Goal: Information Seeking & Learning: Find specific fact

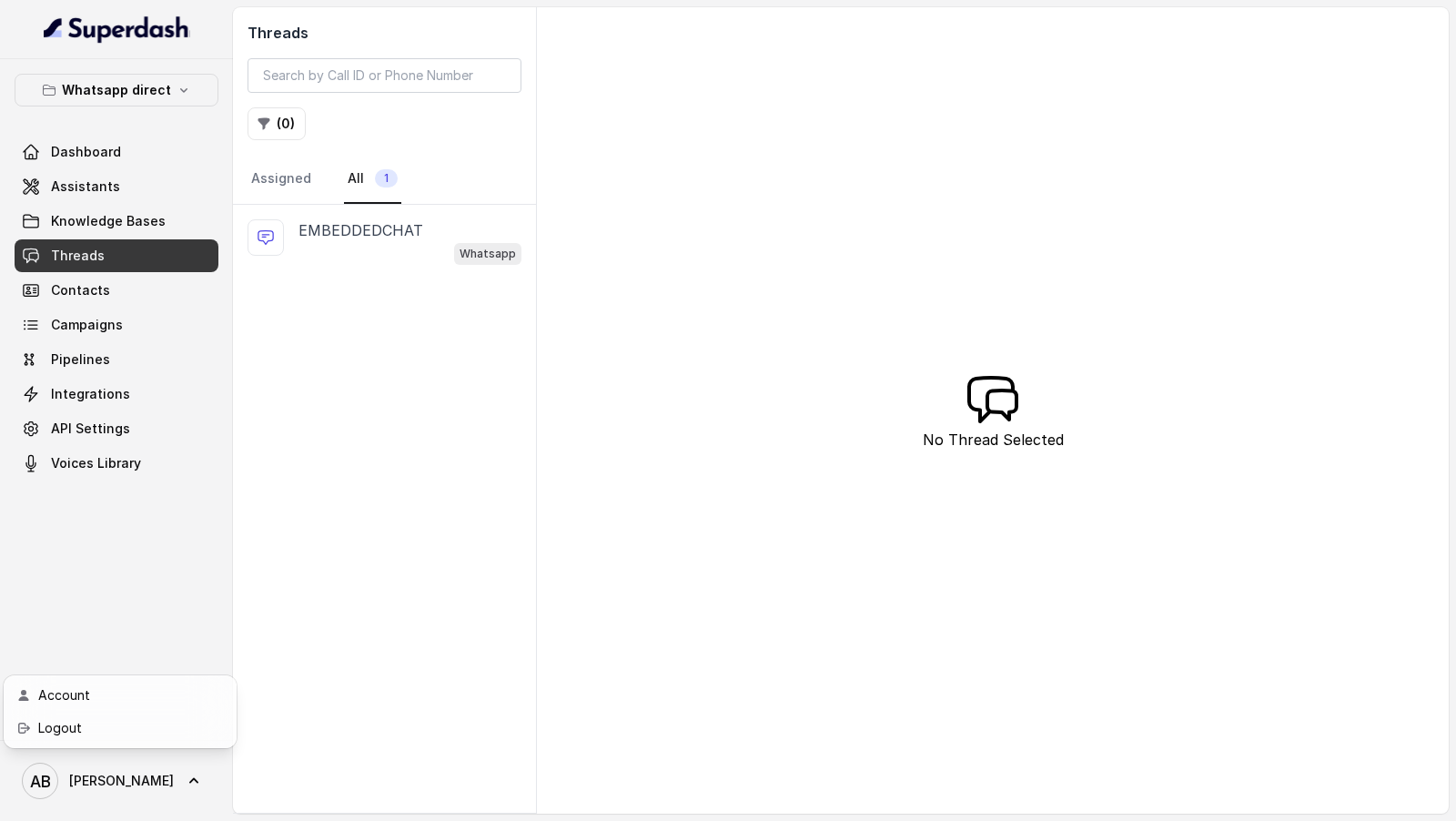
click at [93, 745] on div "Account Logout" at bounding box center [120, 712] width 233 height 73
click at [100, 743] on link "Logout" at bounding box center [119, 728] width 226 height 33
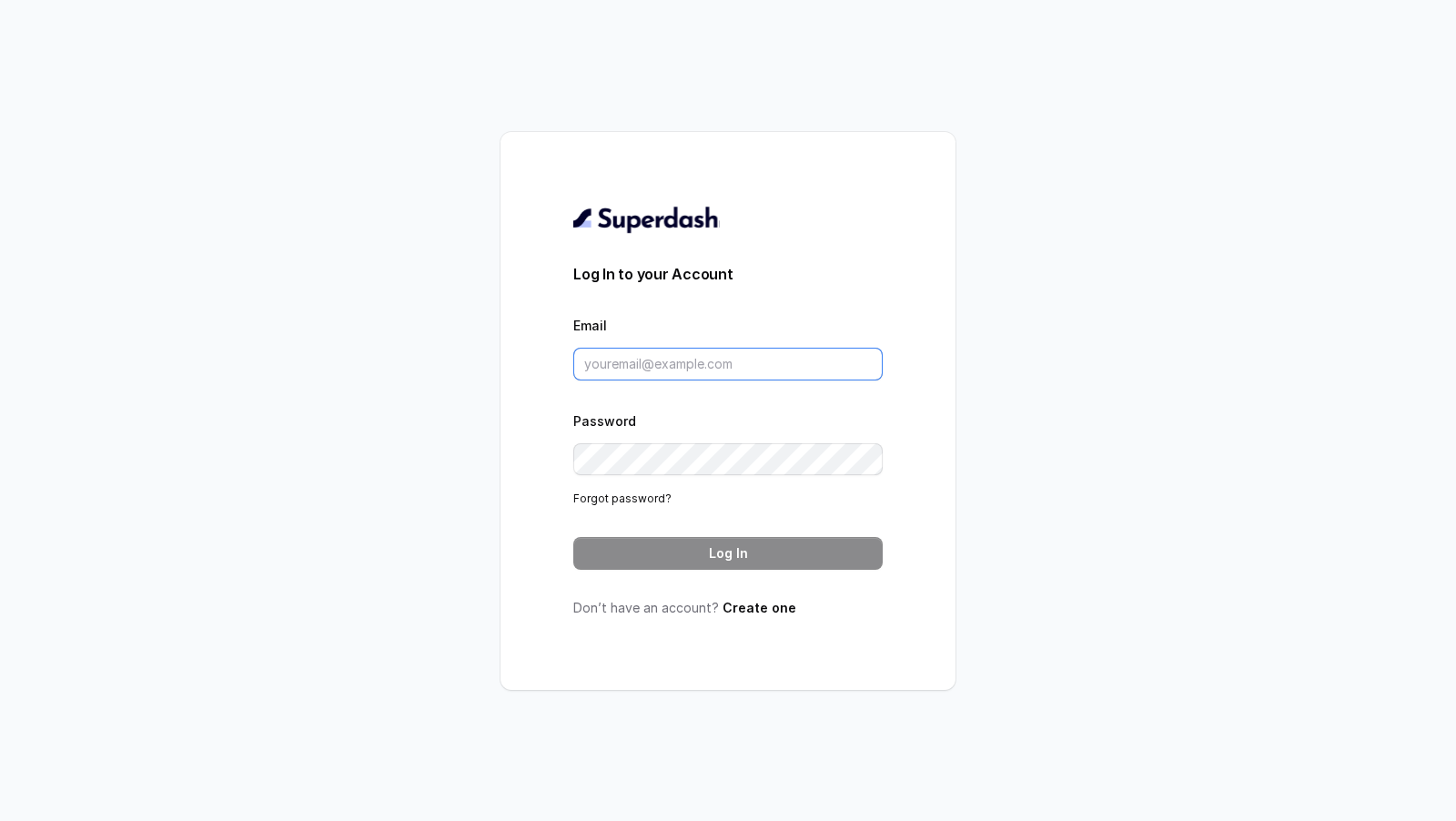
click at [622, 371] on input "Email" at bounding box center [728, 363] width 310 height 33
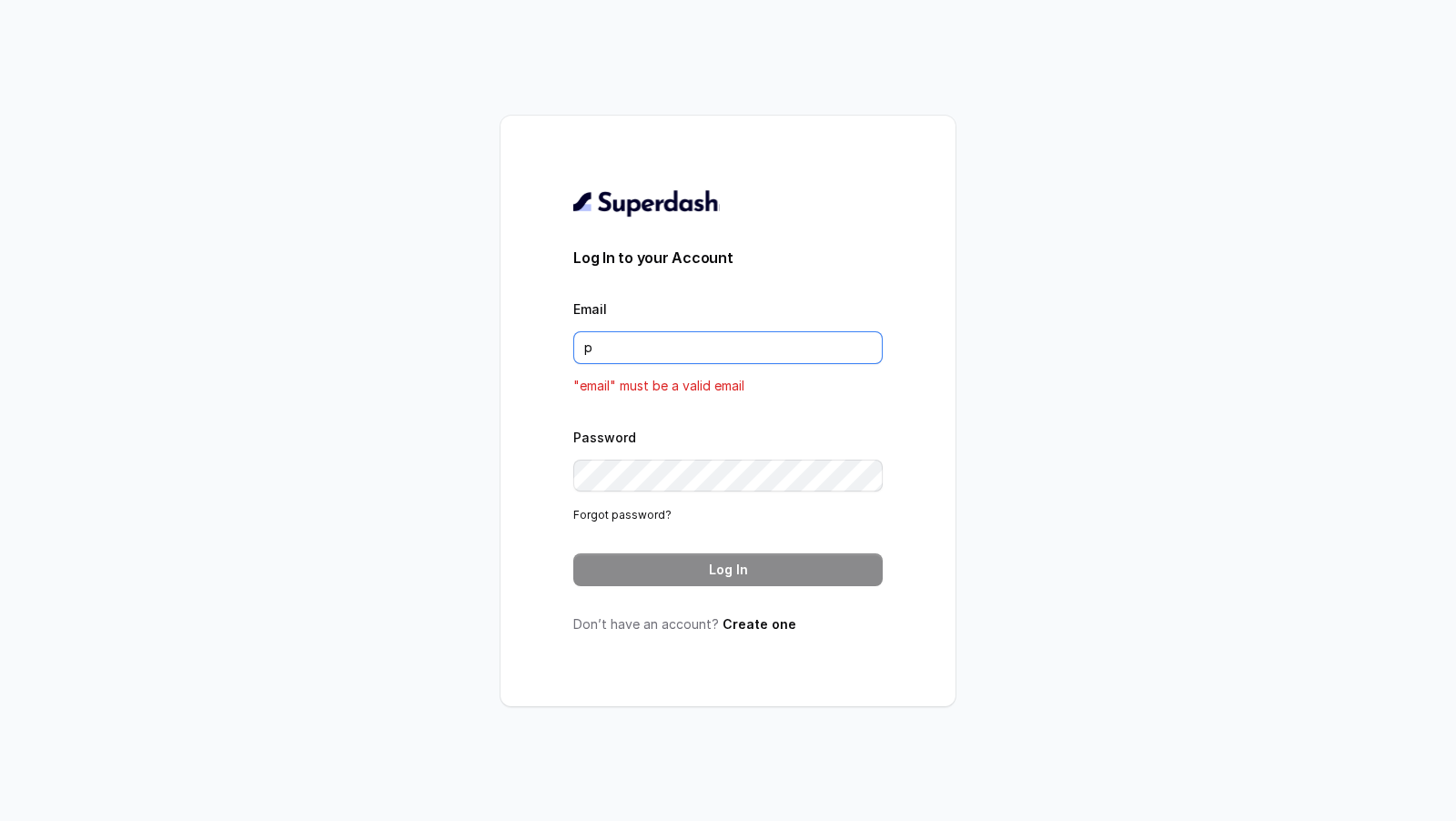
type input "[DOMAIN_NAME][EMAIL_ADDRESS][DOMAIN_NAME]"
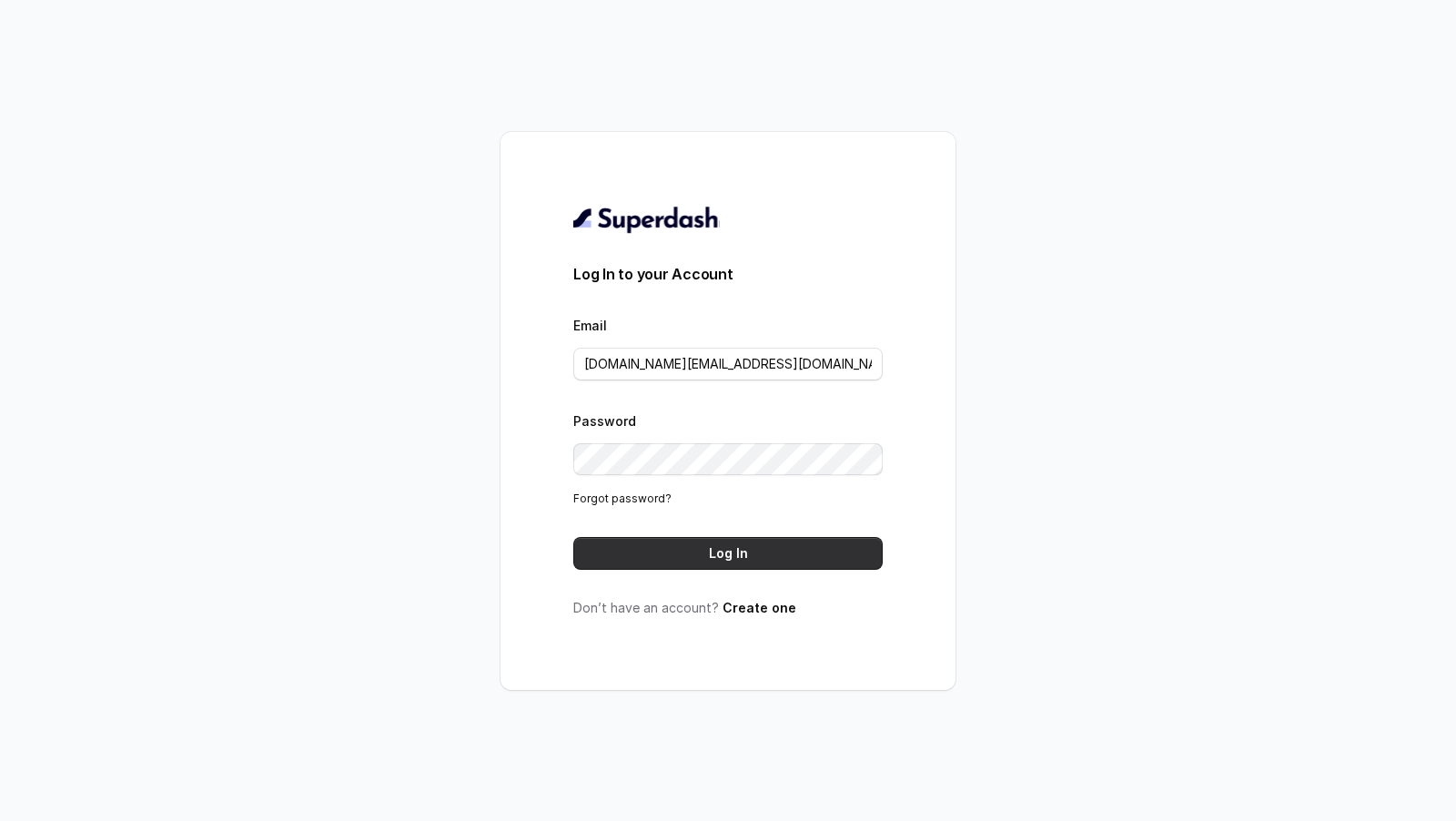
click at [704, 566] on button "Log In" at bounding box center [728, 553] width 310 height 33
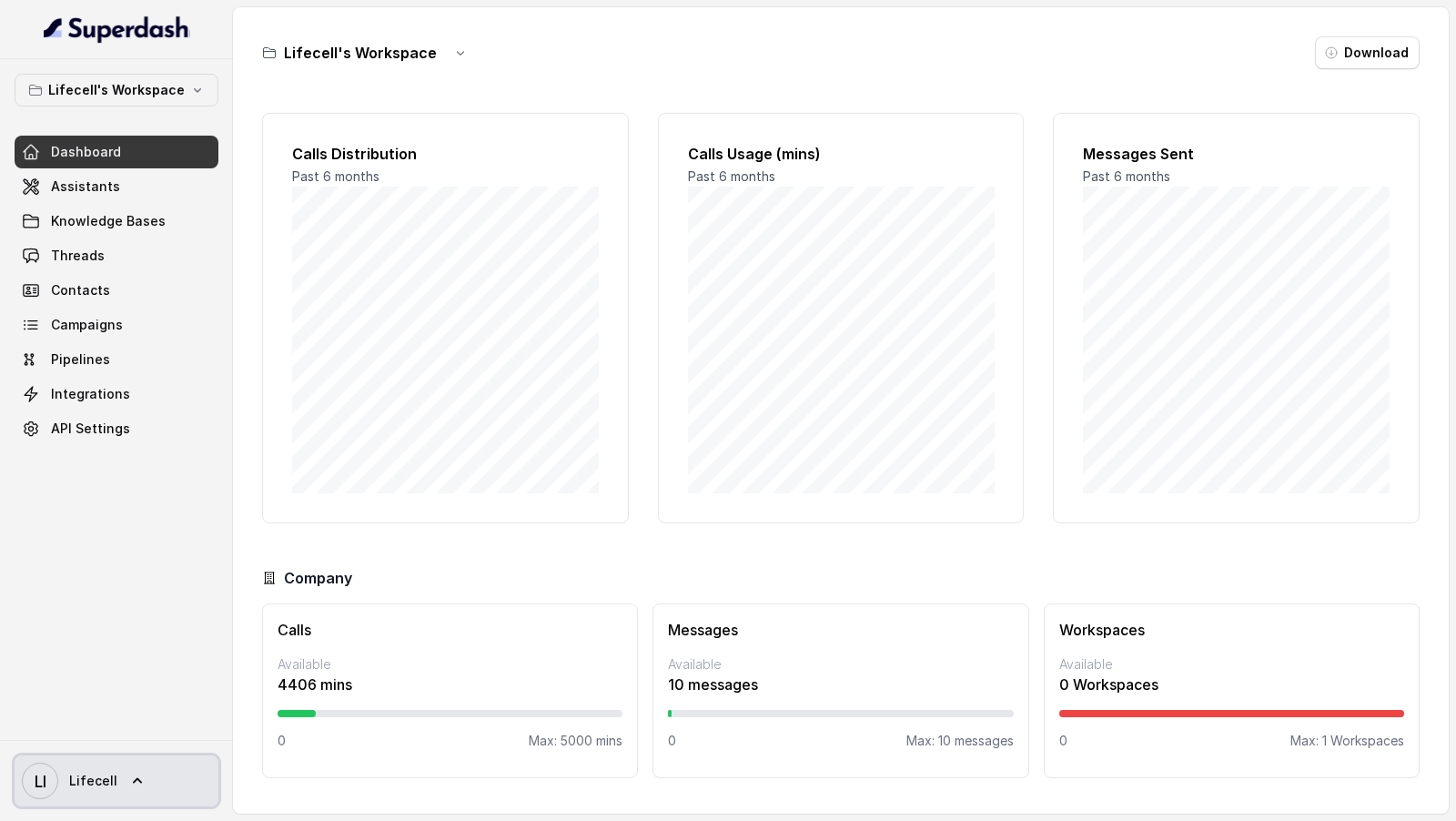
click at [100, 779] on span "Lifecell" at bounding box center [93, 781] width 48 height 18
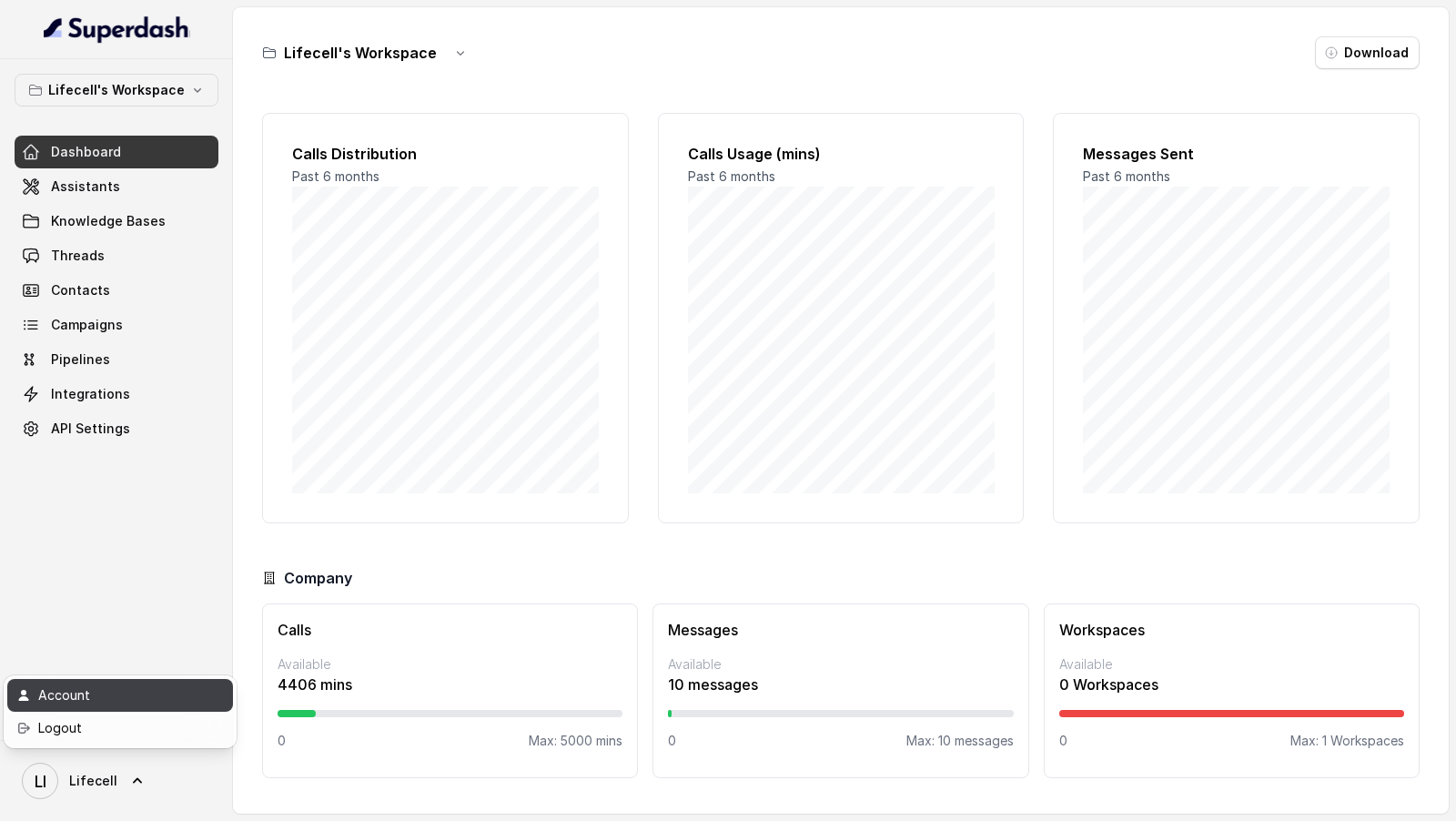
click at [128, 706] on div "Account" at bounding box center [115, 696] width 155 height 22
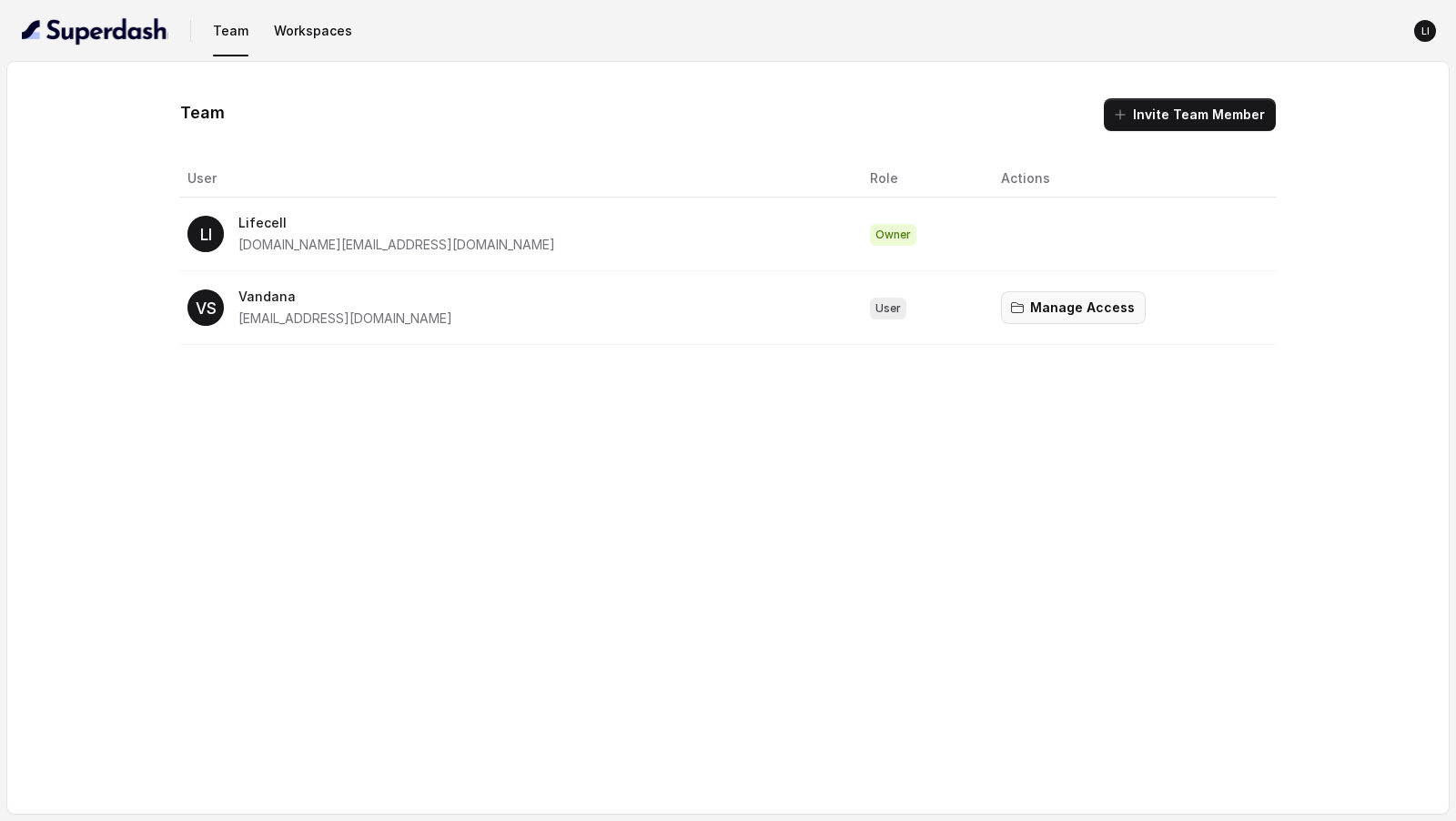
click at [1001, 310] on button "Manage Access" at bounding box center [1073, 307] width 145 height 33
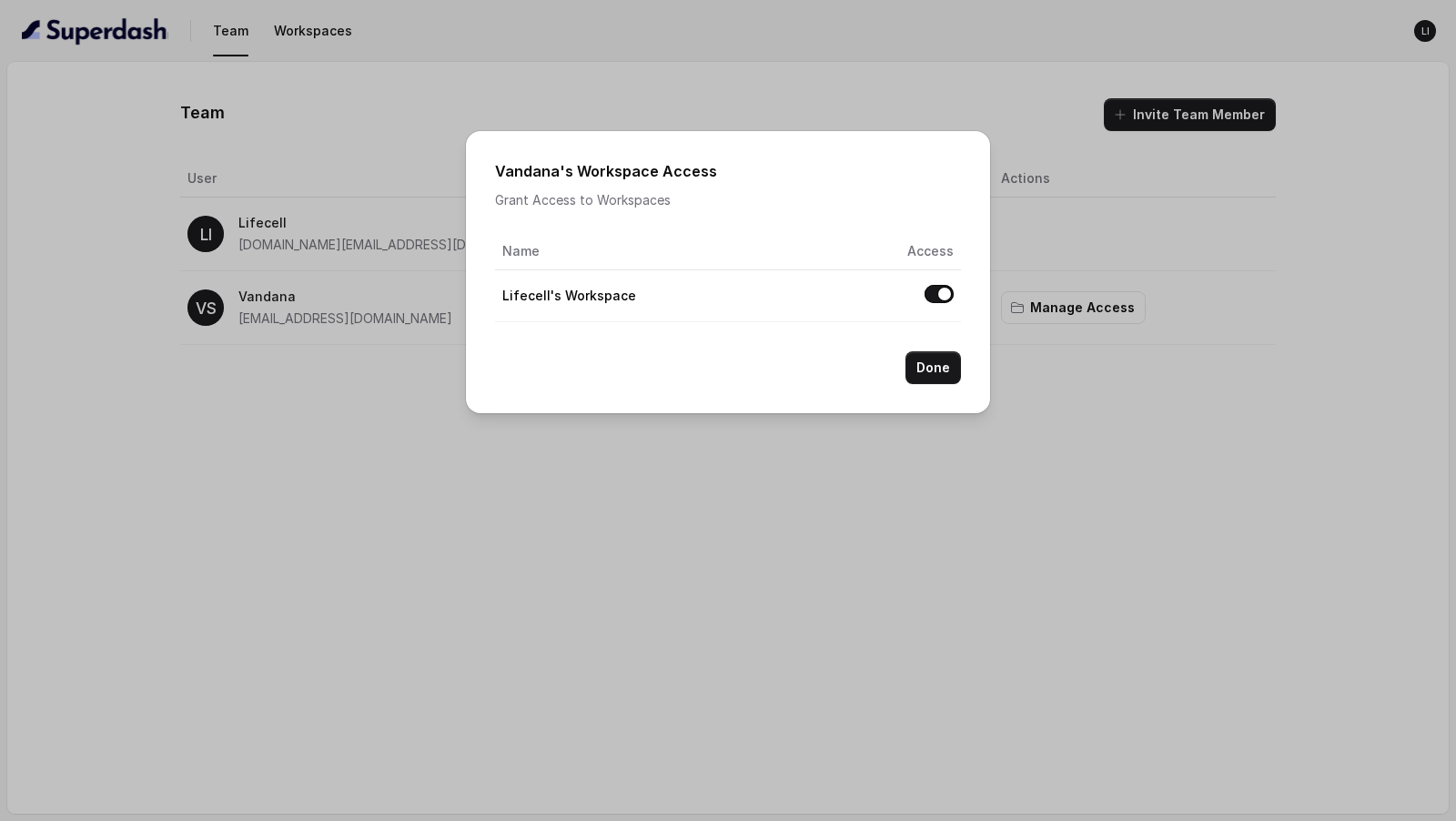
click at [612, 405] on div "Vandana 's Workspace Access Grant Access to Workspaces Name Access Lifecell's W…" at bounding box center [727, 272] width 524 height 282
click at [579, 471] on div "Vandana 's Workspace Access Grant Access to Workspaces Name Access Lifecell's W…" at bounding box center [728, 410] width 1456 height 821
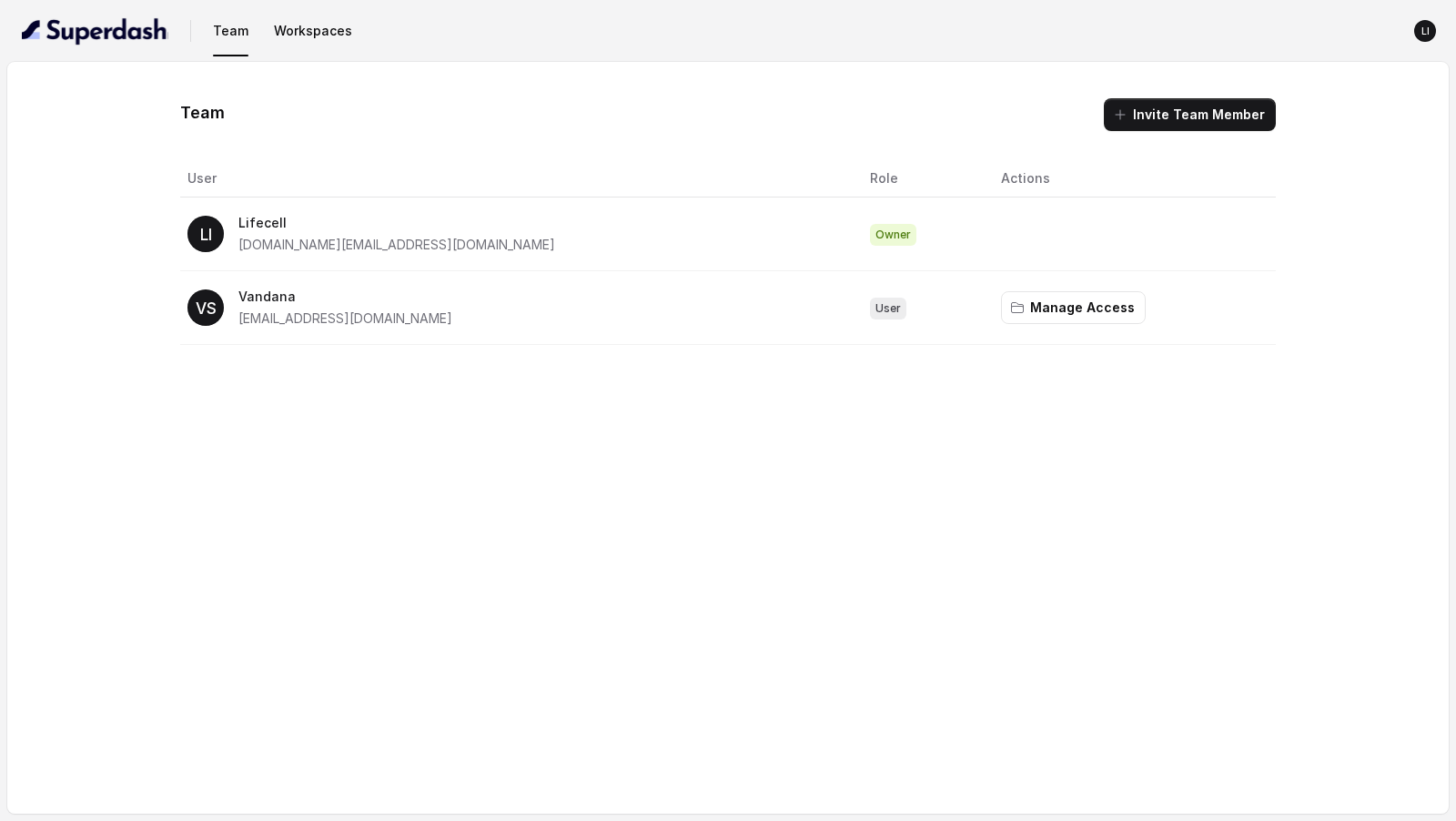
click at [107, 53] on nav "Team Workspaces LI" at bounding box center [728, 31] width 1427 height 62
click at [112, 45] on button "button" at bounding box center [95, 31] width 161 height 43
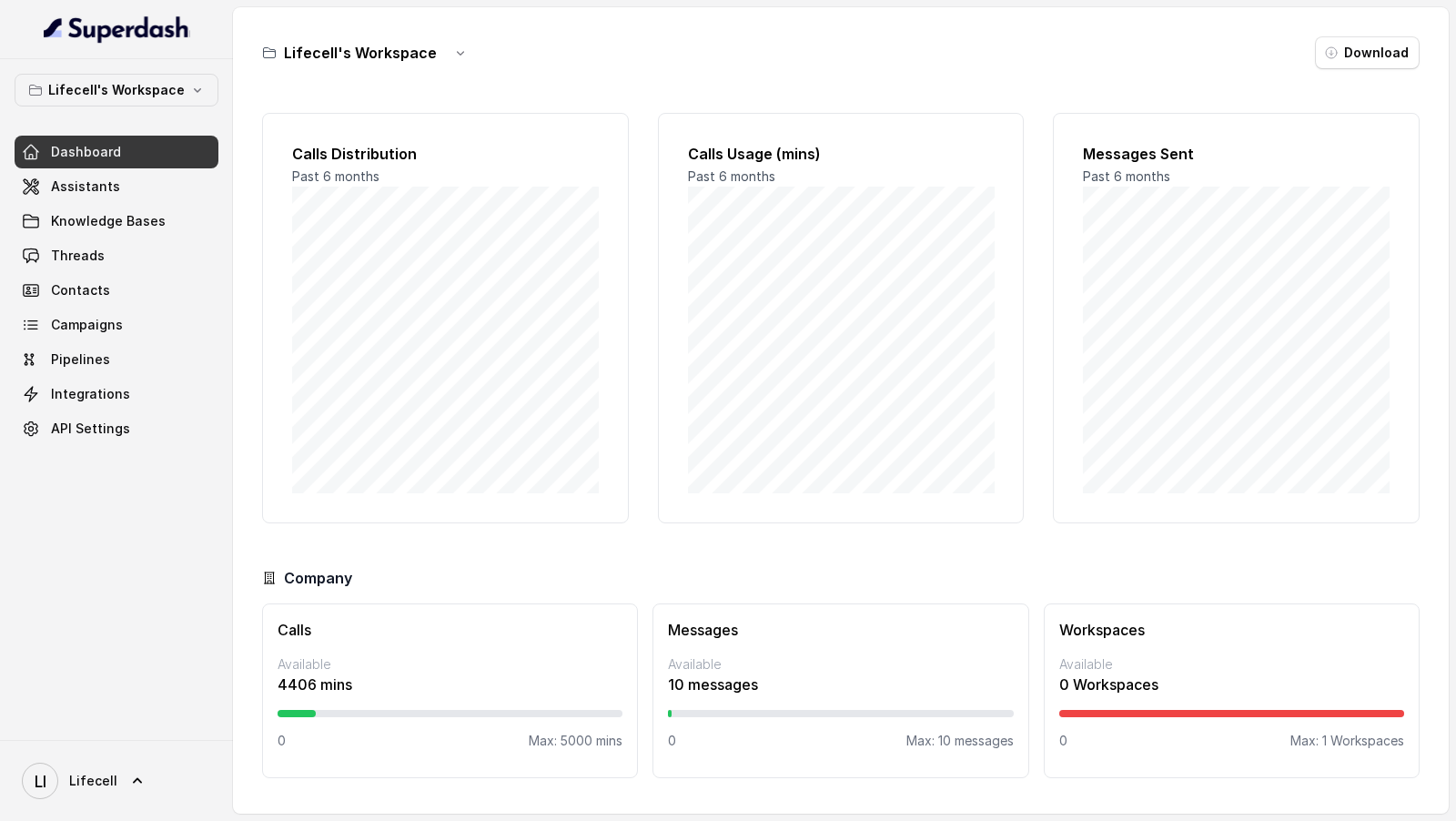
click at [132, 38] on img at bounding box center [116, 30] width 147 height 30
click at [76, 778] on span "Lifecell" at bounding box center [93, 781] width 48 height 18
click at [164, 736] on div "Logout" at bounding box center [115, 728] width 155 height 22
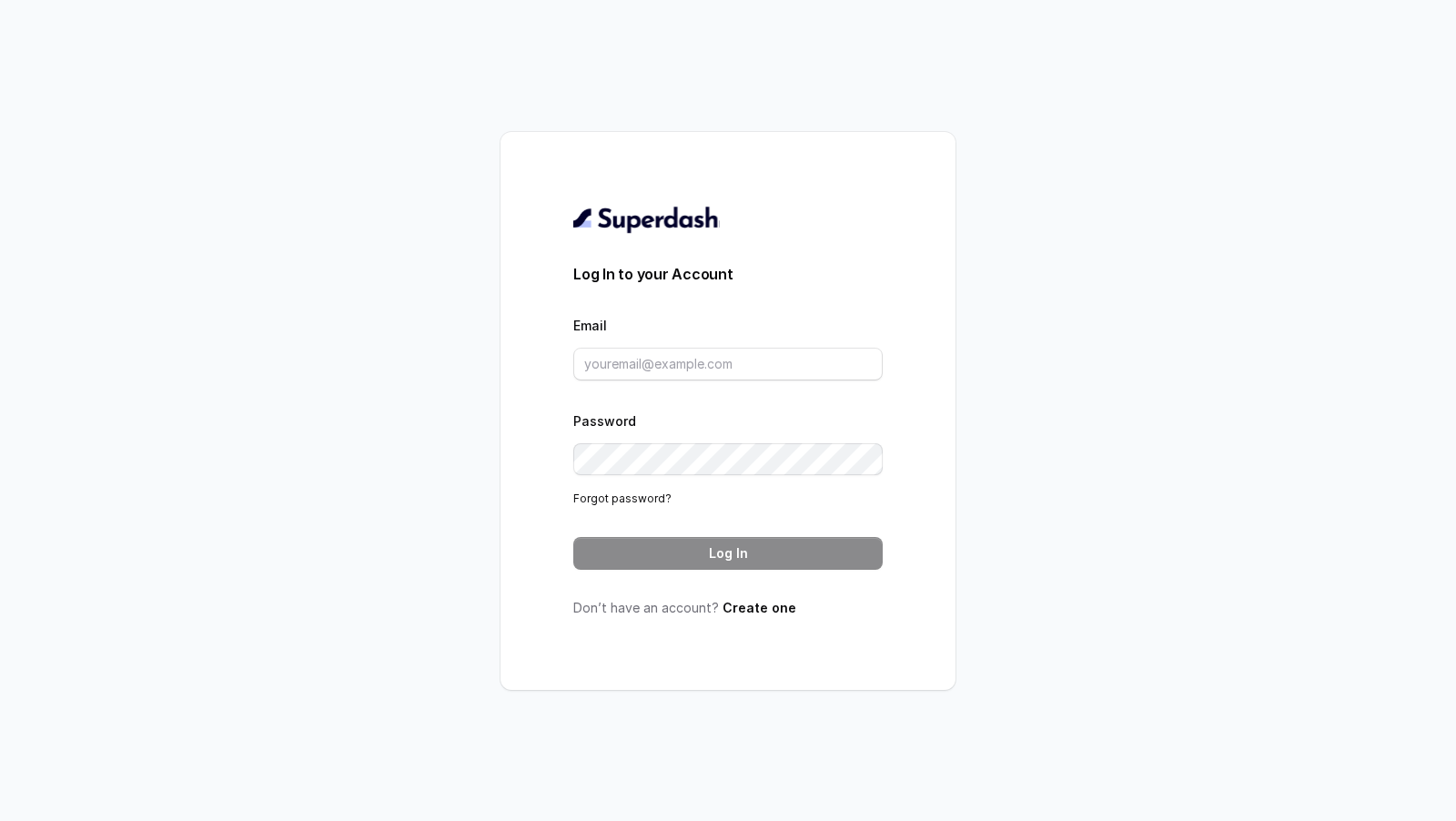
click at [748, 382] on form "Log In to your Account Email Password Forgot password? Log In" at bounding box center [728, 416] width 310 height 307
click at [759, 373] on input "Email" at bounding box center [728, 363] width 310 height 33
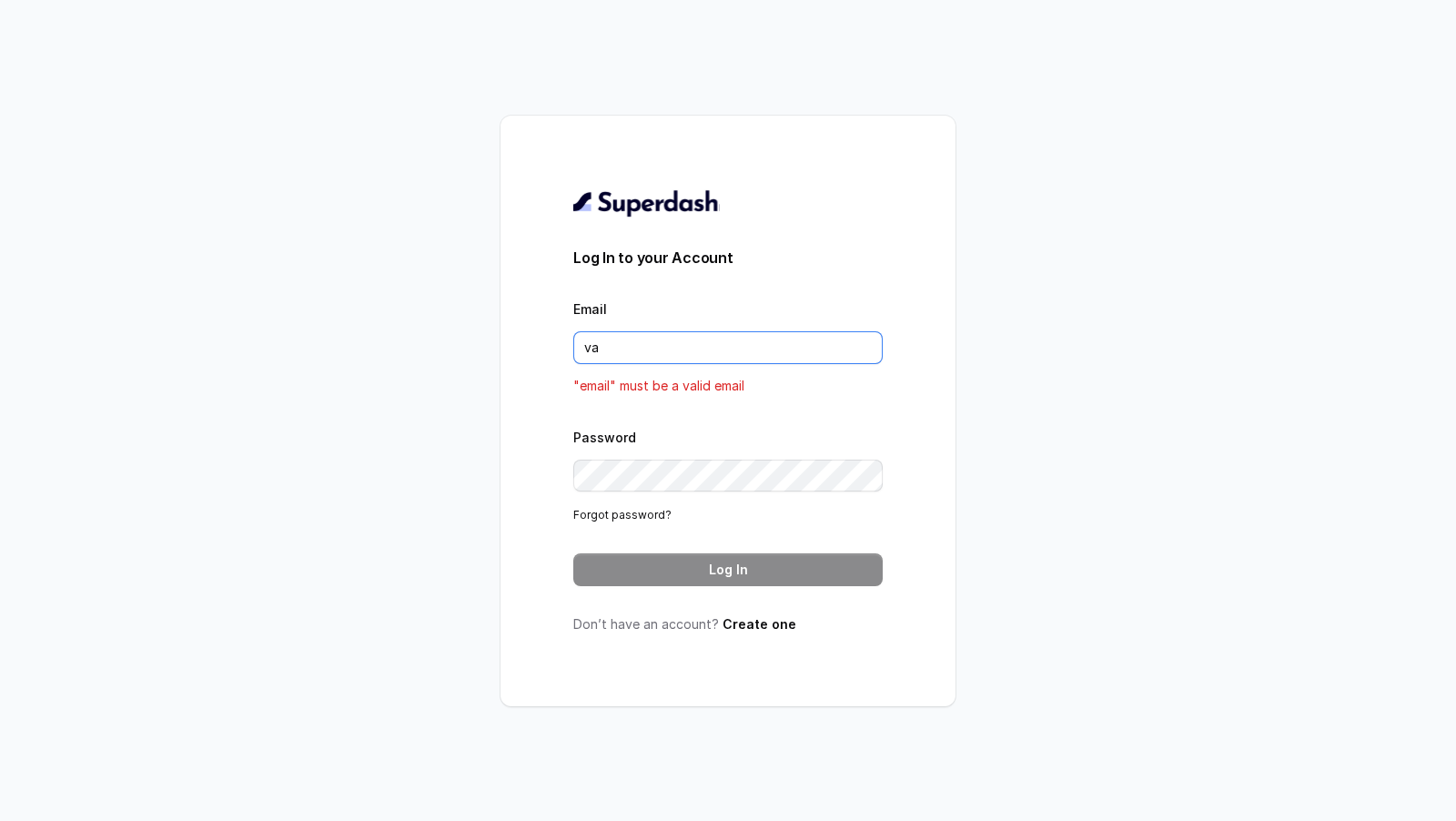
type input "v"
type input "[EMAIL_ADDRESS][DOMAIN_NAME]"
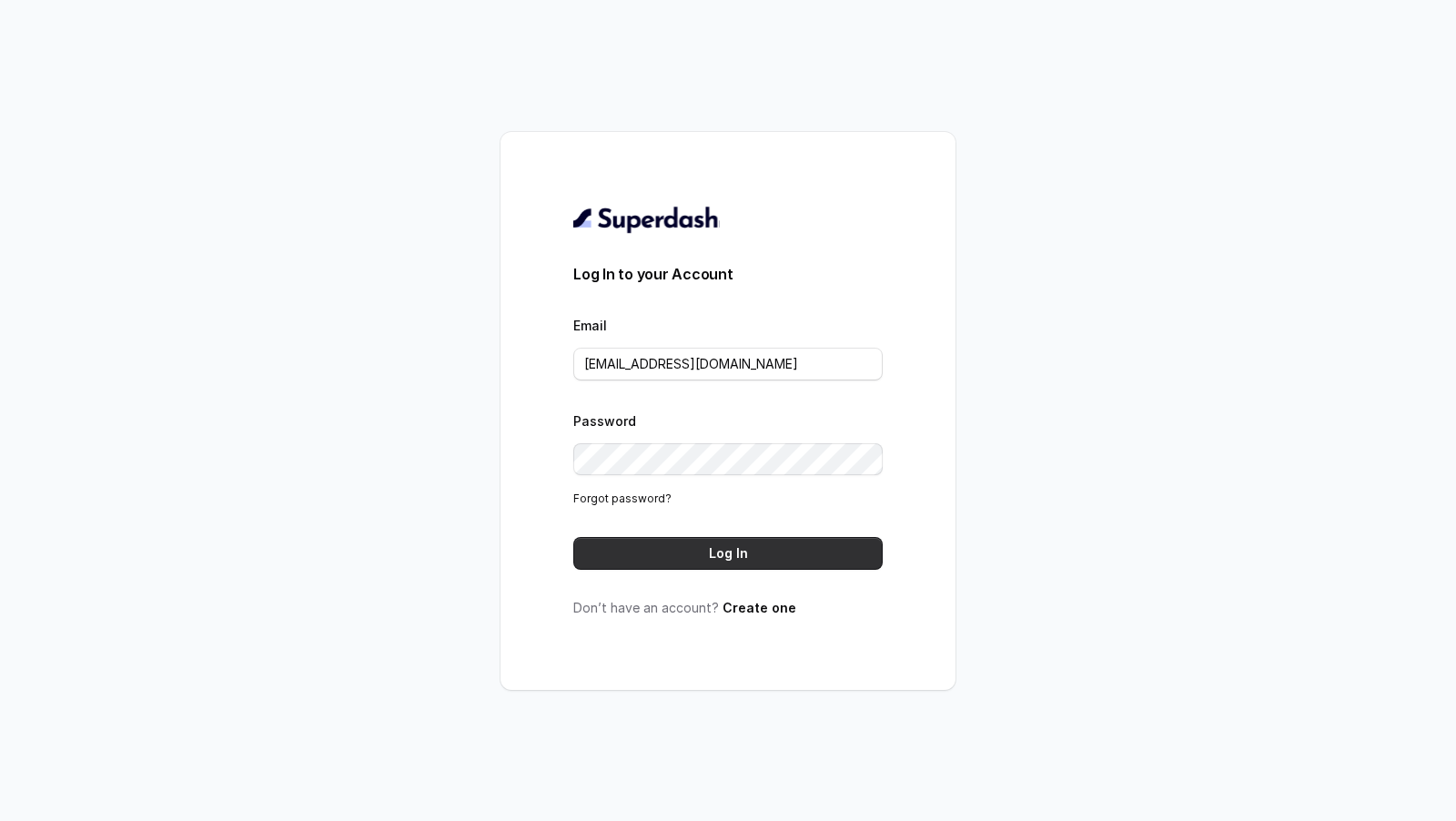
click at [758, 548] on button "Log In" at bounding box center [728, 553] width 310 height 33
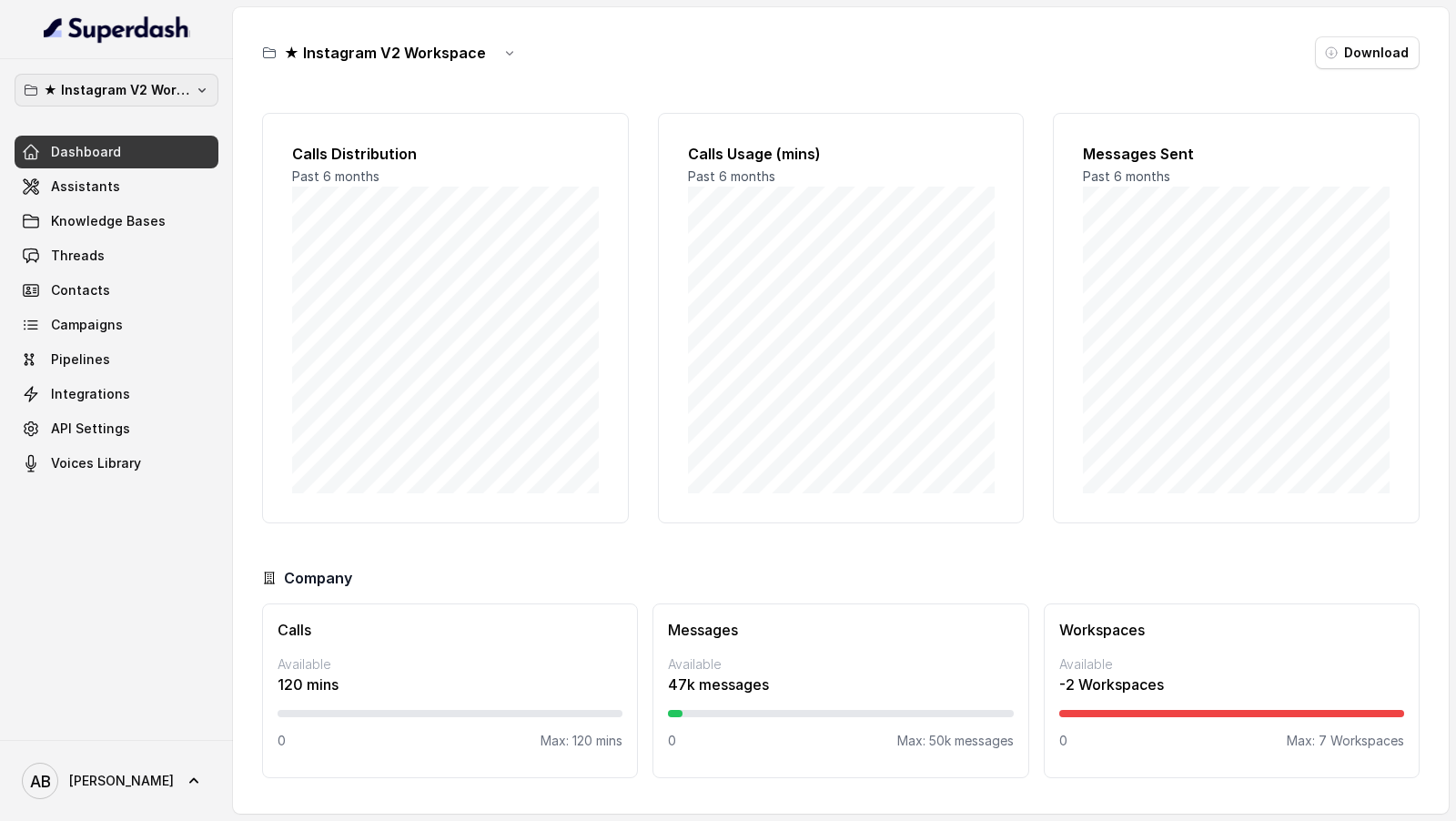
click at [170, 102] on button "★ Instagram V2 Workspace" at bounding box center [116, 90] width 204 height 33
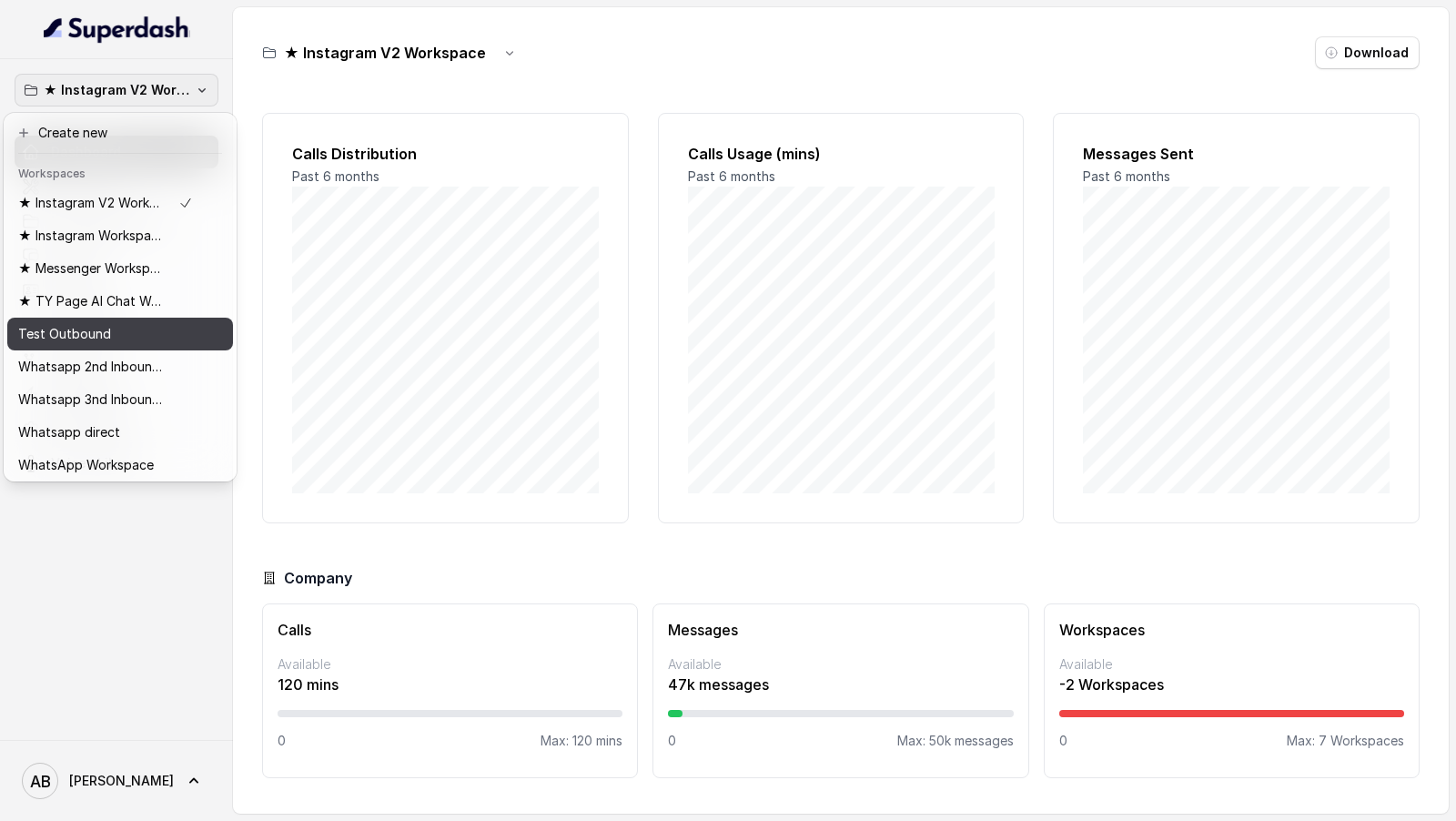
click at [138, 337] on div "Test Outbound" at bounding box center [105, 335] width 175 height 22
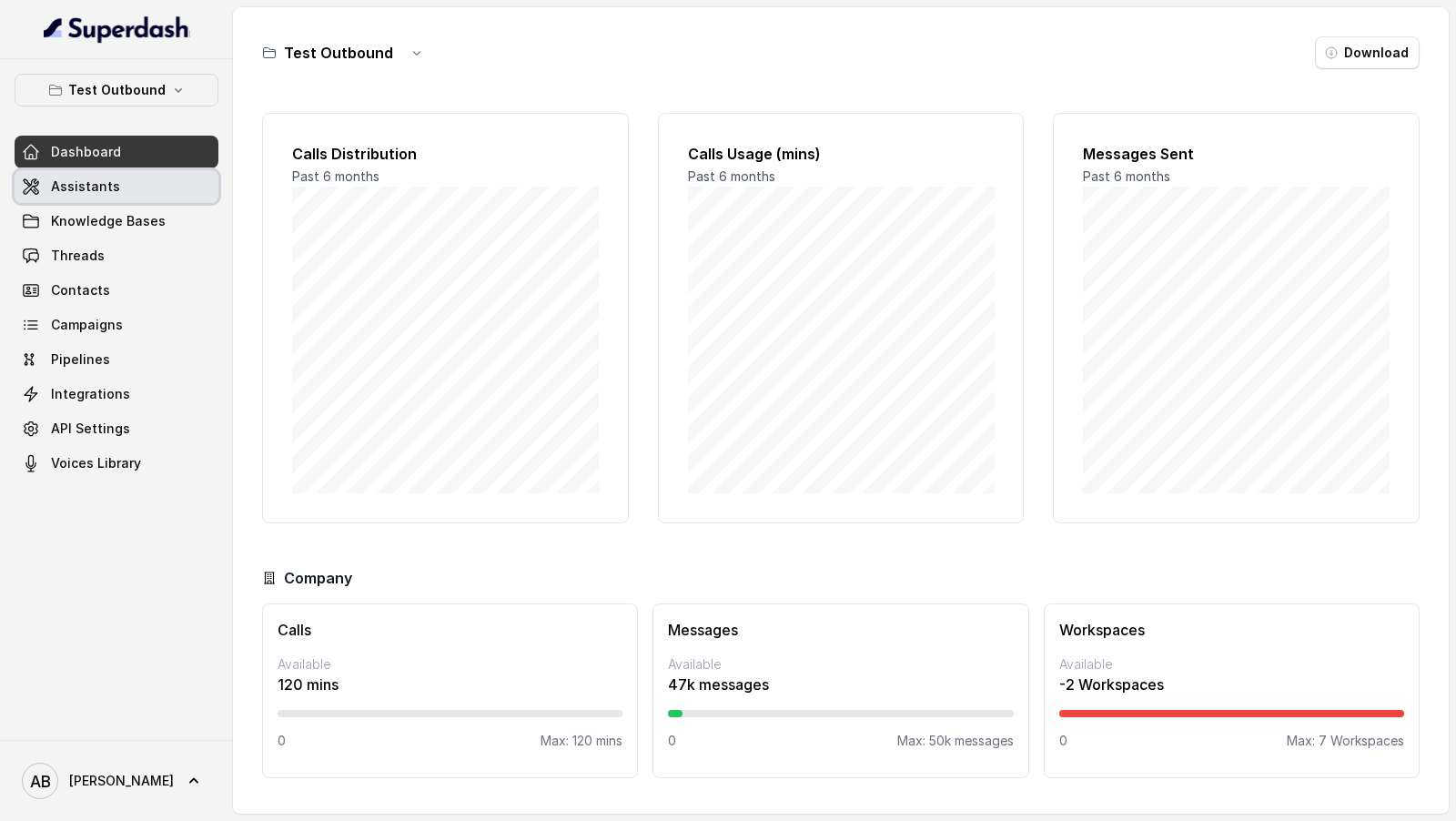
click at [188, 187] on link "Assistants" at bounding box center [116, 187] width 204 height 33
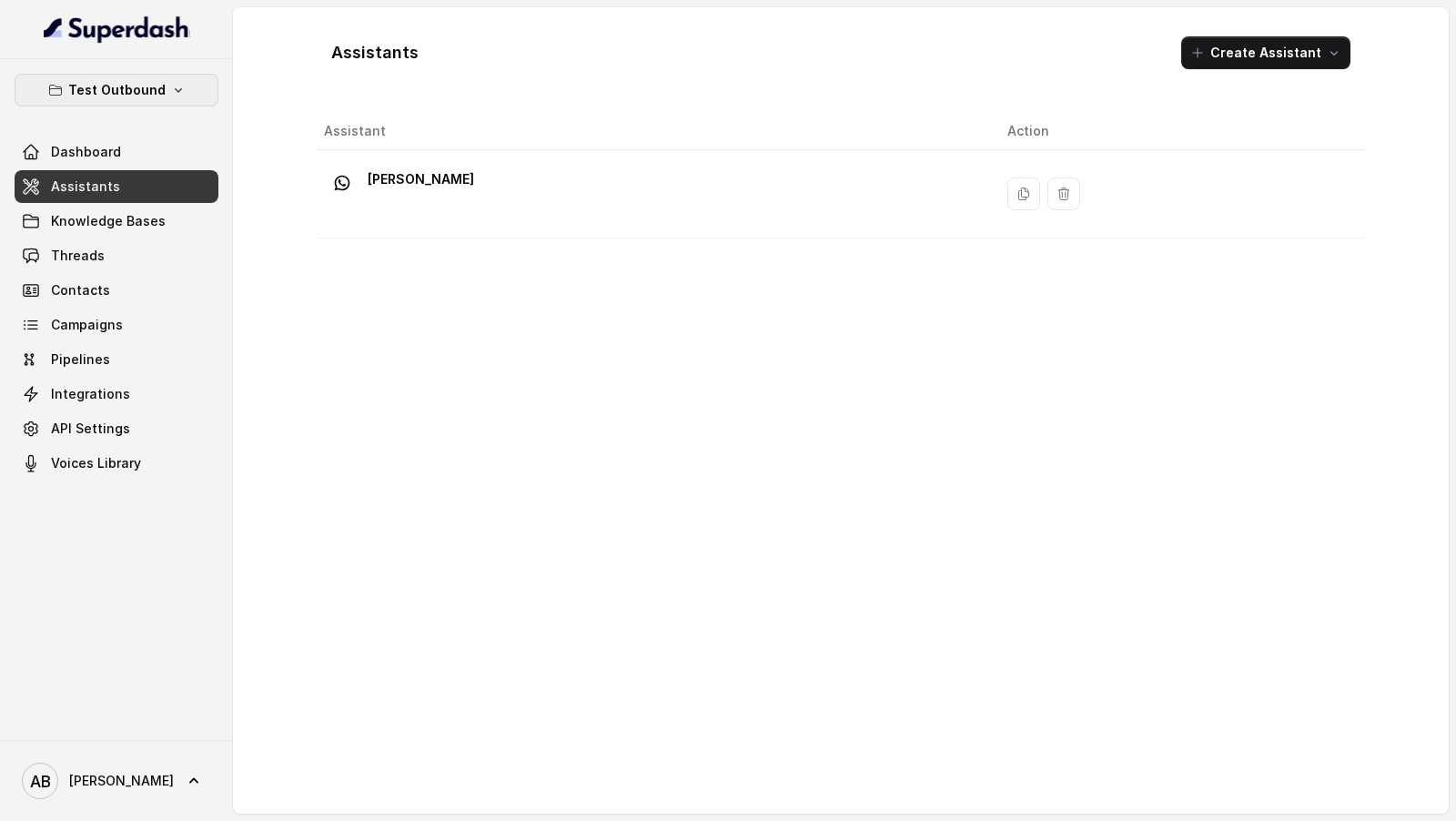
click at [181, 86] on icon "button" at bounding box center [178, 90] width 15 height 15
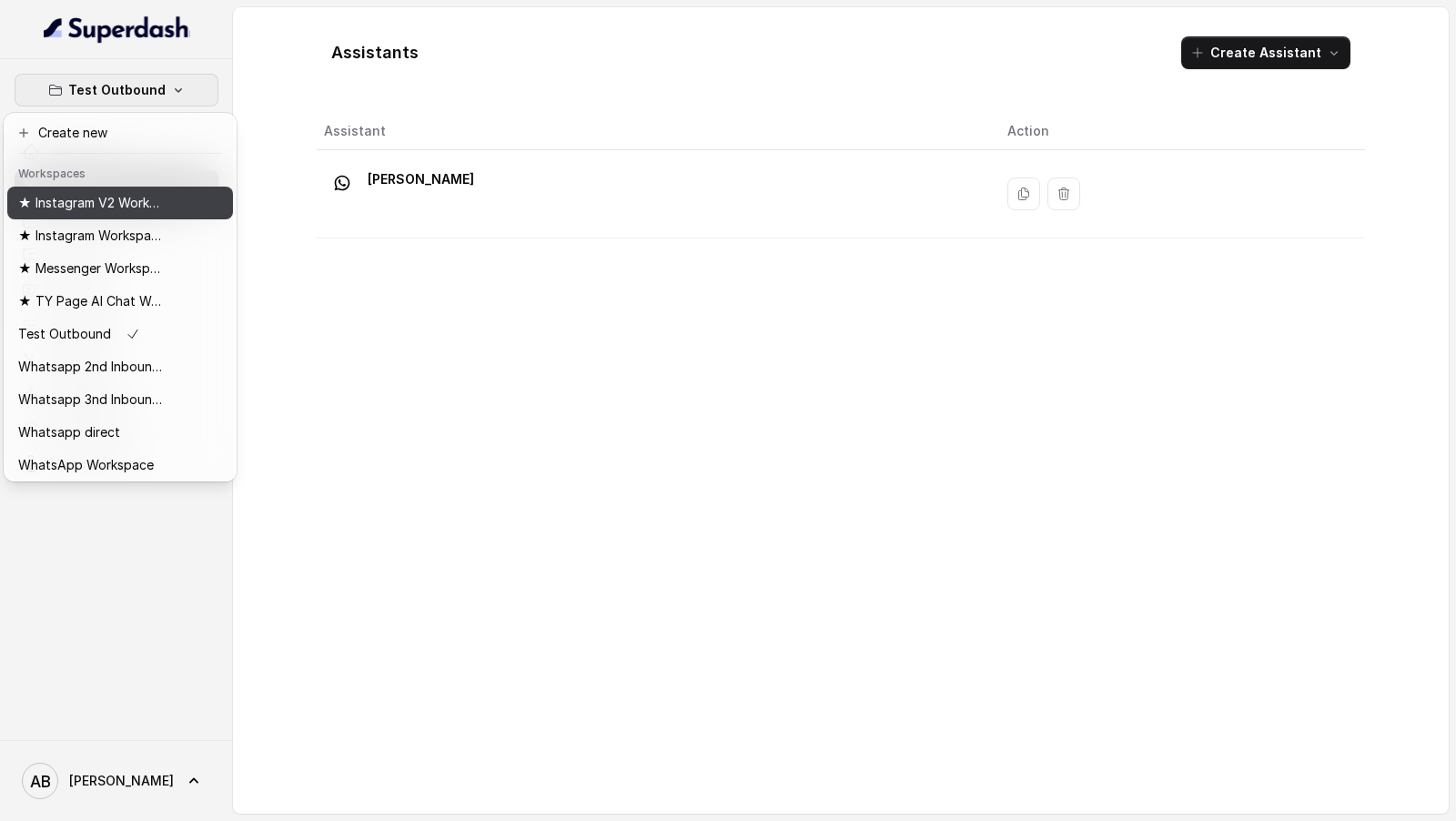
click at [153, 217] on button "★ Instagram V2 Workspace" at bounding box center [119, 202] width 226 height 33
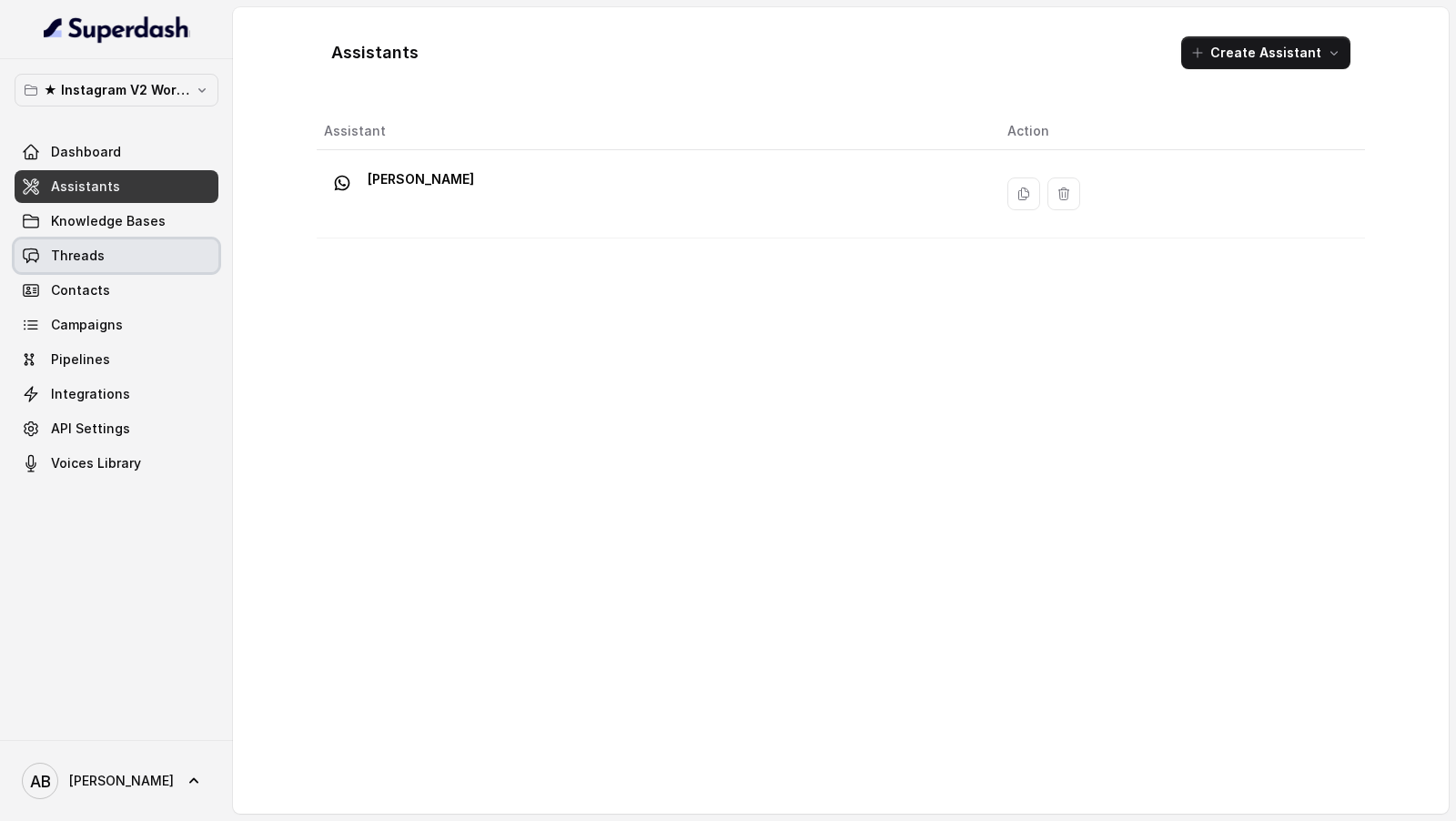
click at [147, 260] on link "Threads" at bounding box center [116, 256] width 204 height 33
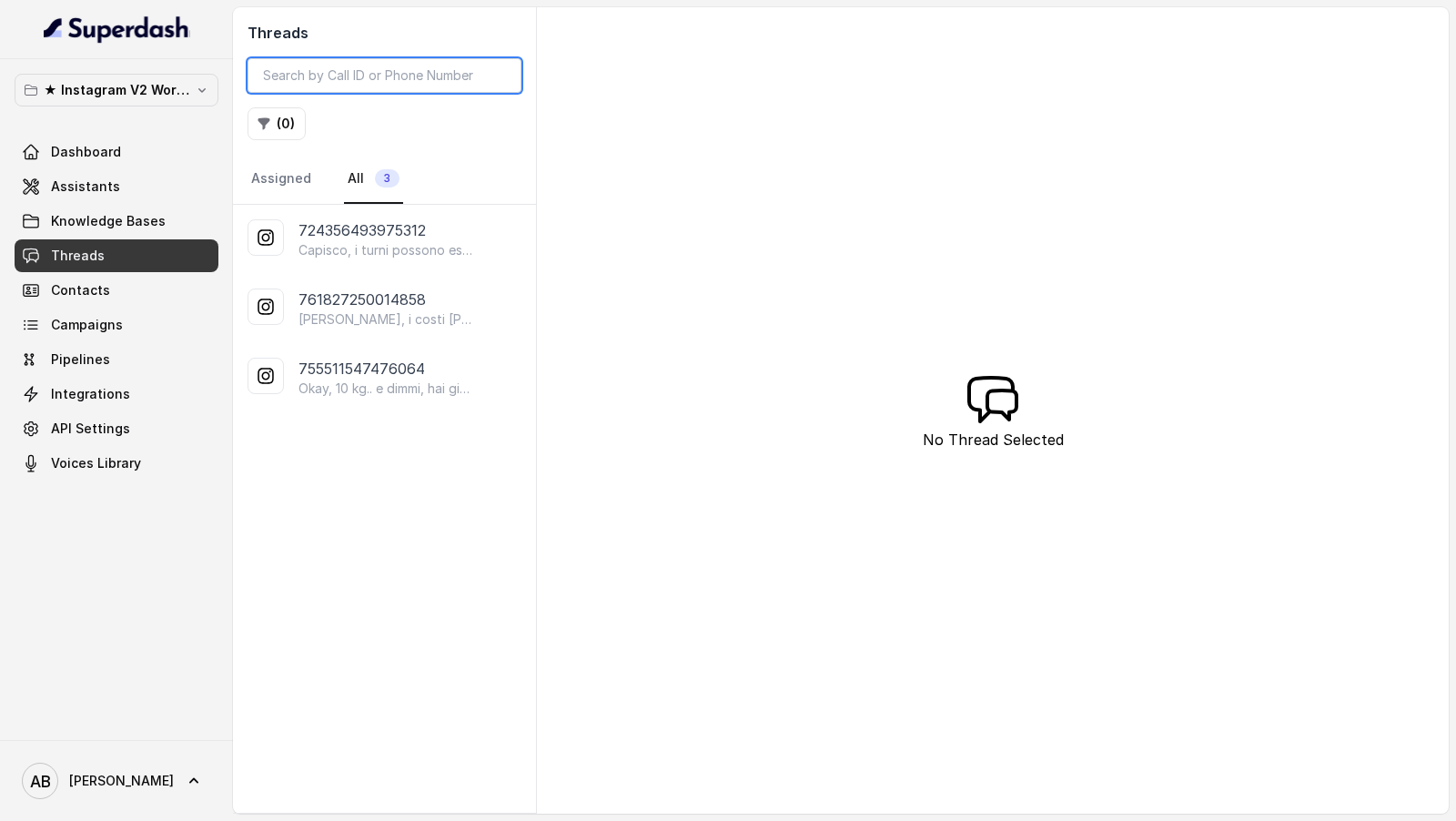
click at [449, 88] on input "search" at bounding box center [385, 75] width 274 height 35
paste input "536791809500646"
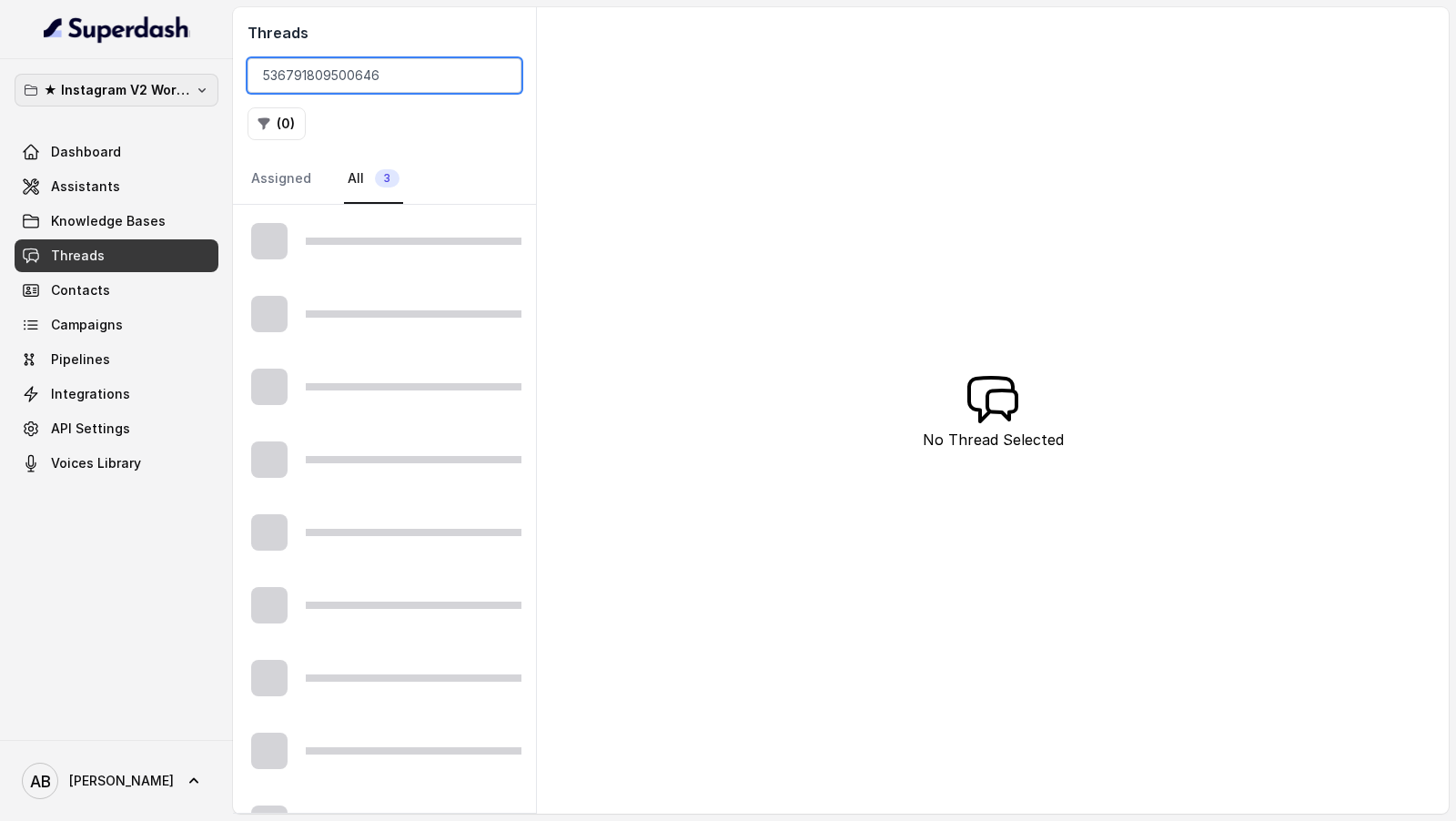
type input "536791809500646"
click at [130, 91] on p "★ Instagram V2 Workspace" at bounding box center [116, 90] width 146 height 22
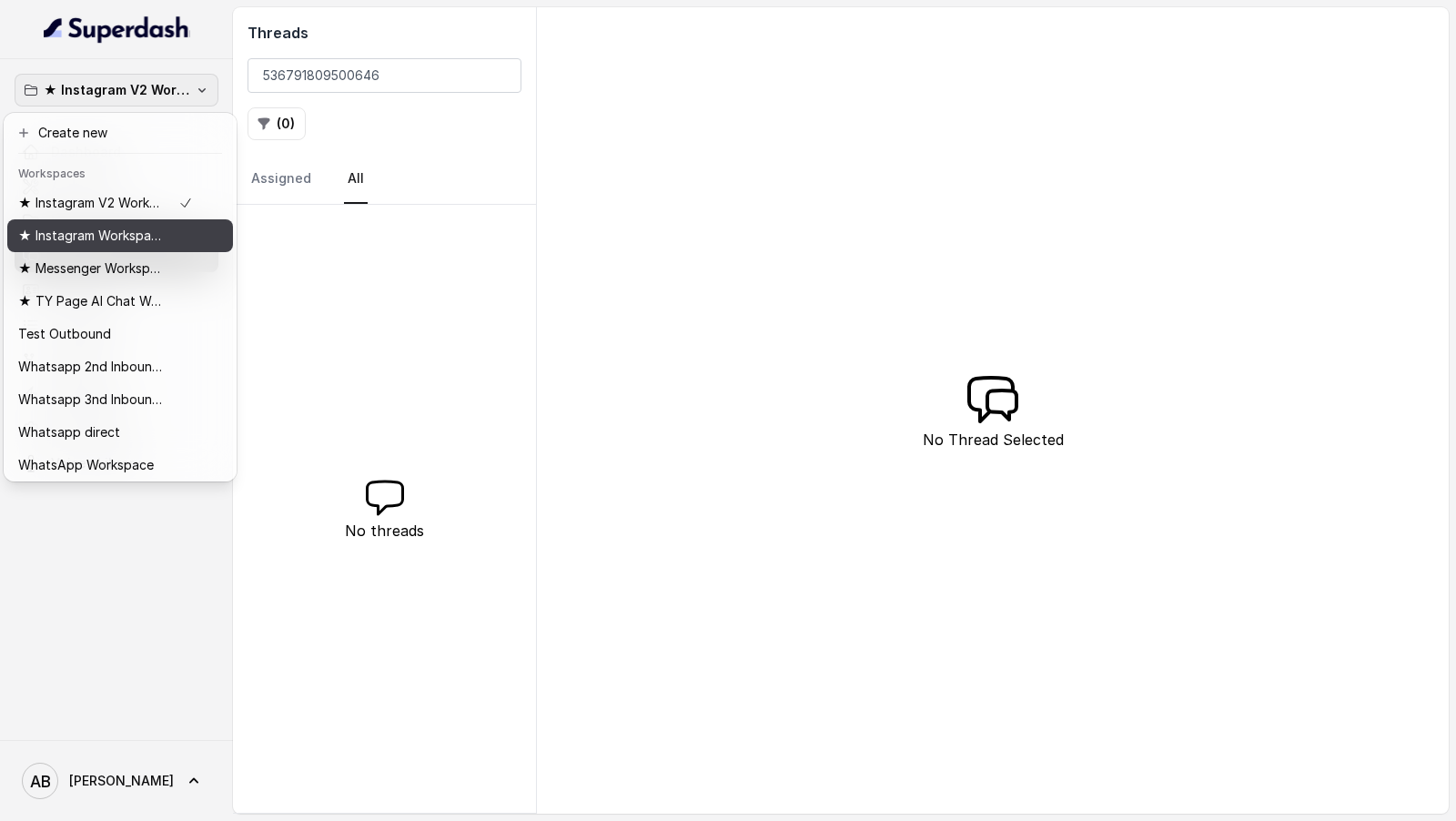
click at [120, 230] on p "★ Instagram Workspace" at bounding box center [91, 236] width 146 height 22
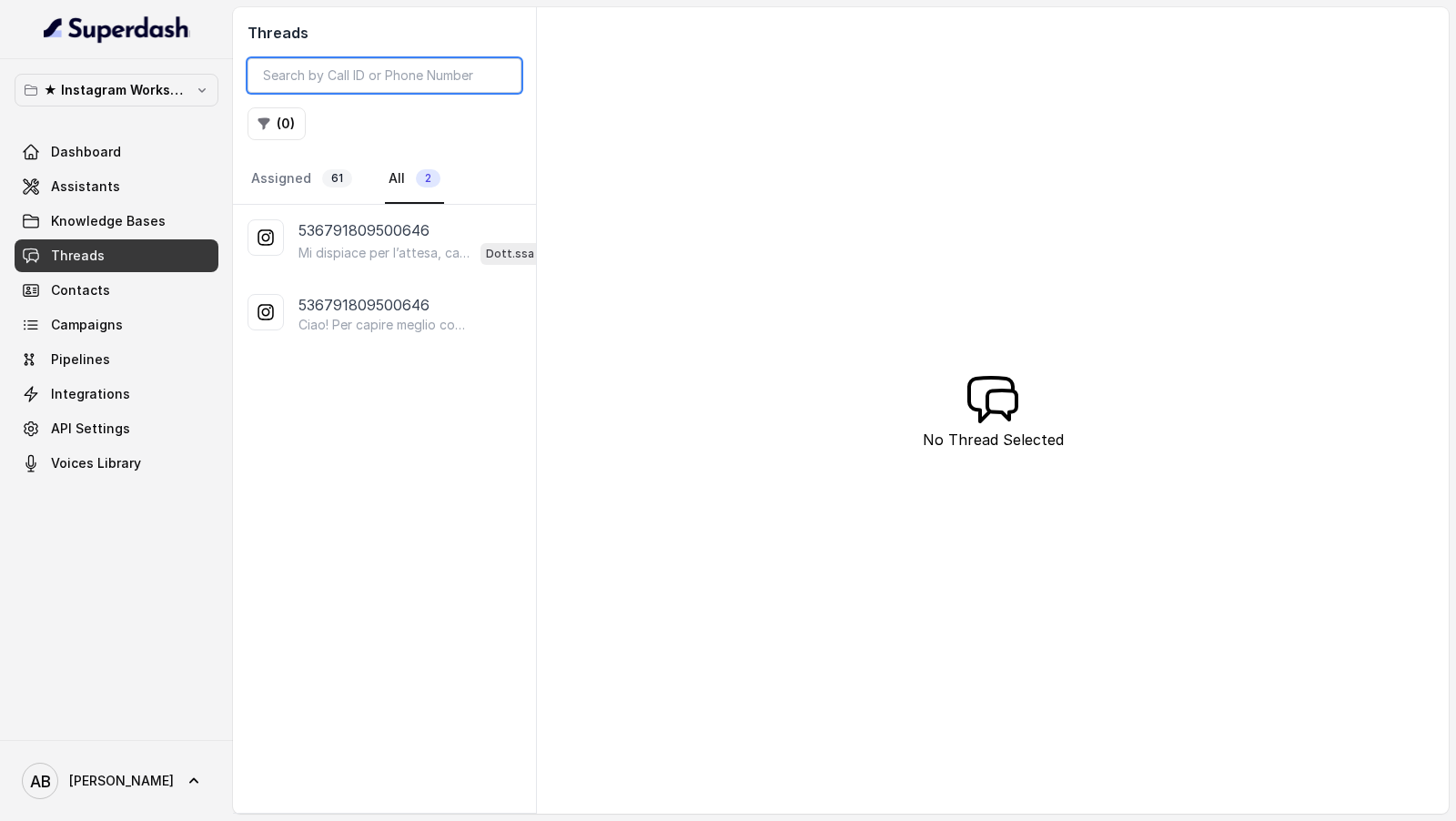
click at [381, 66] on input "search" at bounding box center [385, 75] width 274 height 35
paste input "536791809500646"
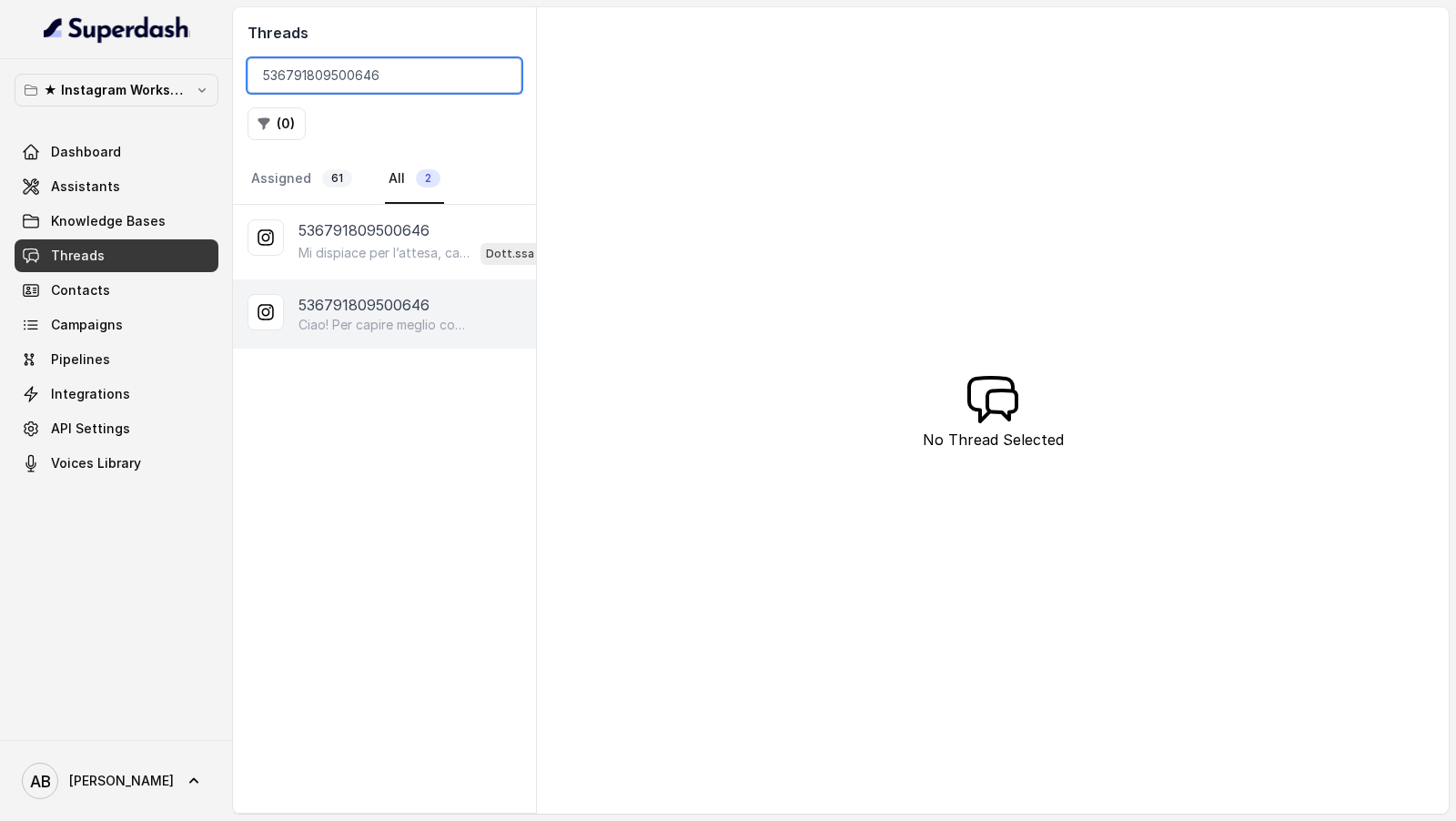
type input "536791809500646"
click at [354, 318] on p "Ciao! Per capire meglio come aiutarti a raggiungere la libertà alimentare e un …" at bounding box center [386, 325] width 175 height 18
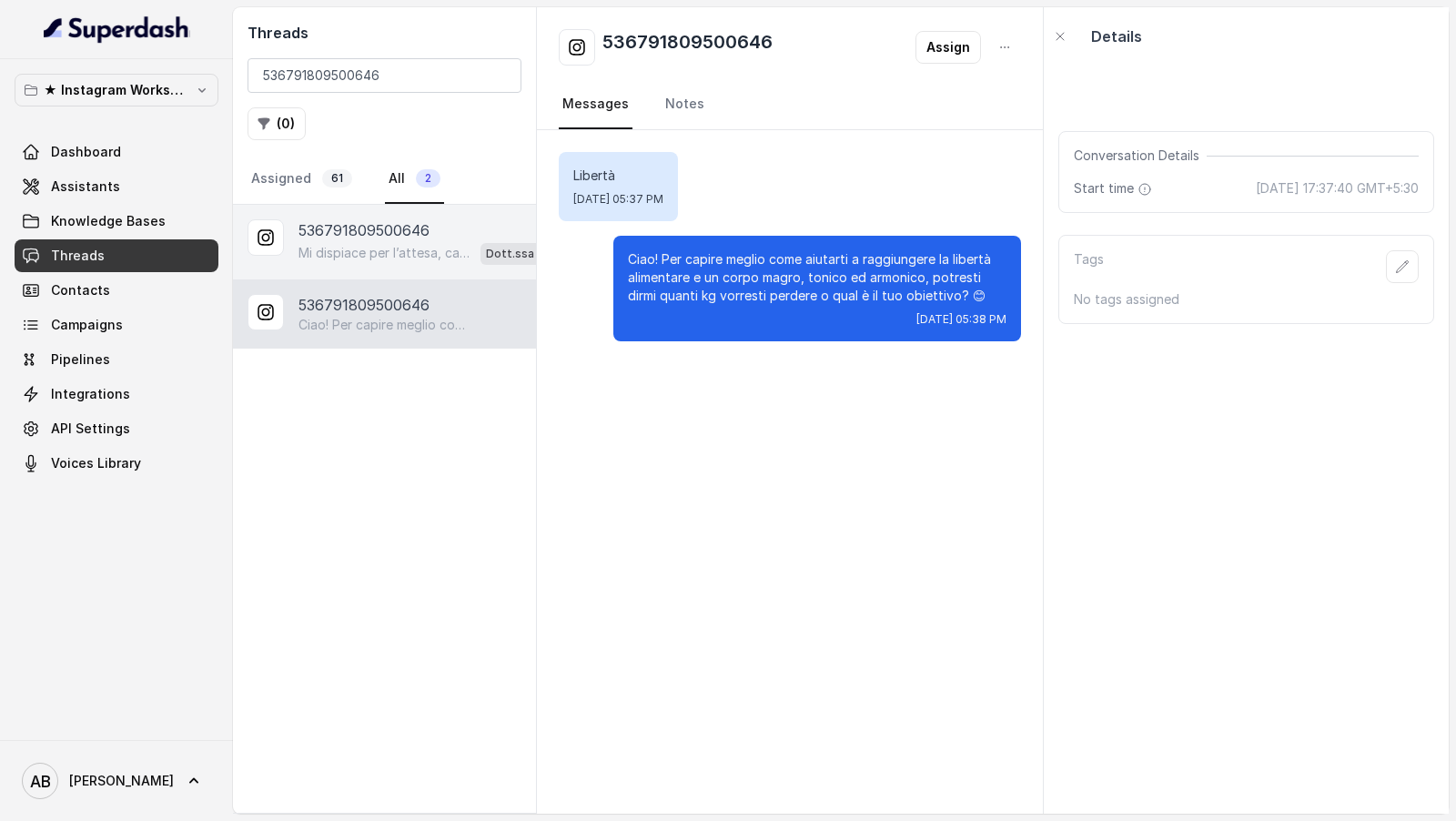
click at [429, 234] on div "536791809500646" at bounding box center [431, 230] width 265 height 22
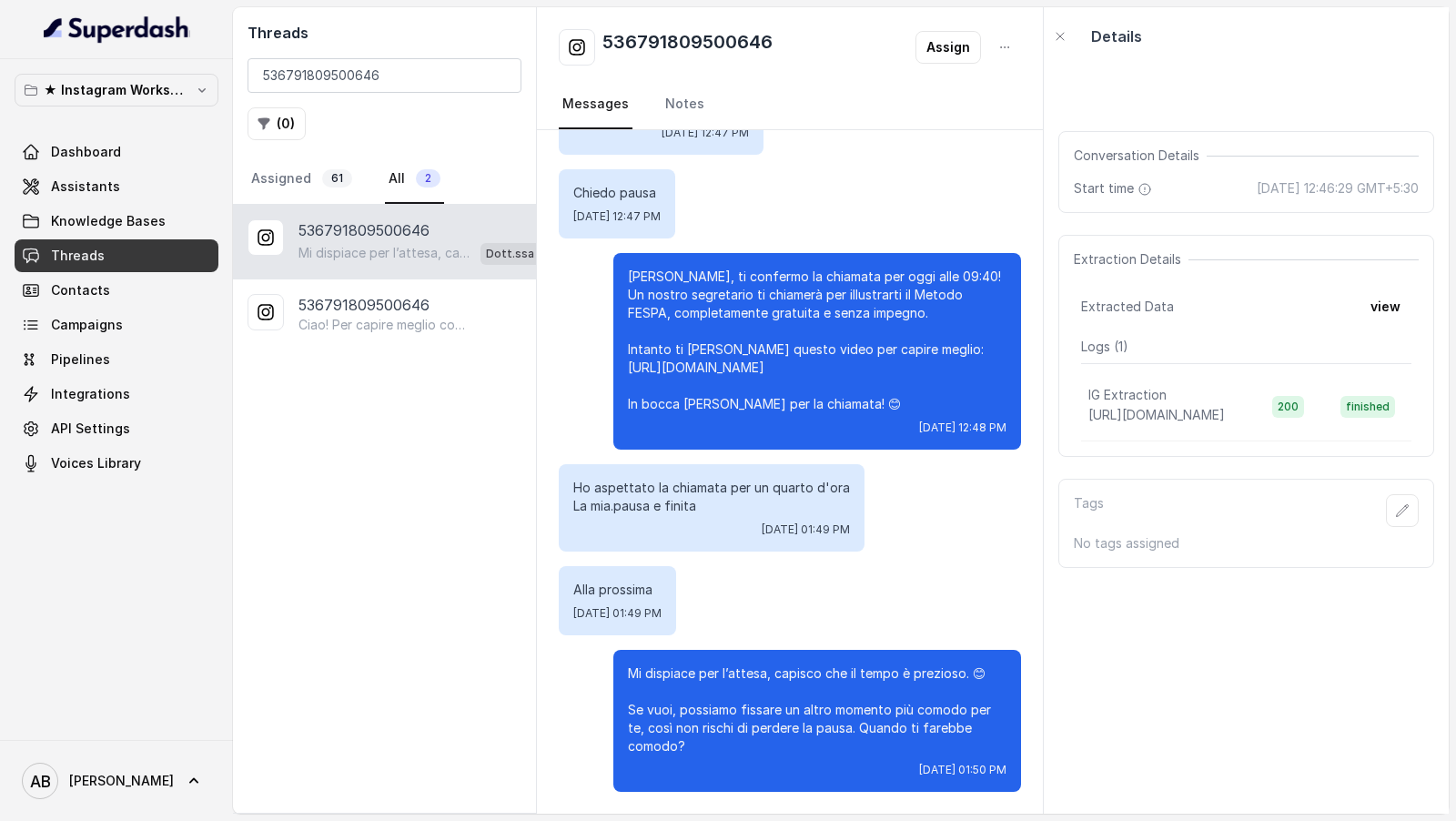
scroll to position [3135, 0]
click at [108, 88] on p "★ Instagram Workspace" at bounding box center [116, 90] width 146 height 22
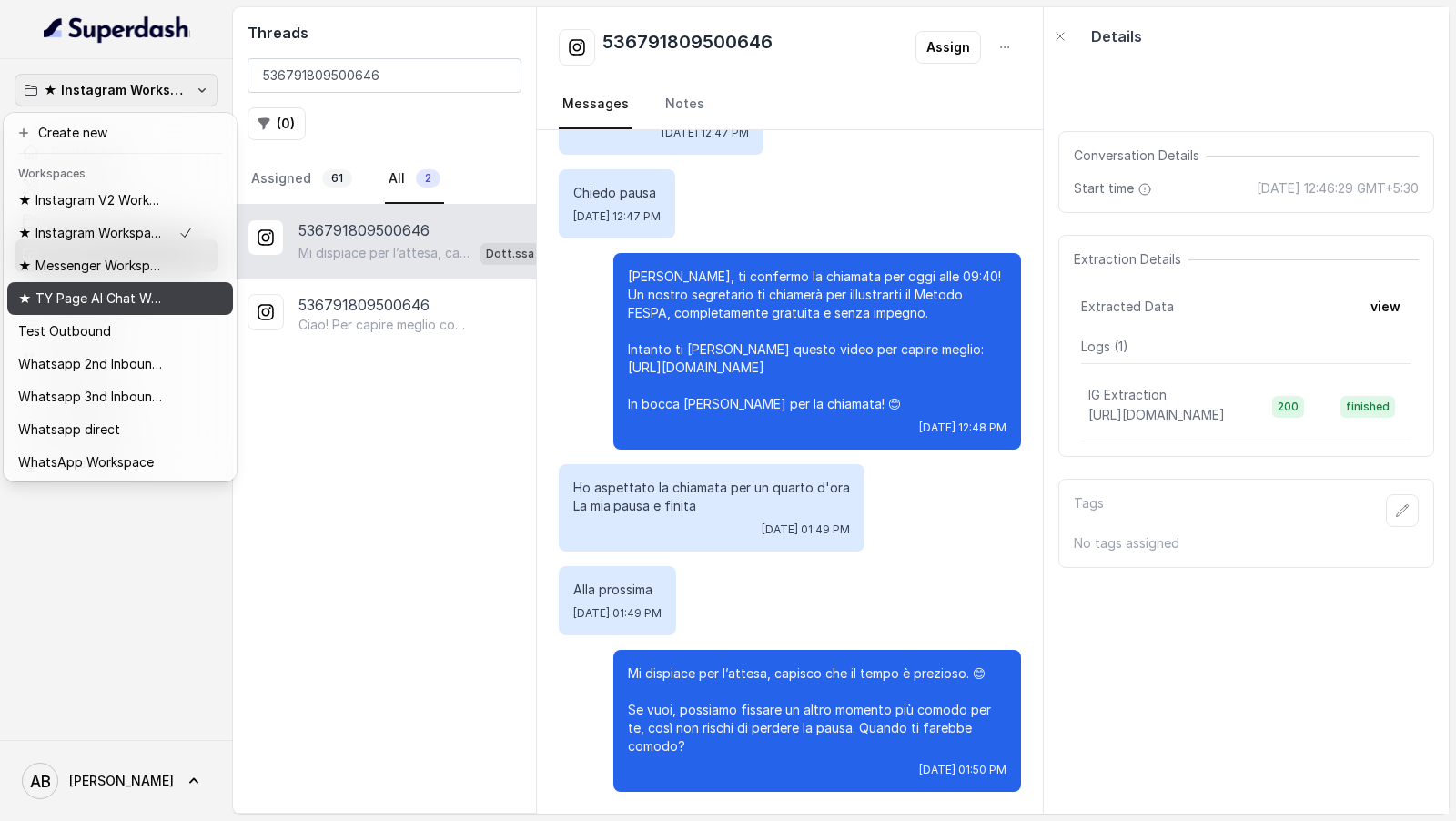
scroll to position [0, 0]
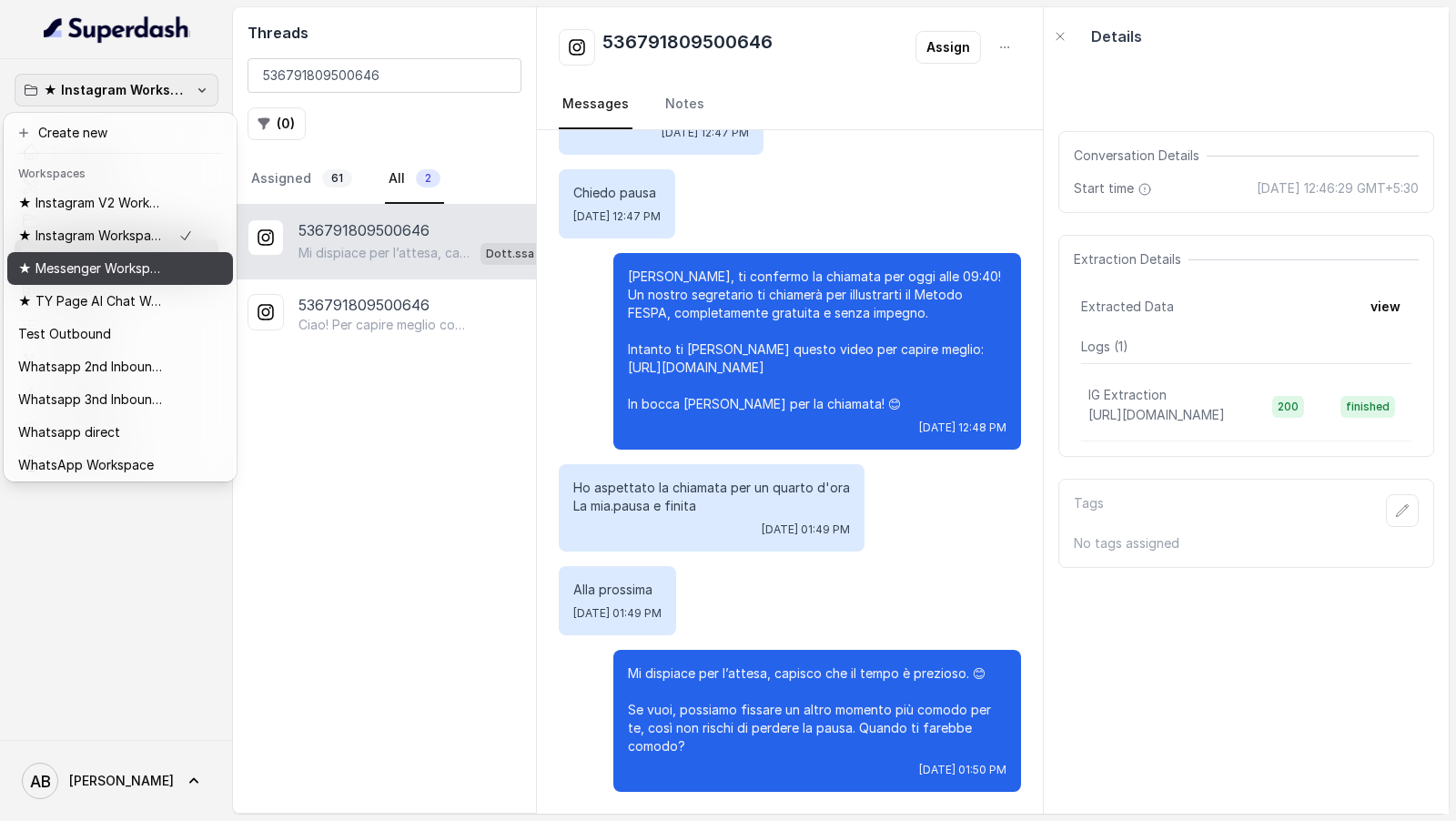
click at [146, 266] on p "★ Messenger Workspace" at bounding box center [91, 268] width 146 height 22
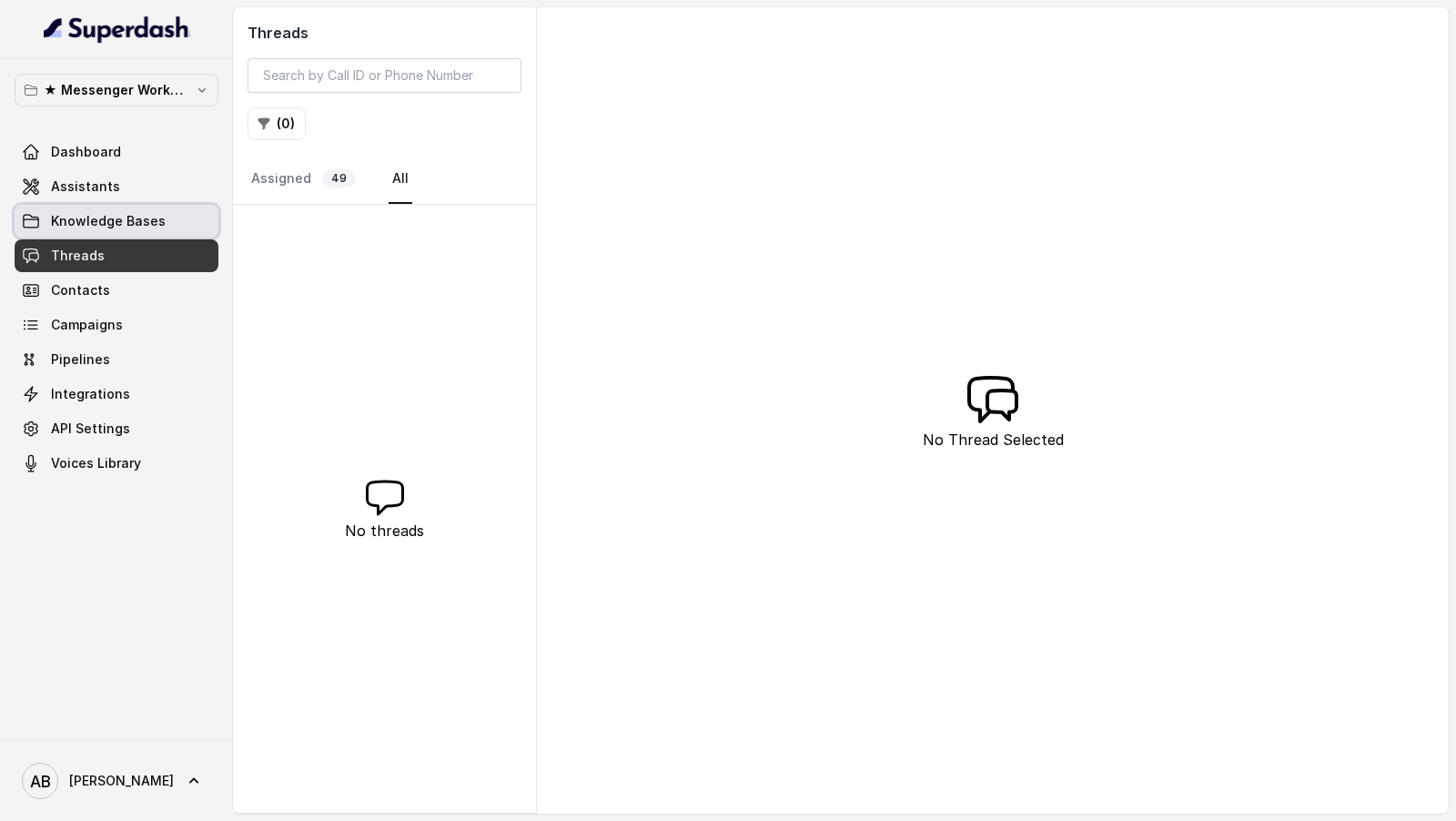
click at [149, 214] on span "Knowledge Bases" at bounding box center [109, 221] width 114 height 18
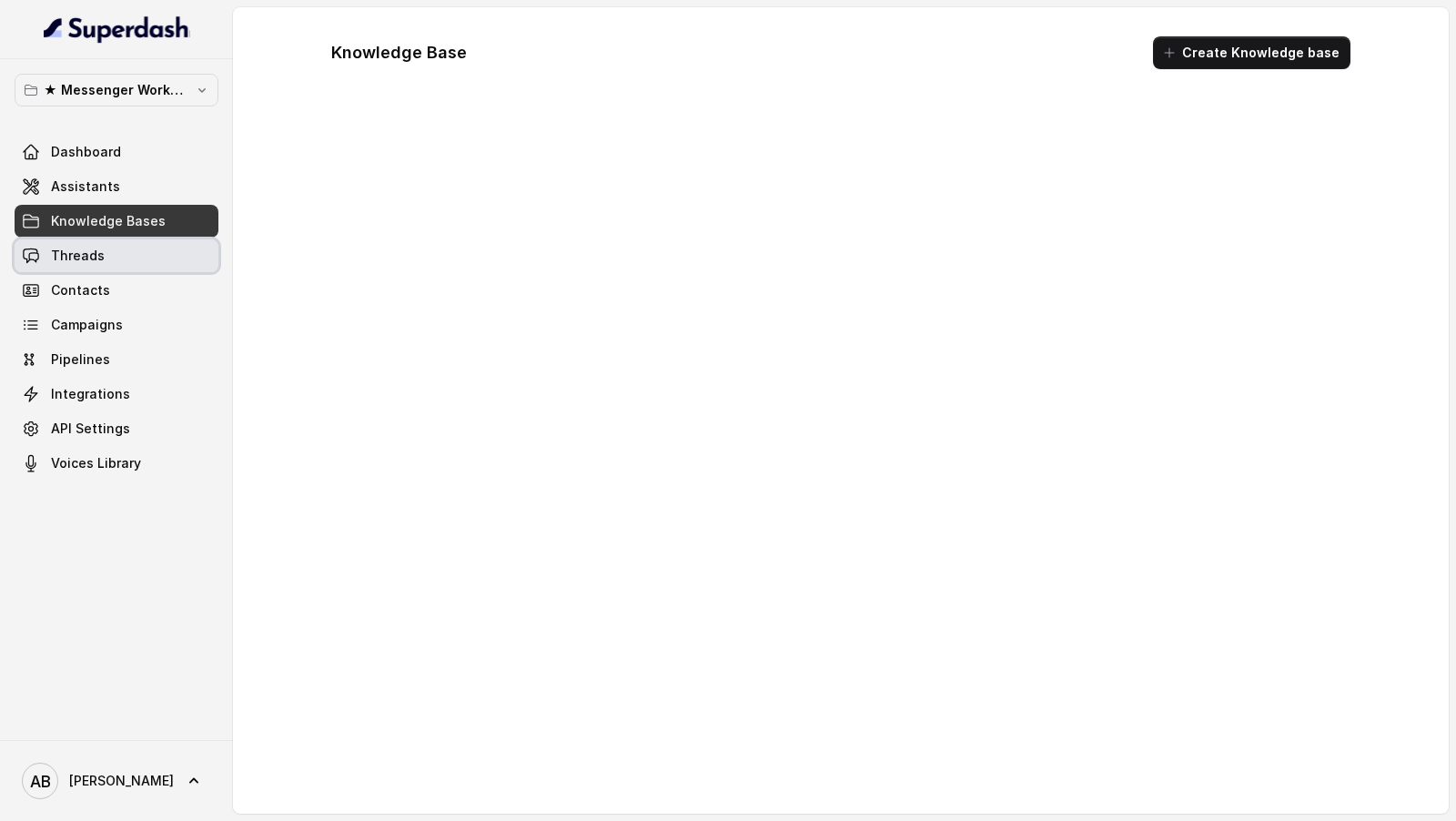
click at [140, 253] on link "Threads" at bounding box center [116, 256] width 204 height 33
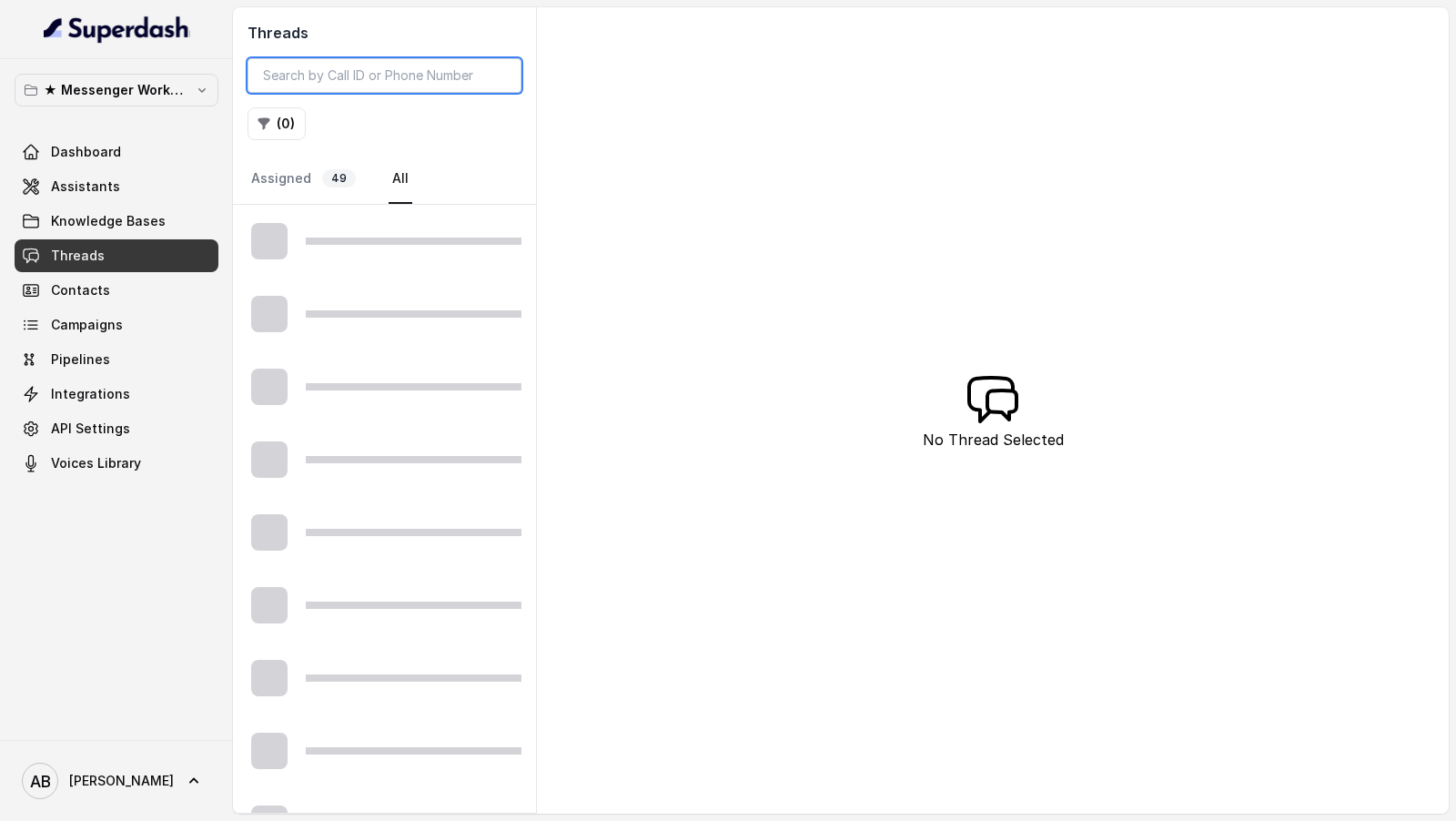
click at [374, 85] on input "search" at bounding box center [385, 75] width 274 height 35
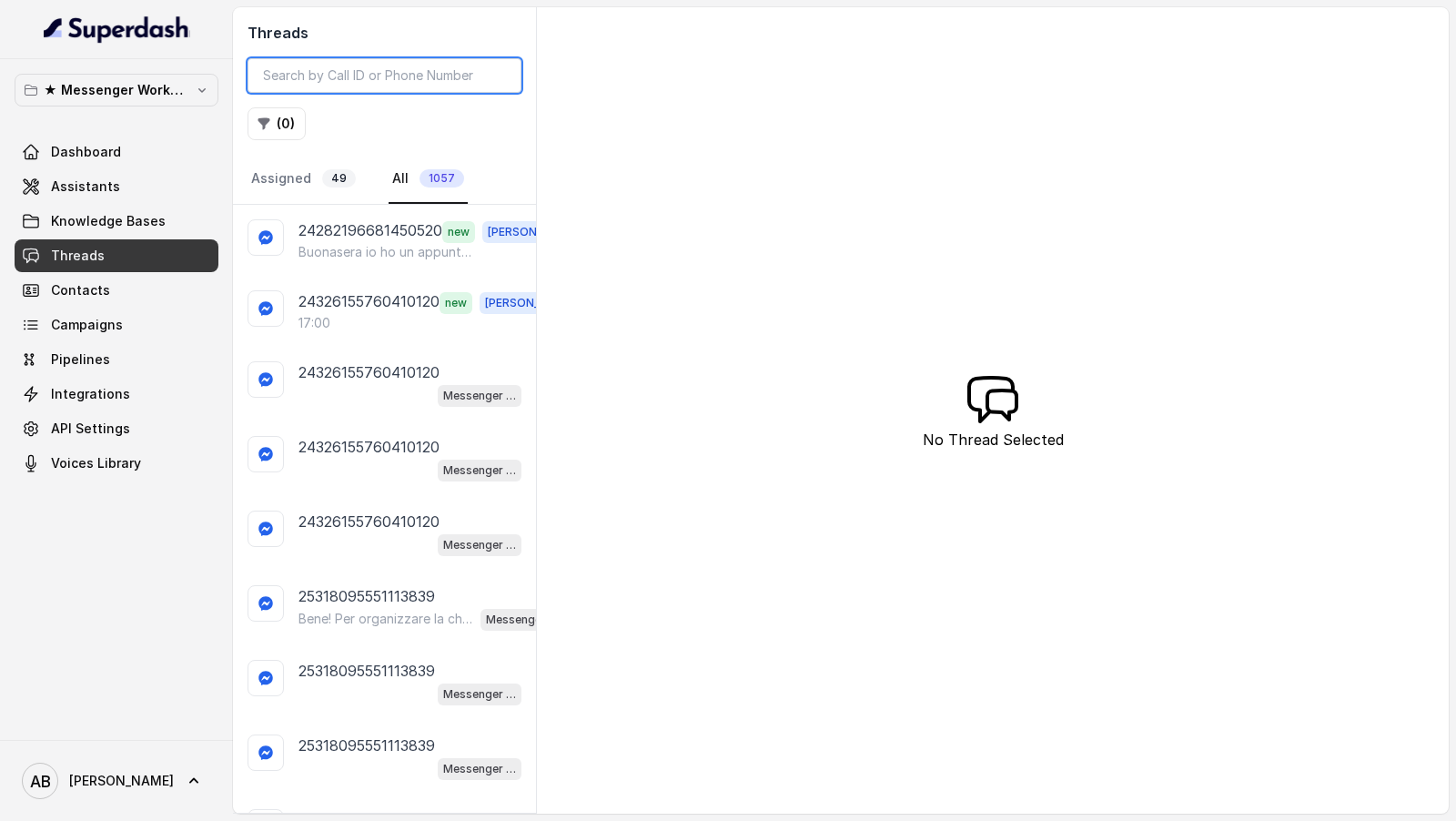
paste input "536791809500646"
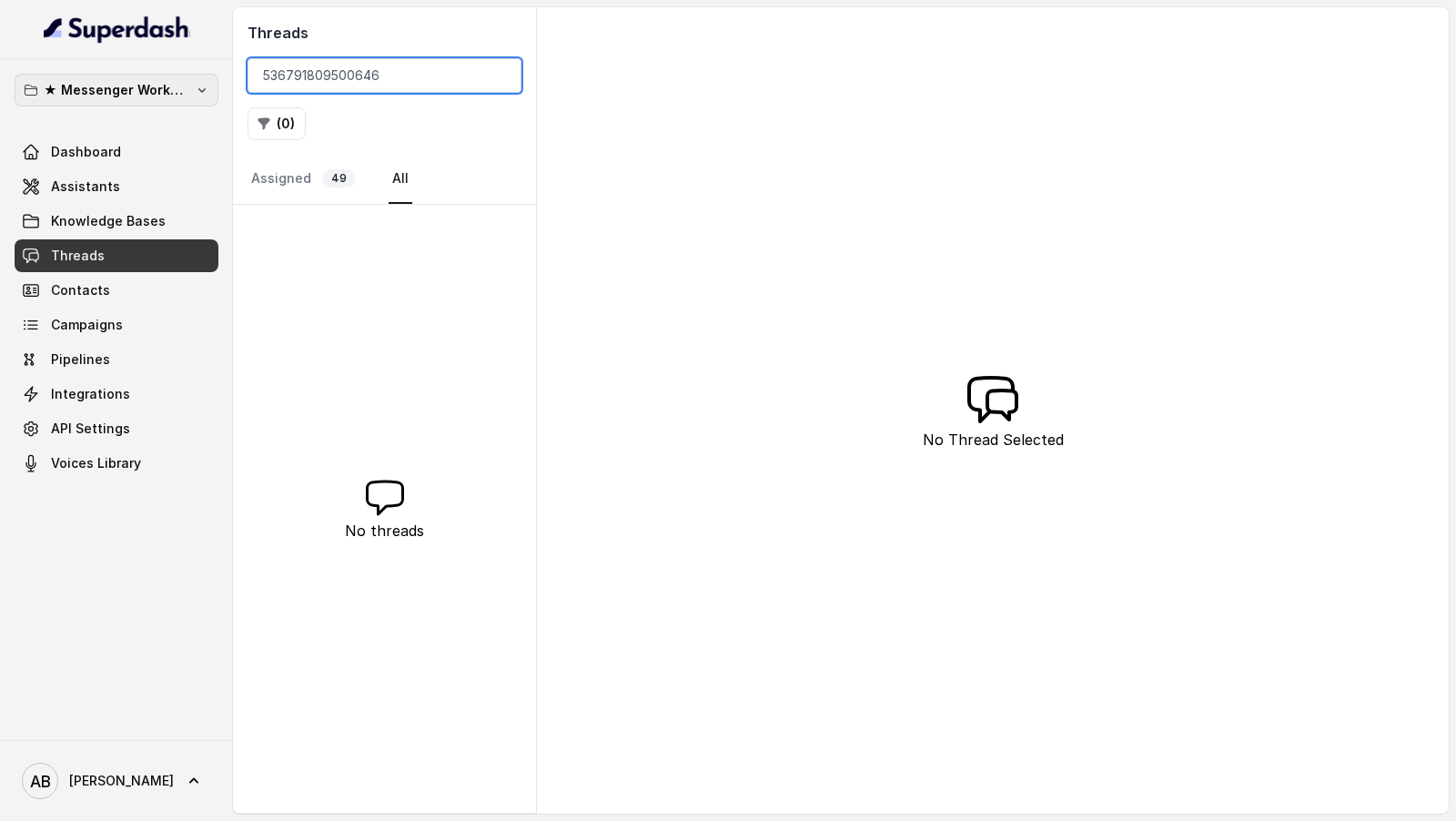
type input "536791809500646"
click at [148, 86] on p "★ Messenger Workspace" at bounding box center [116, 90] width 146 height 22
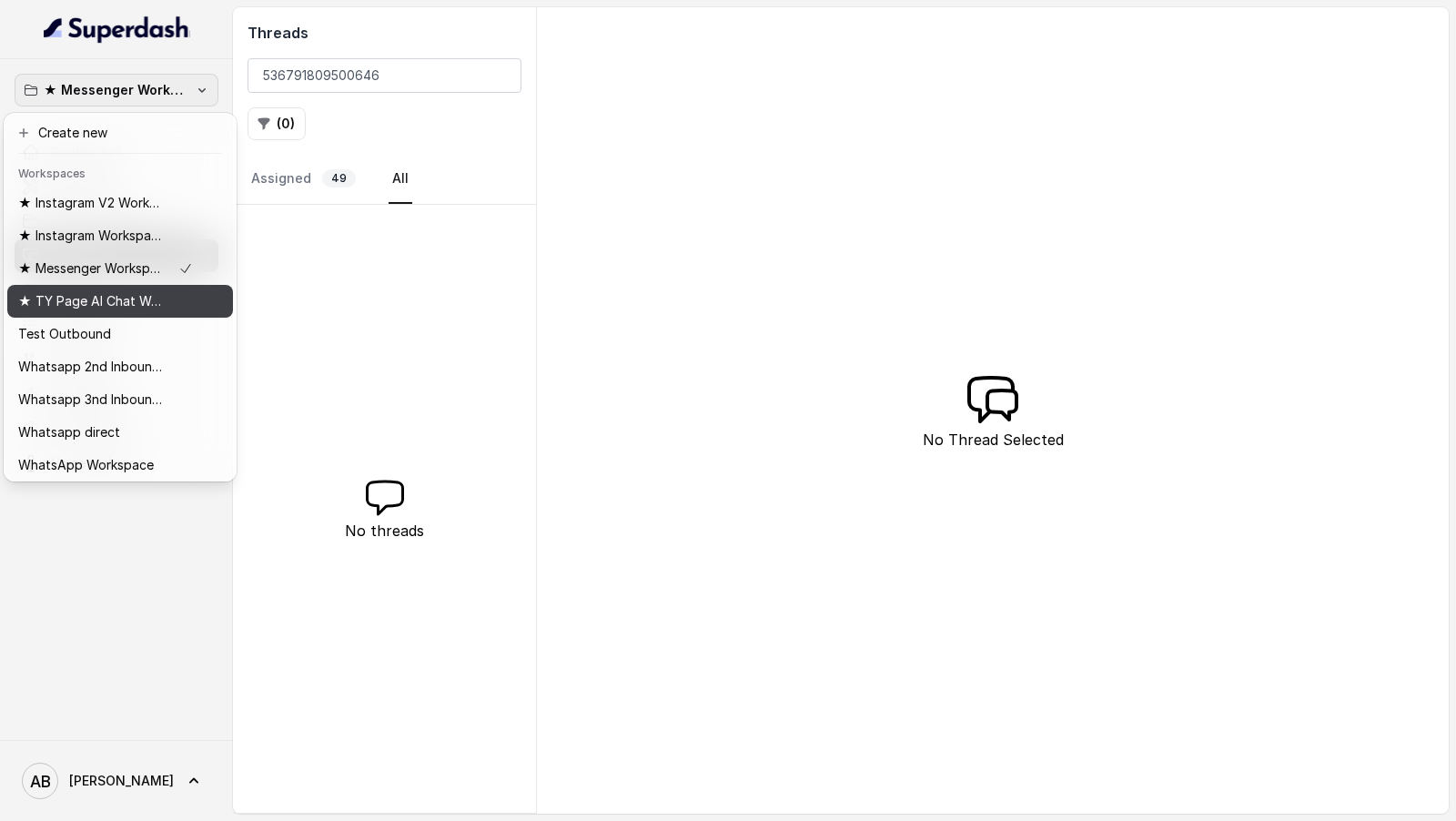
click at [135, 313] on button "★ TY Page AI Chat Workspace" at bounding box center [119, 301] width 226 height 33
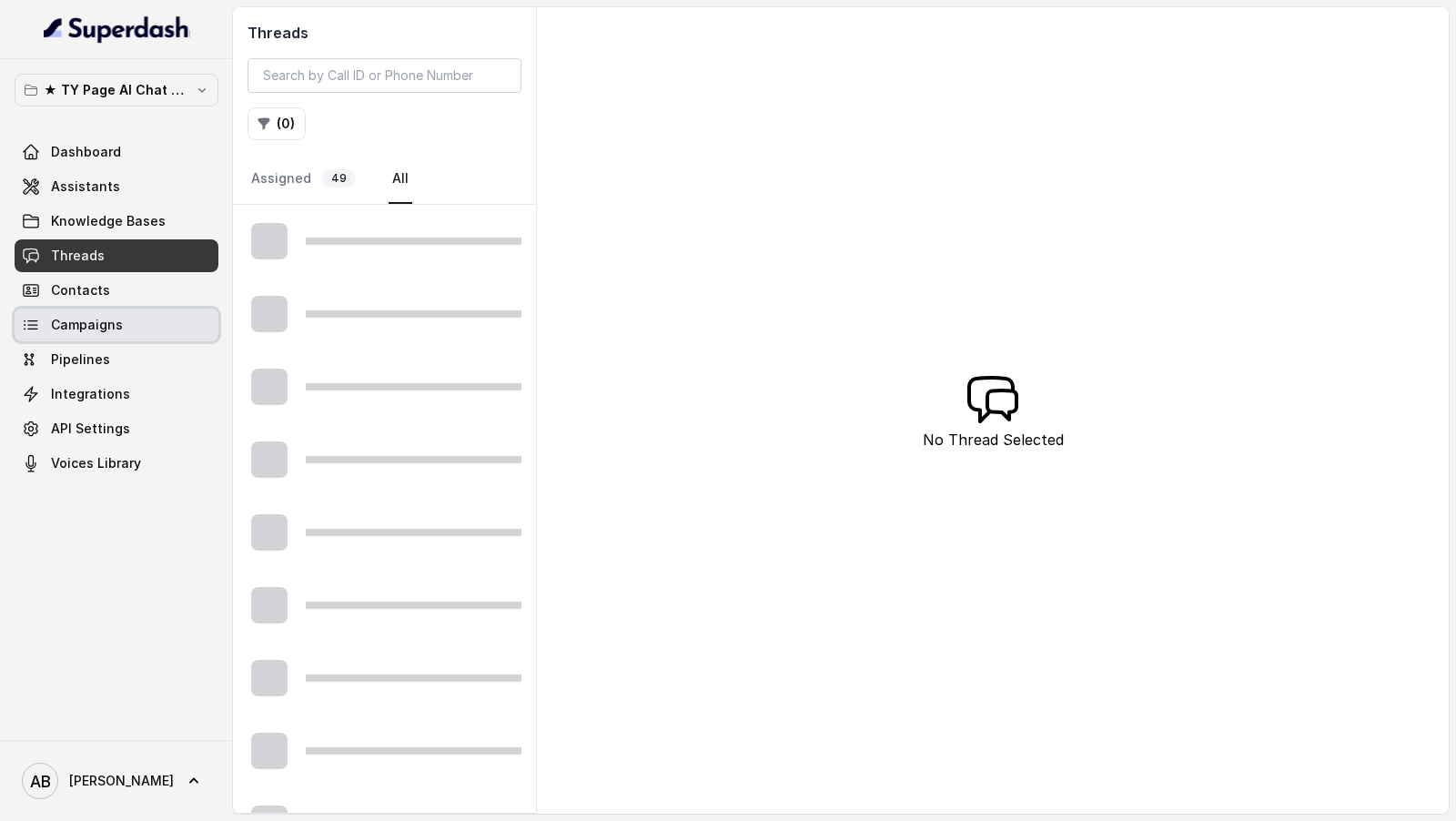
click at [135, 313] on link "Campaigns" at bounding box center [116, 325] width 204 height 33
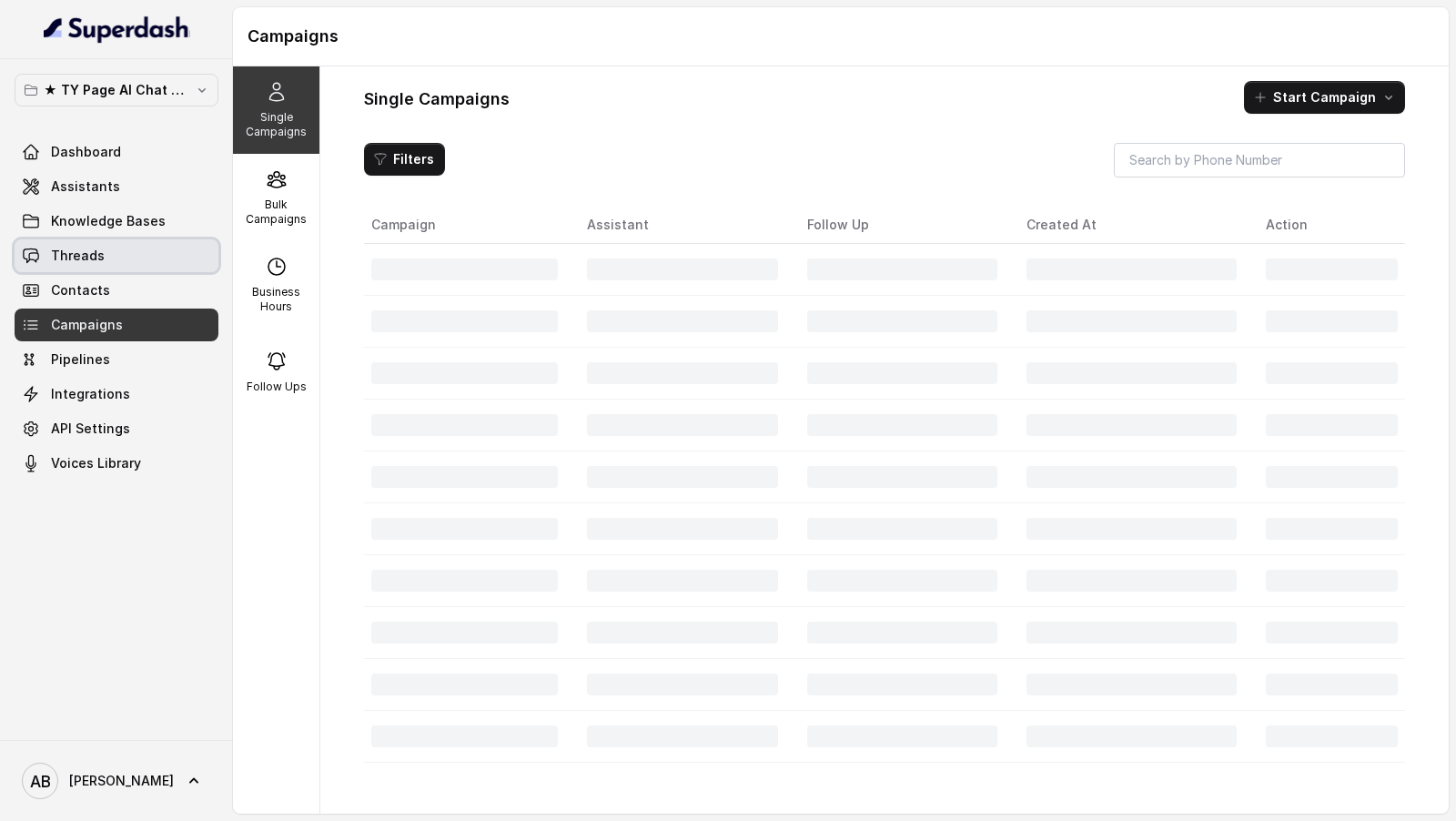
click at [160, 258] on link "Threads" at bounding box center [116, 256] width 204 height 33
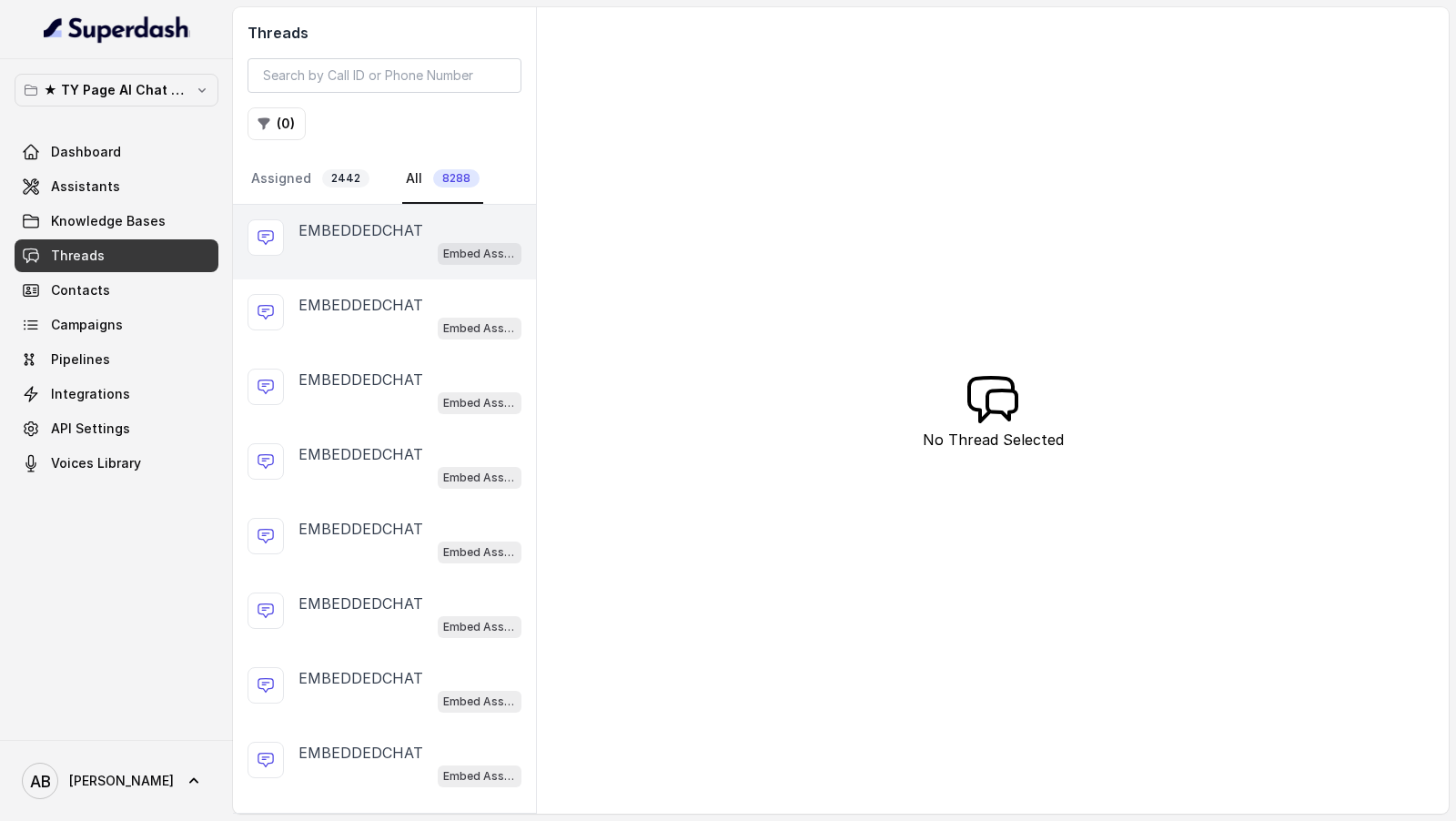
click at [427, 246] on div "Embed Assistant" at bounding box center [410, 253] width 223 height 24
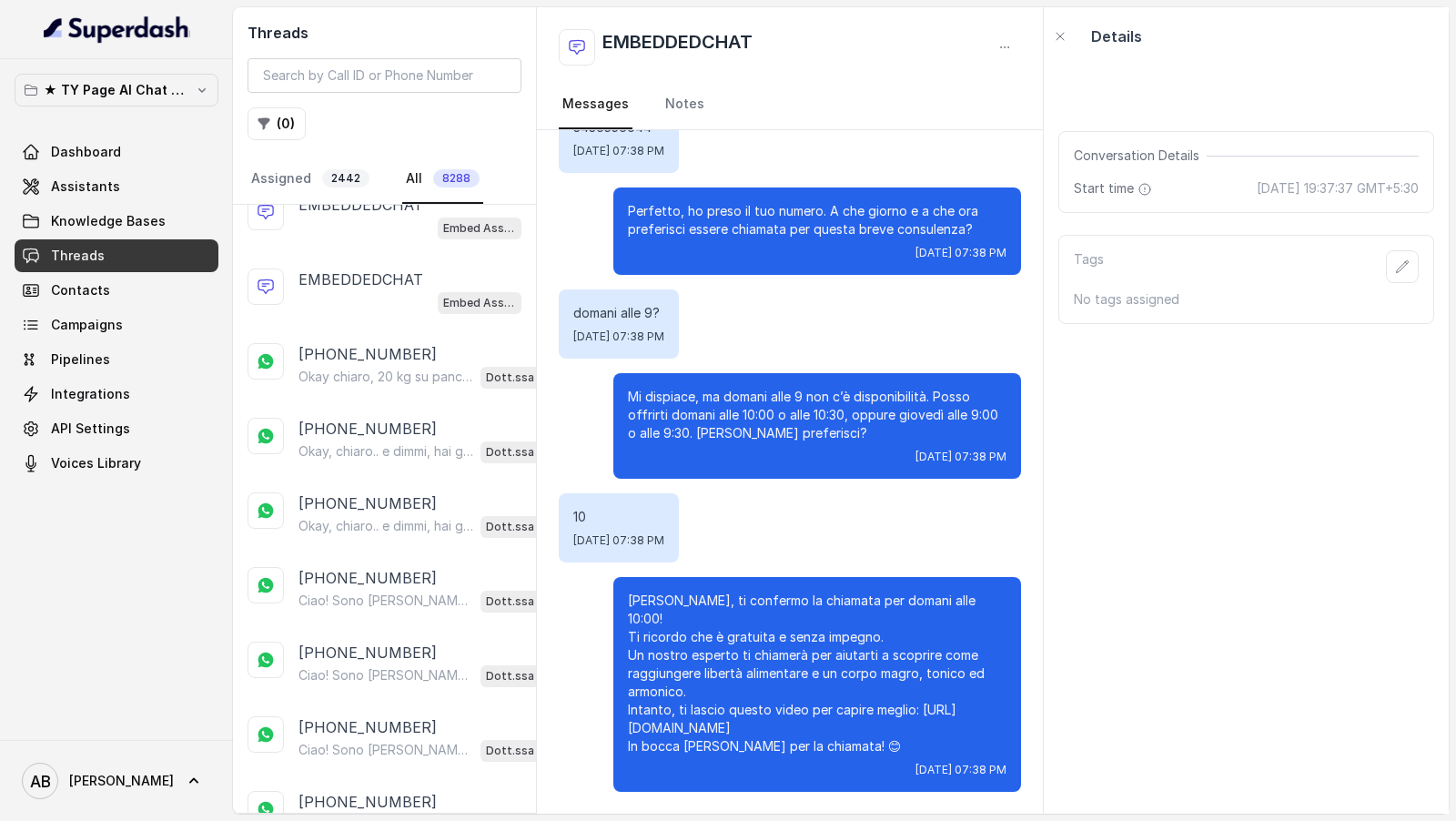
scroll to position [505, 0]
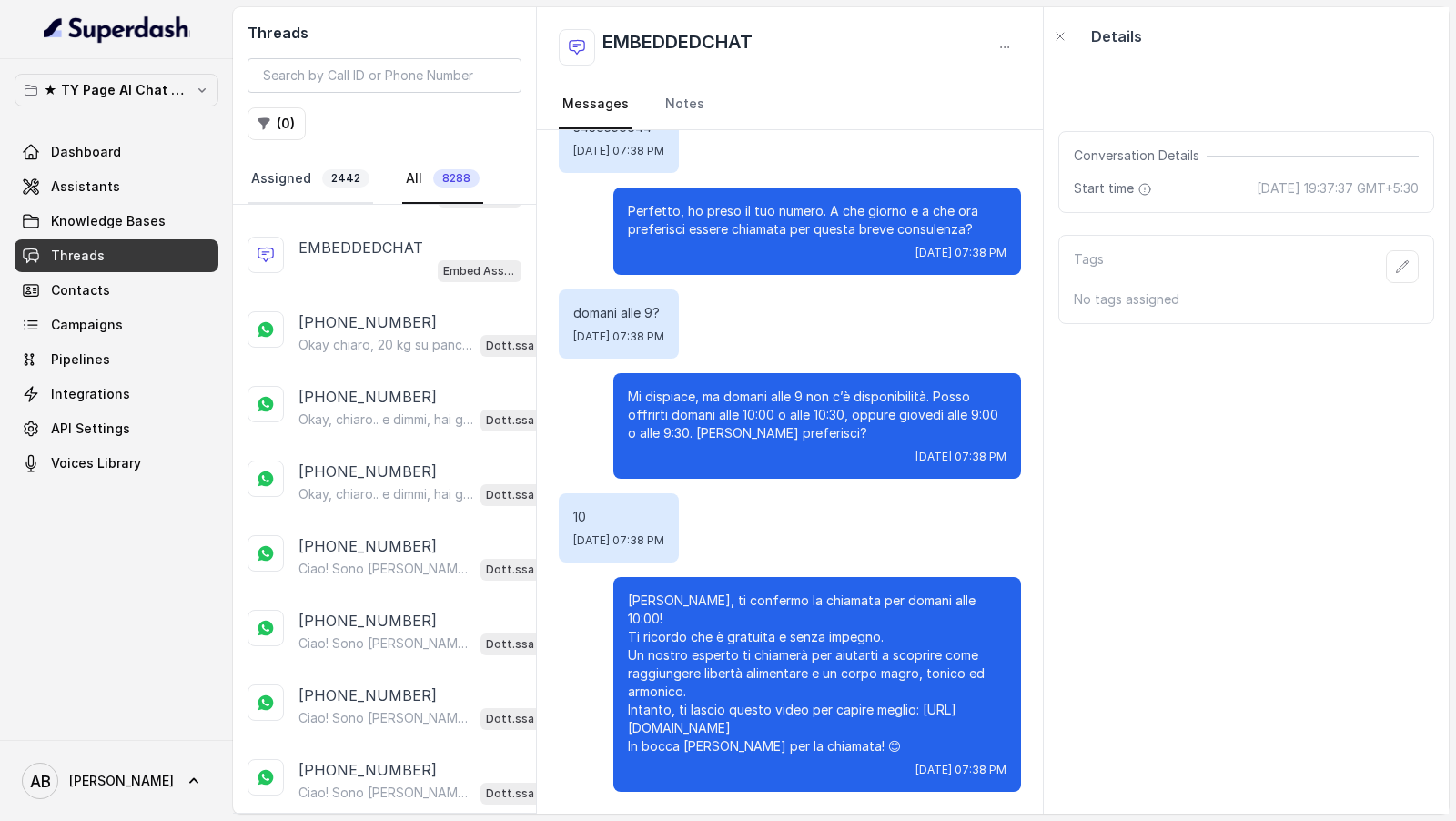
click at [333, 176] on span "2442" at bounding box center [346, 179] width 47 height 18
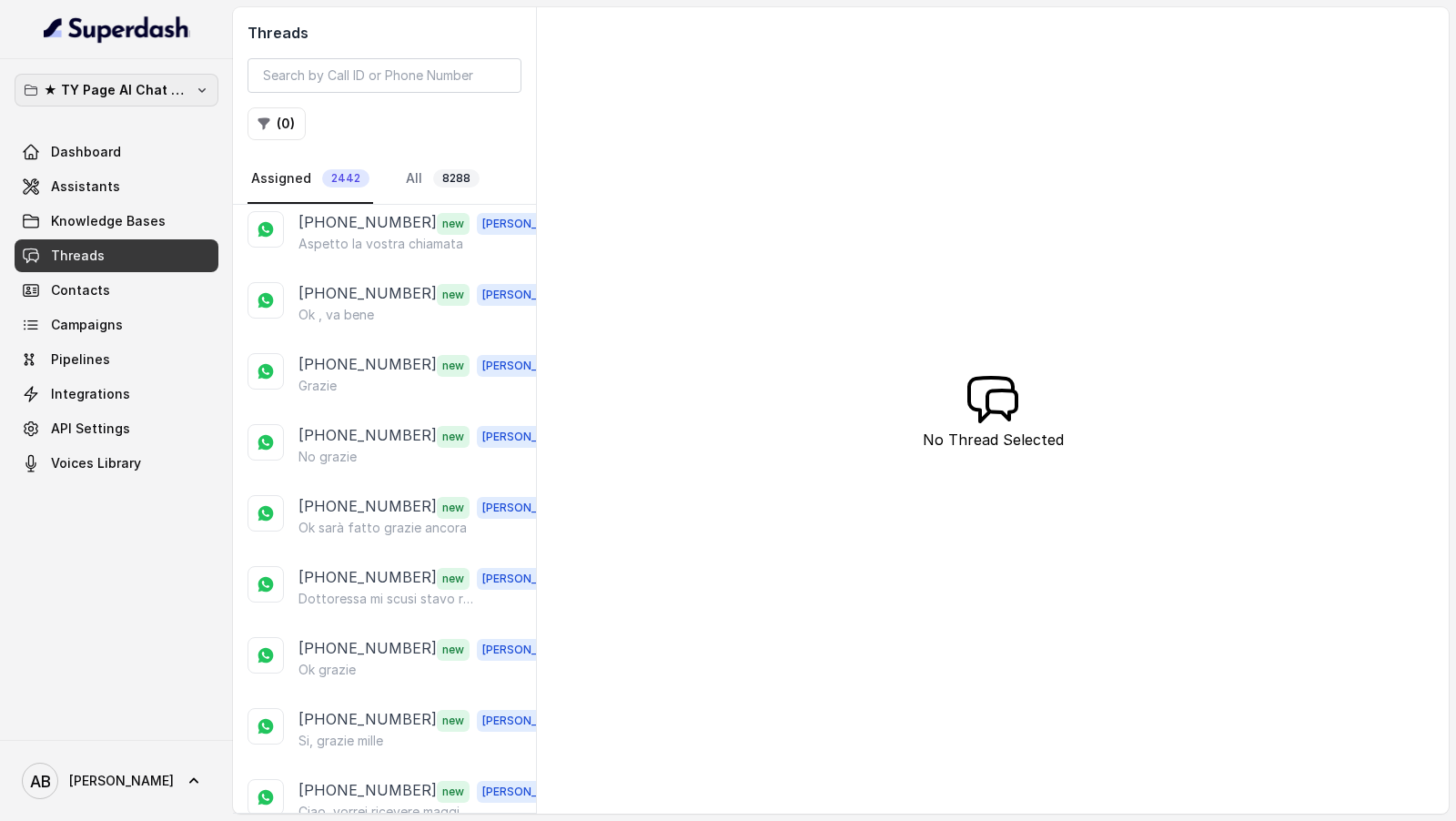
click at [178, 82] on p "★ TY Page AI Chat Workspace" at bounding box center [116, 90] width 146 height 22
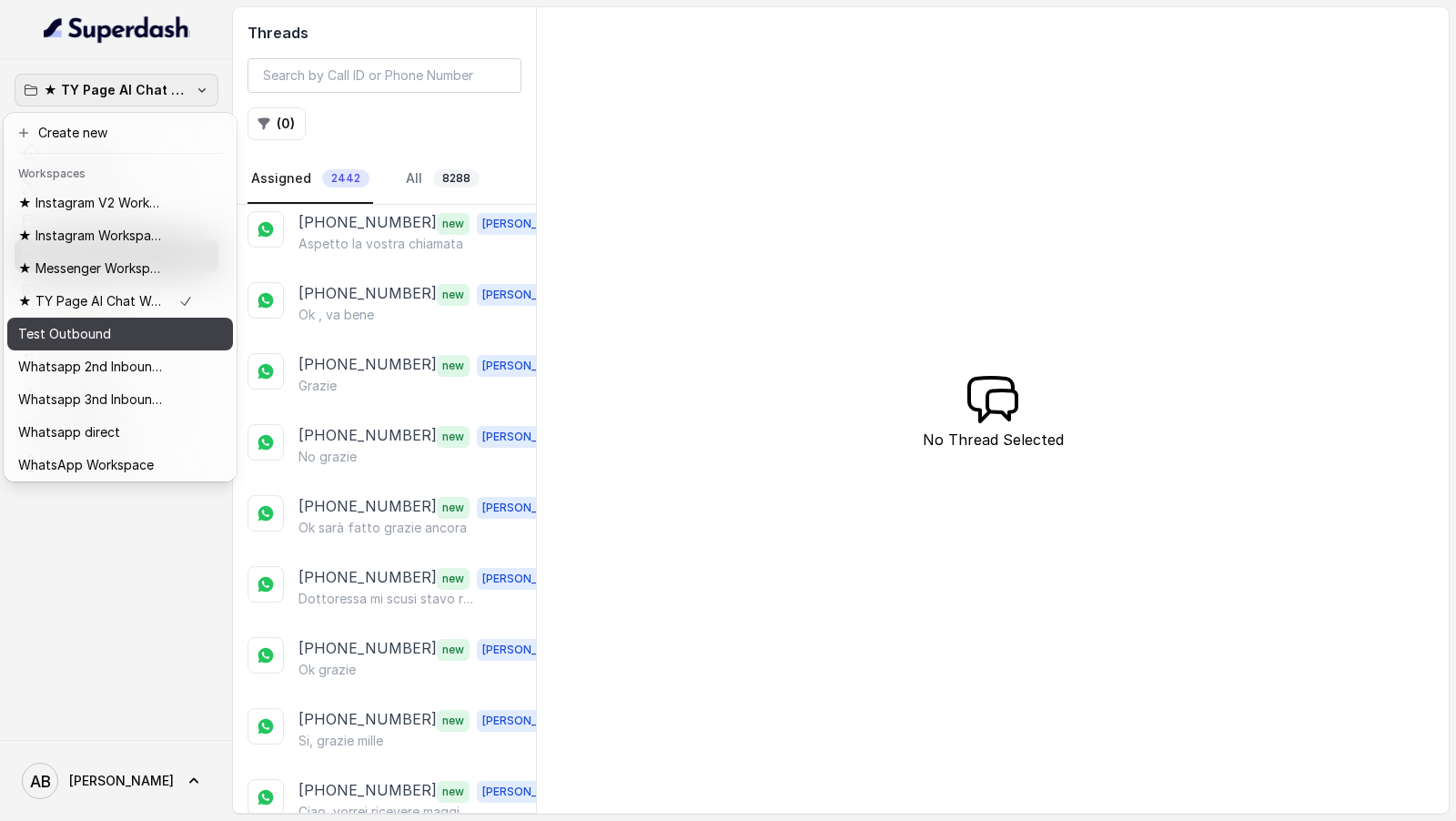
click at [131, 336] on div "Test Outbound" at bounding box center [105, 335] width 175 height 22
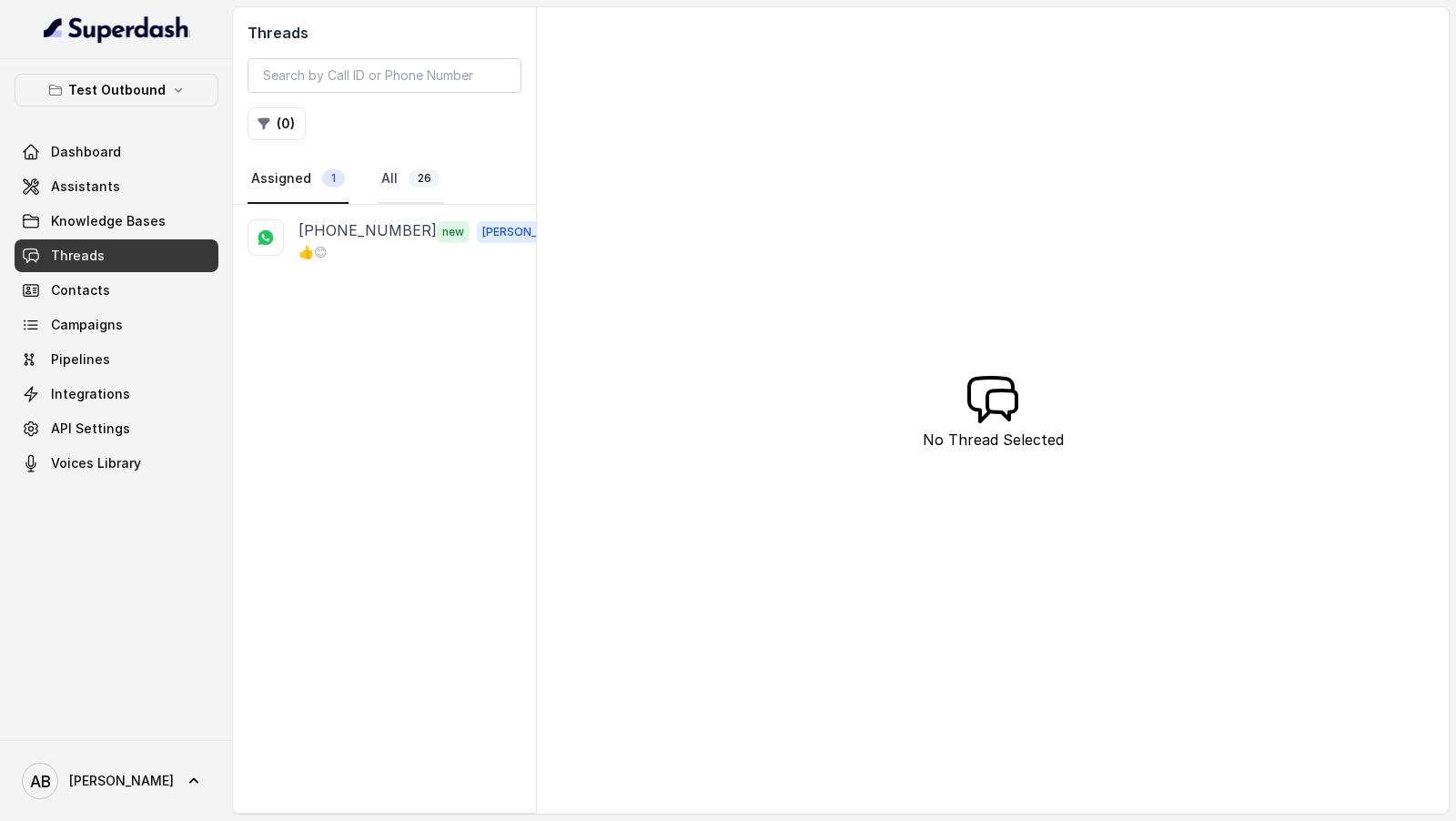
click at [412, 171] on span "26" at bounding box center [424, 179] width 32 height 18
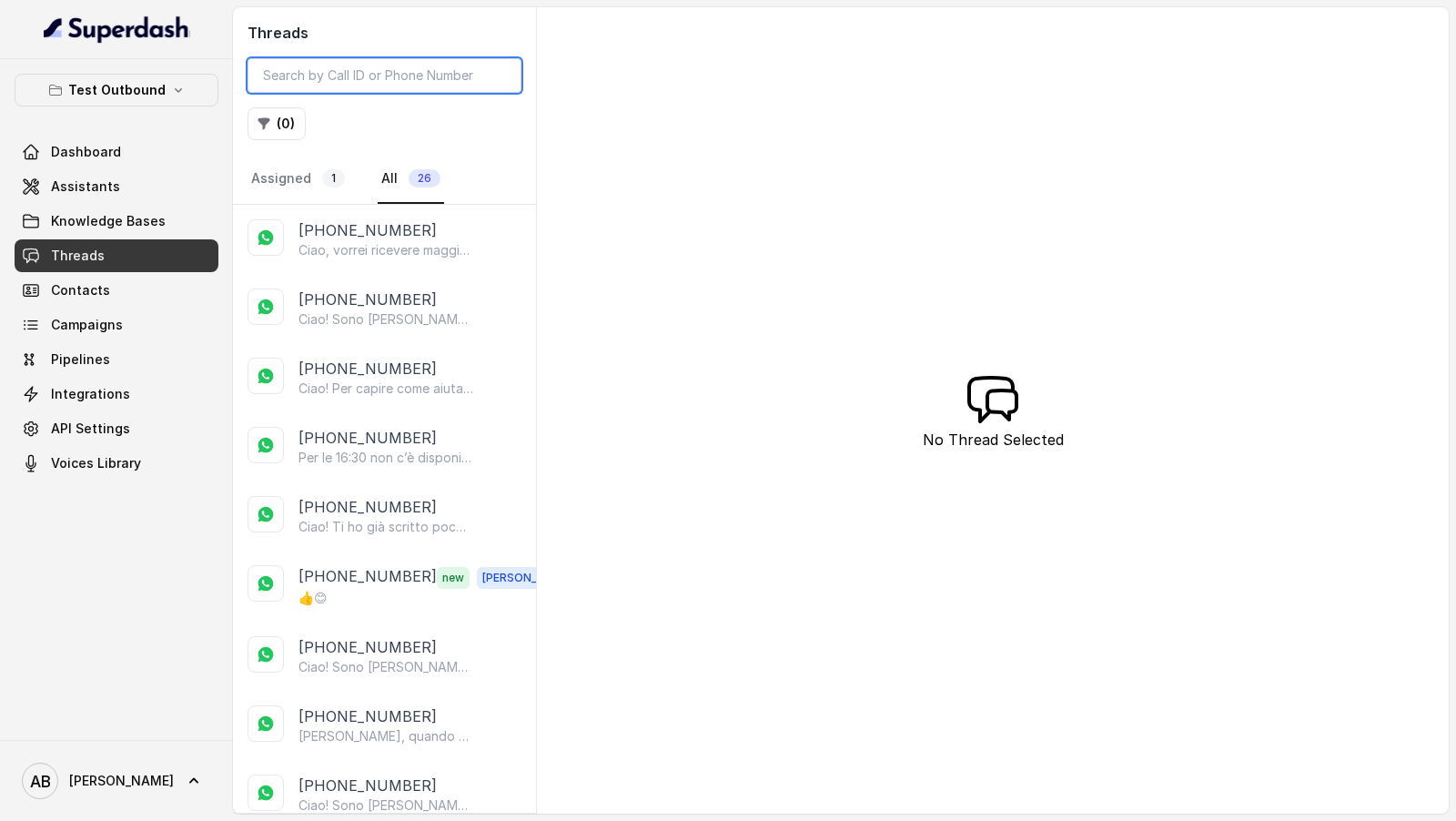
click at [372, 69] on input "search" at bounding box center [385, 75] width 274 height 35
paste input "536791809500646"
type input "536791809500646"
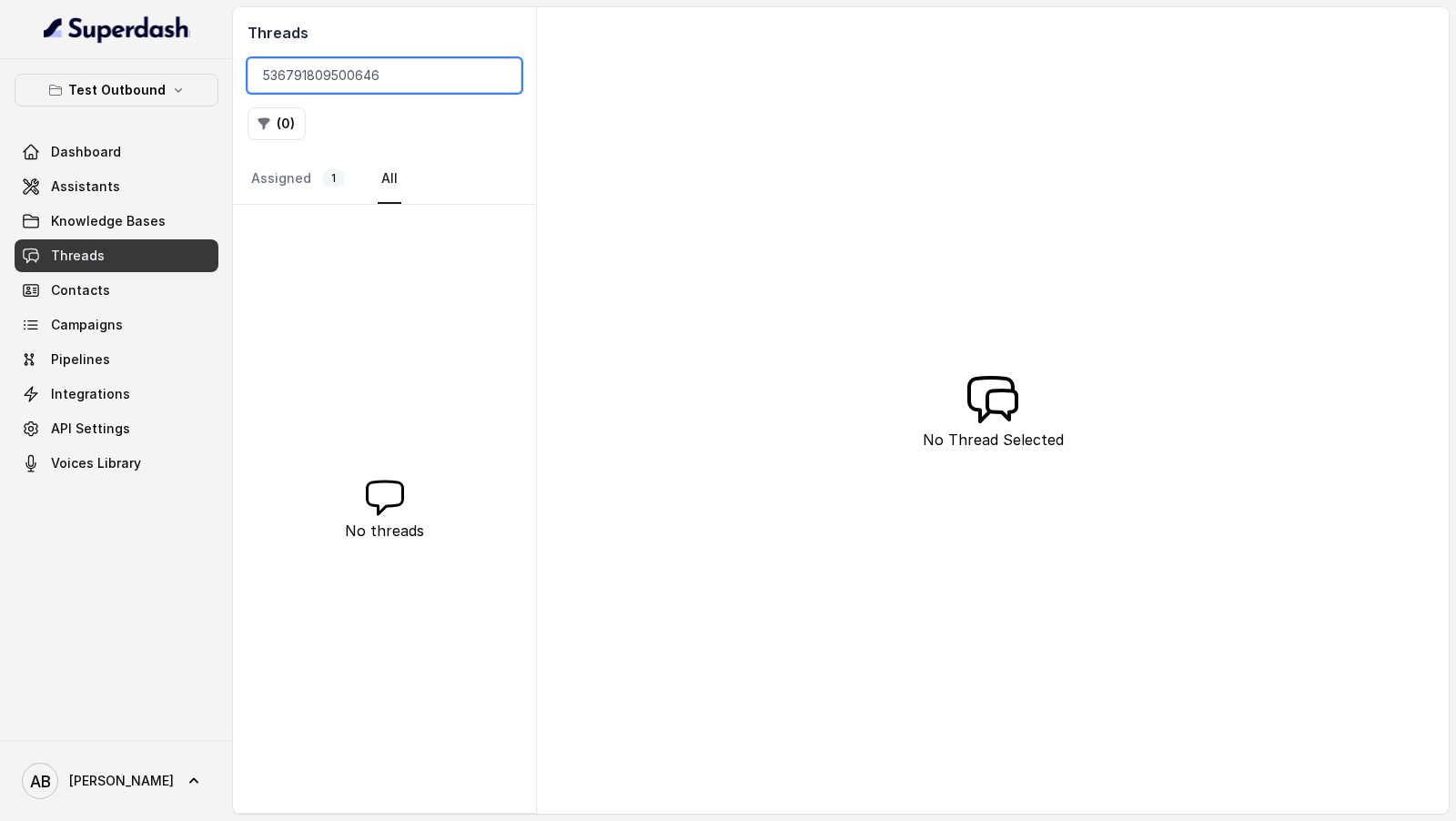
click at [324, 80] on input "536791809500646" at bounding box center [385, 75] width 274 height 35
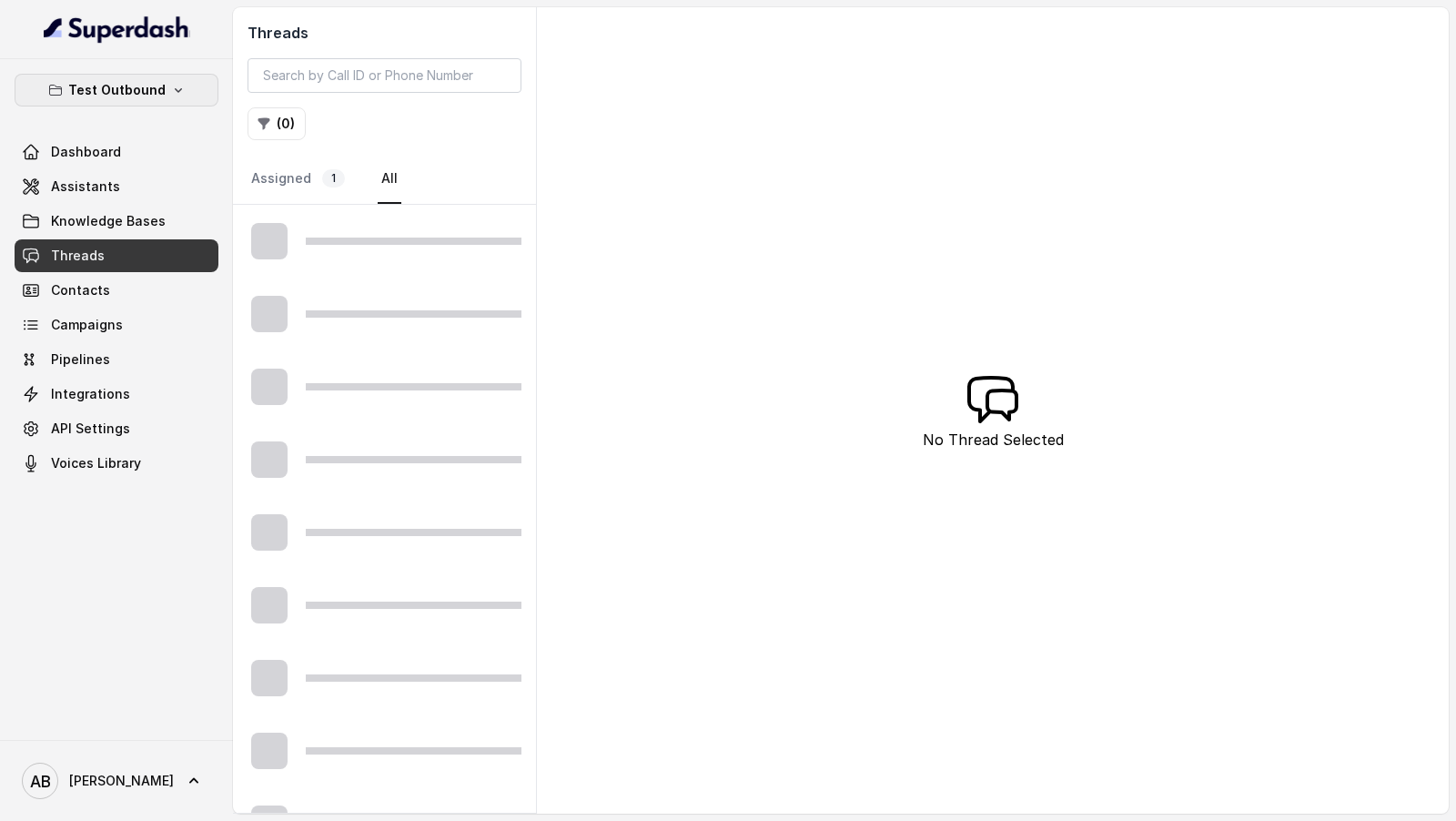
click at [160, 105] on button "Test Outbound" at bounding box center [116, 90] width 204 height 33
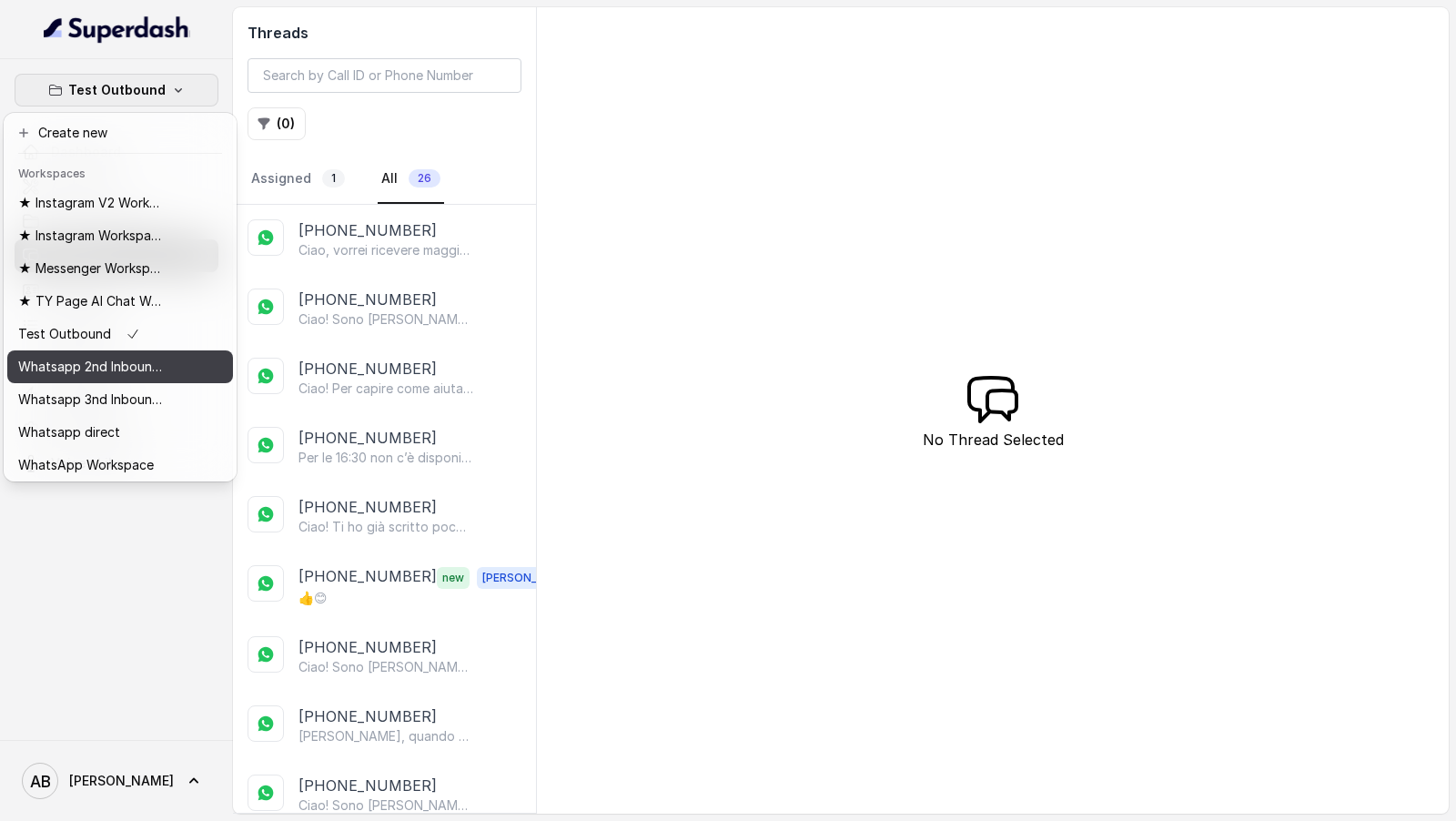
click at [88, 351] on button "Whatsapp 2nd Inbound BM5" at bounding box center [119, 366] width 226 height 33
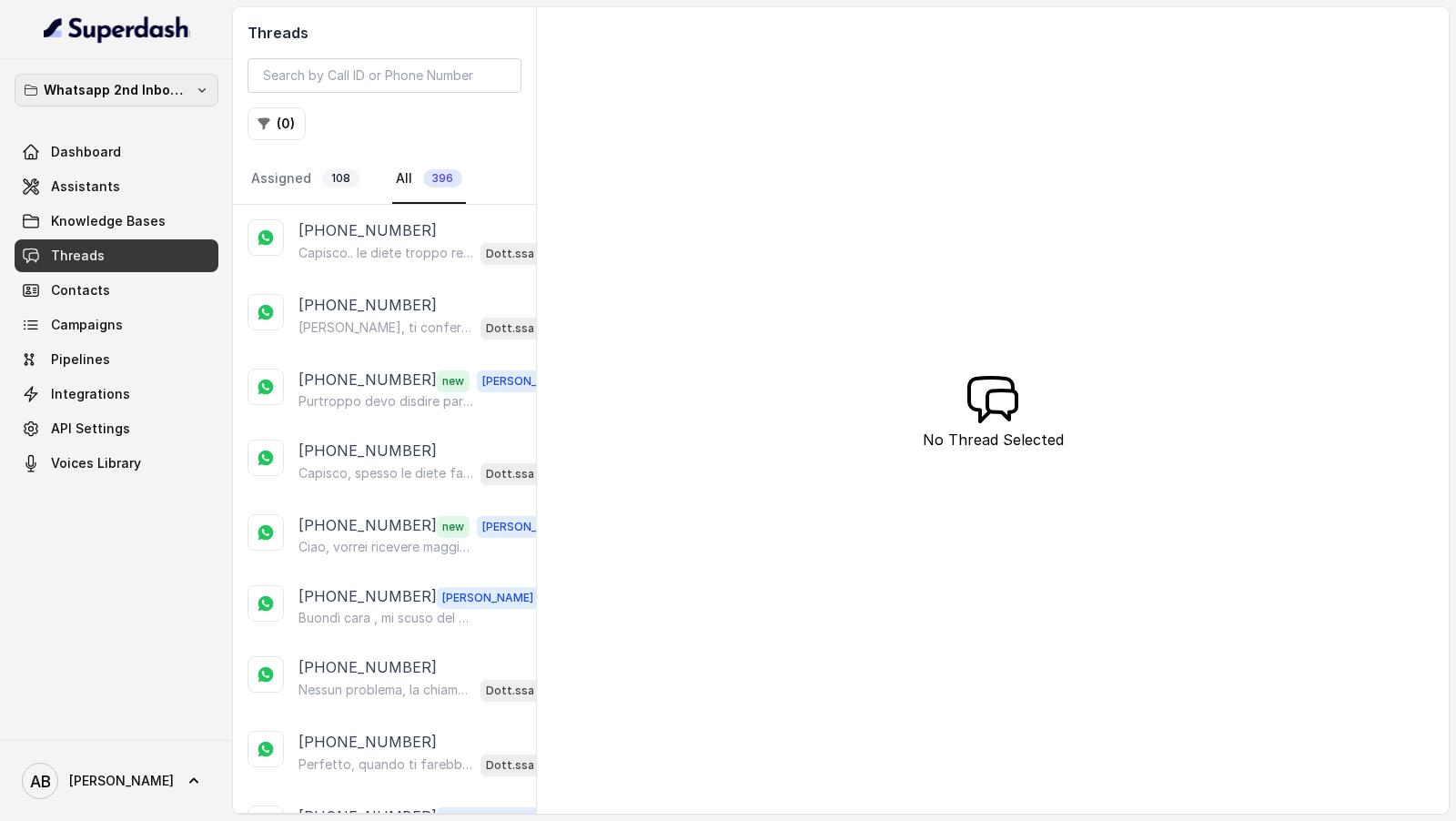
click at [103, 89] on p "Whatsapp 2nd Inbound BM5" at bounding box center [116, 90] width 146 height 22
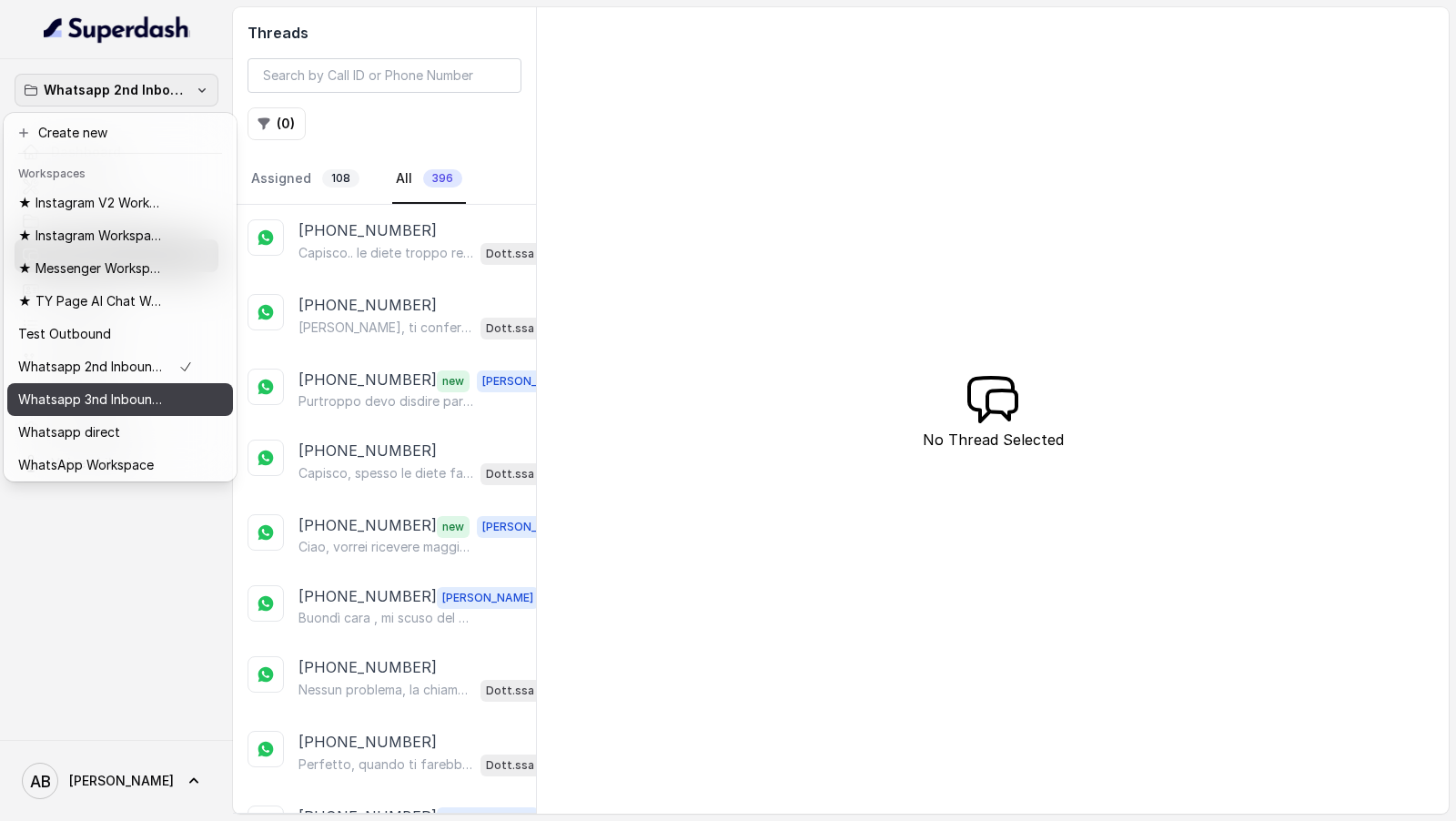
click at [106, 410] on p "Whatsapp 3nd Inbound BM5" at bounding box center [91, 400] width 146 height 22
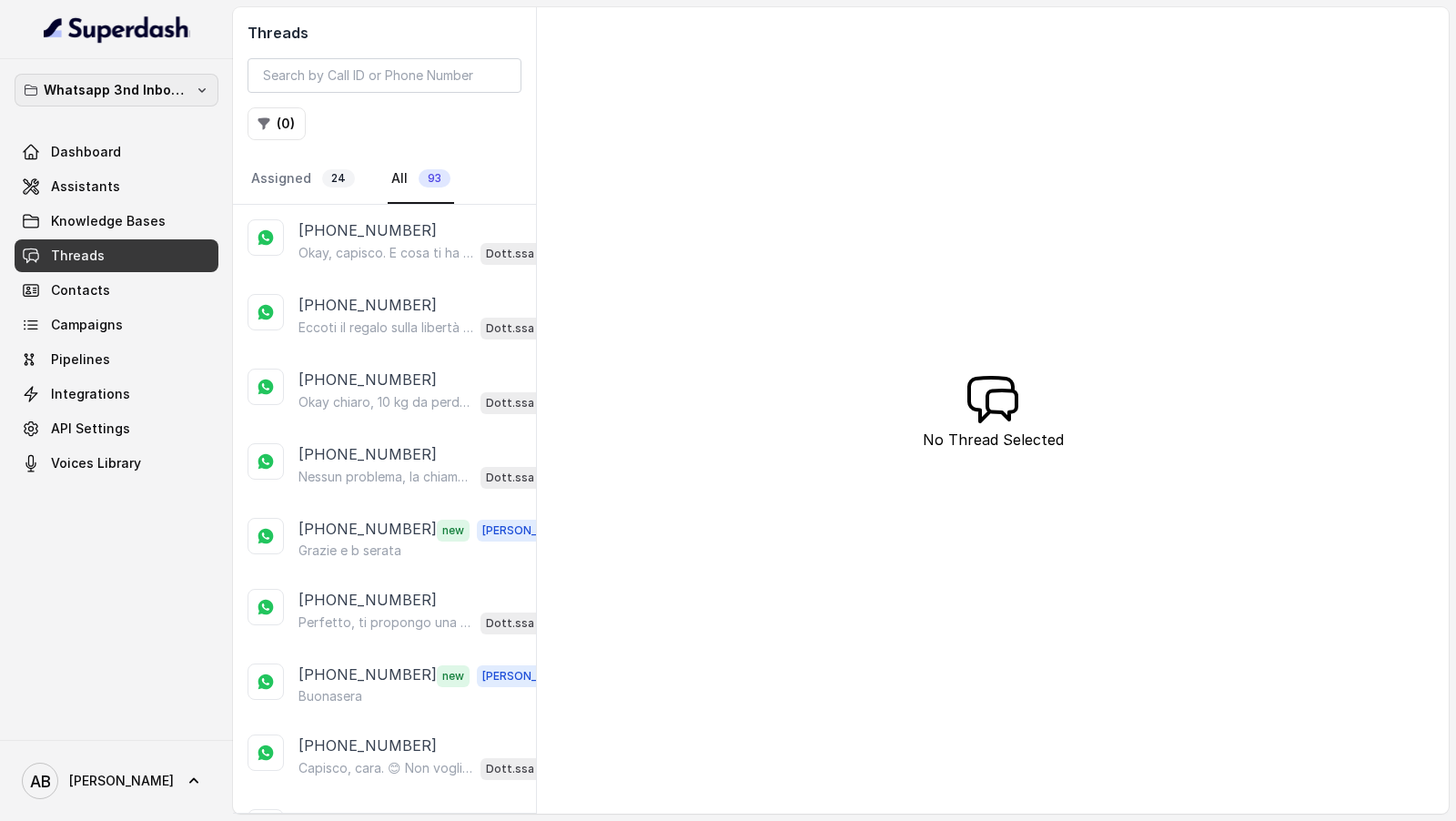
click at [191, 88] on button "Whatsapp 3nd Inbound BM5" at bounding box center [116, 90] width 204 height 33
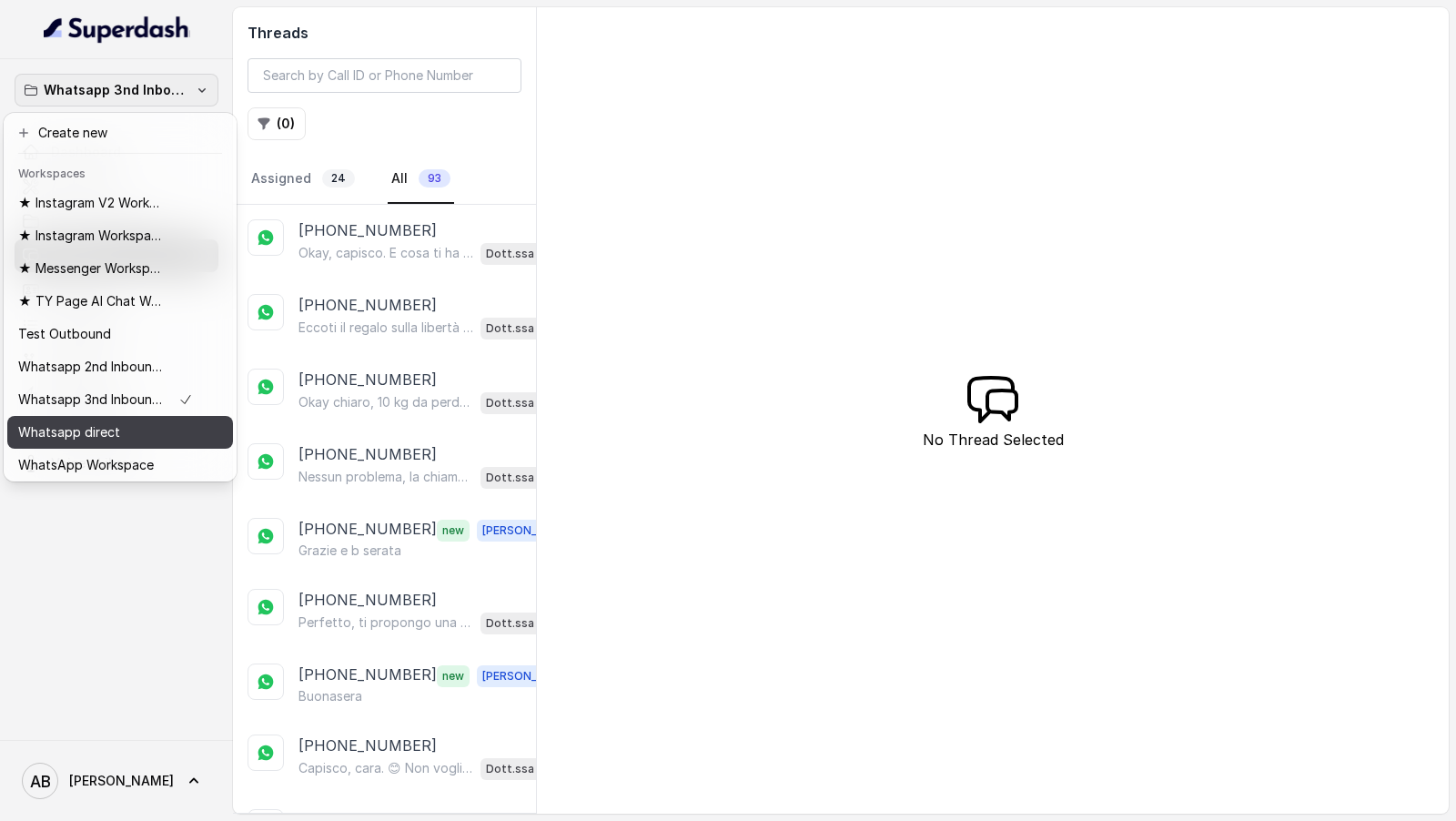
click at [148, 431] on div "Whatsapp direct" at bounding box center [105, 432] width 175 height 22
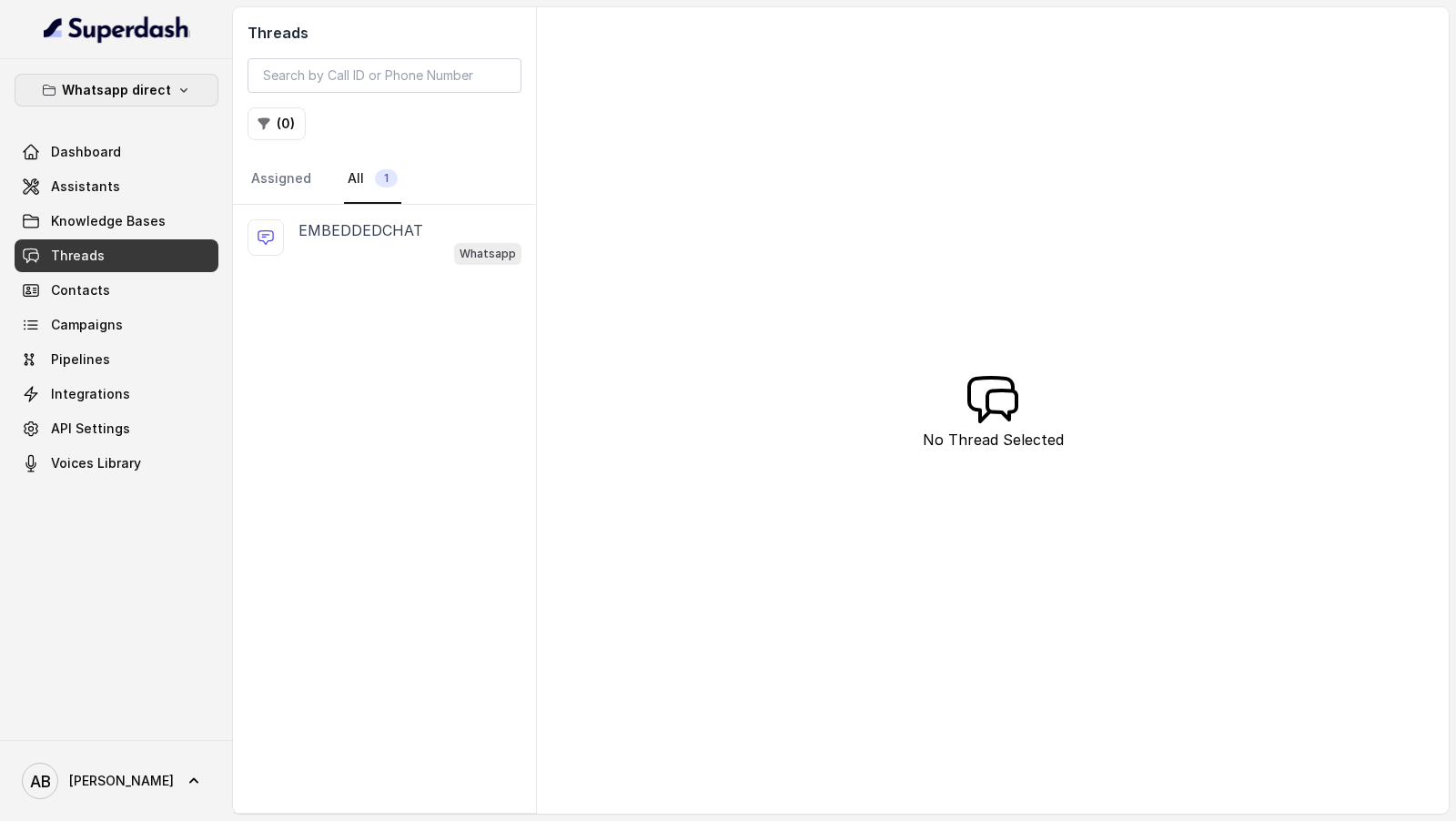
click at [159, 94] on p "Whatsapp direct" at bounding box center [116, 90] width 109 height 22
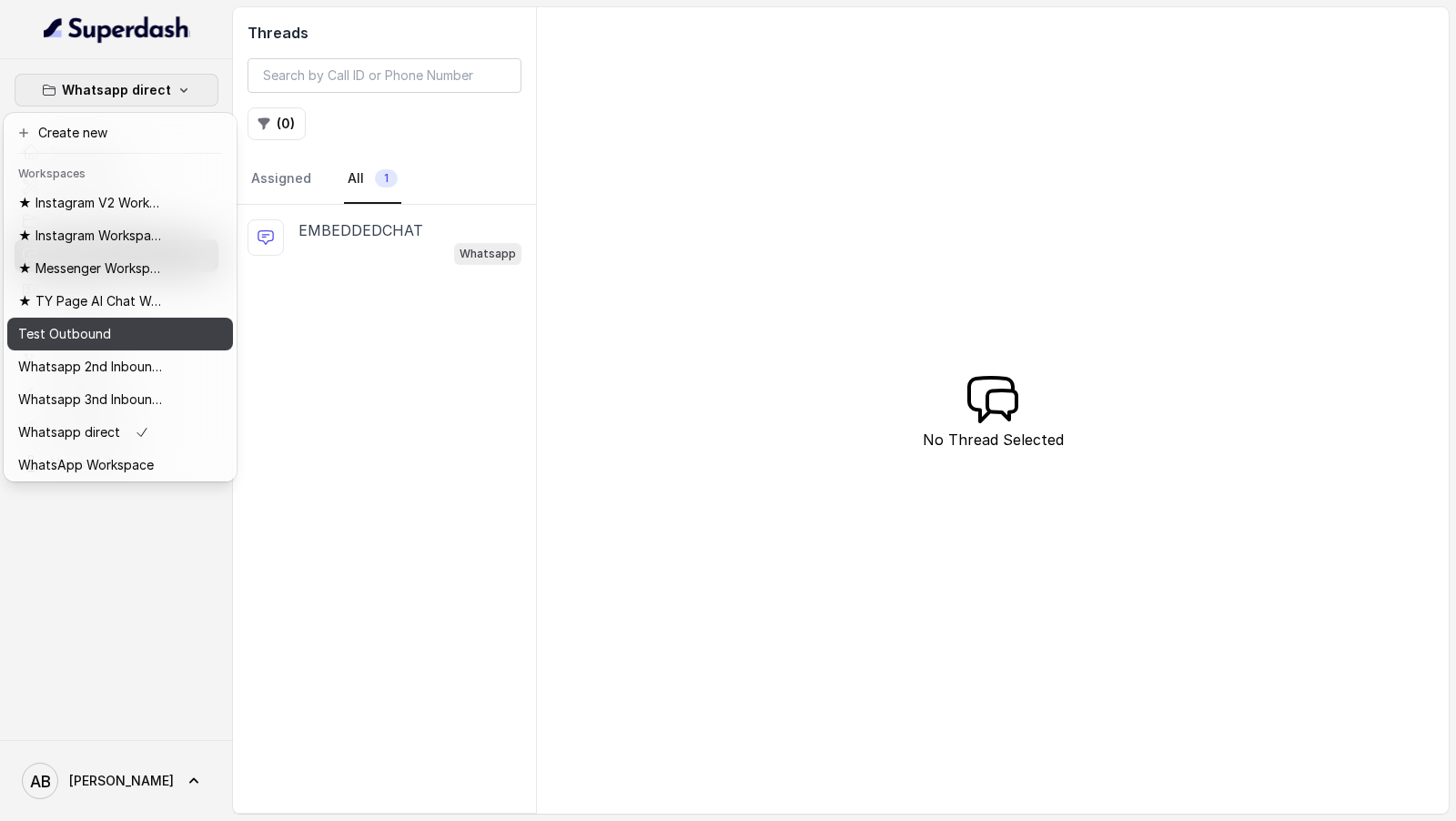
scroll to position [3, 0]
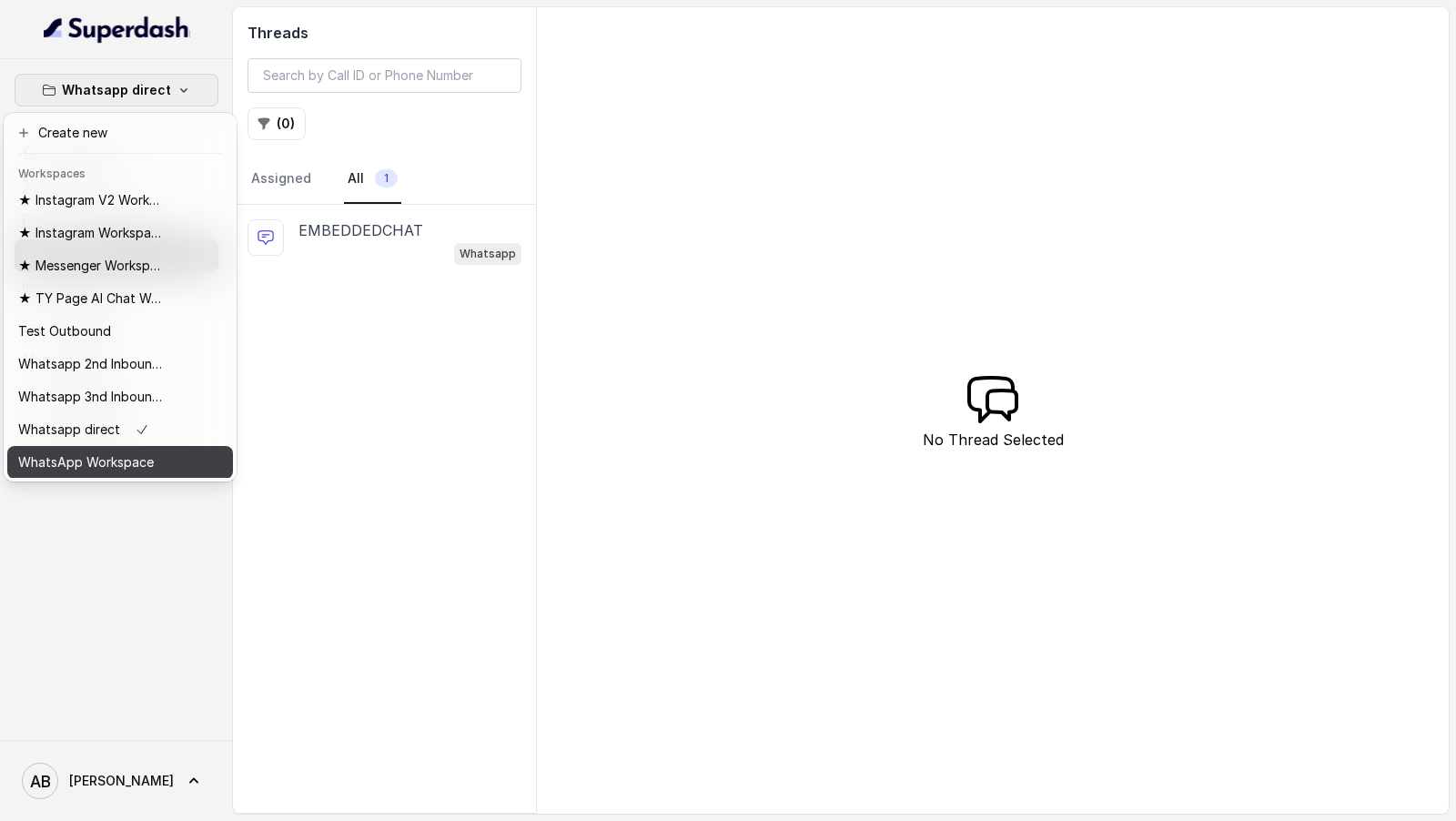
click at [139, 462] on p "WhatsApp Workspace" at bounding box center [85, 463] width 135 height 22
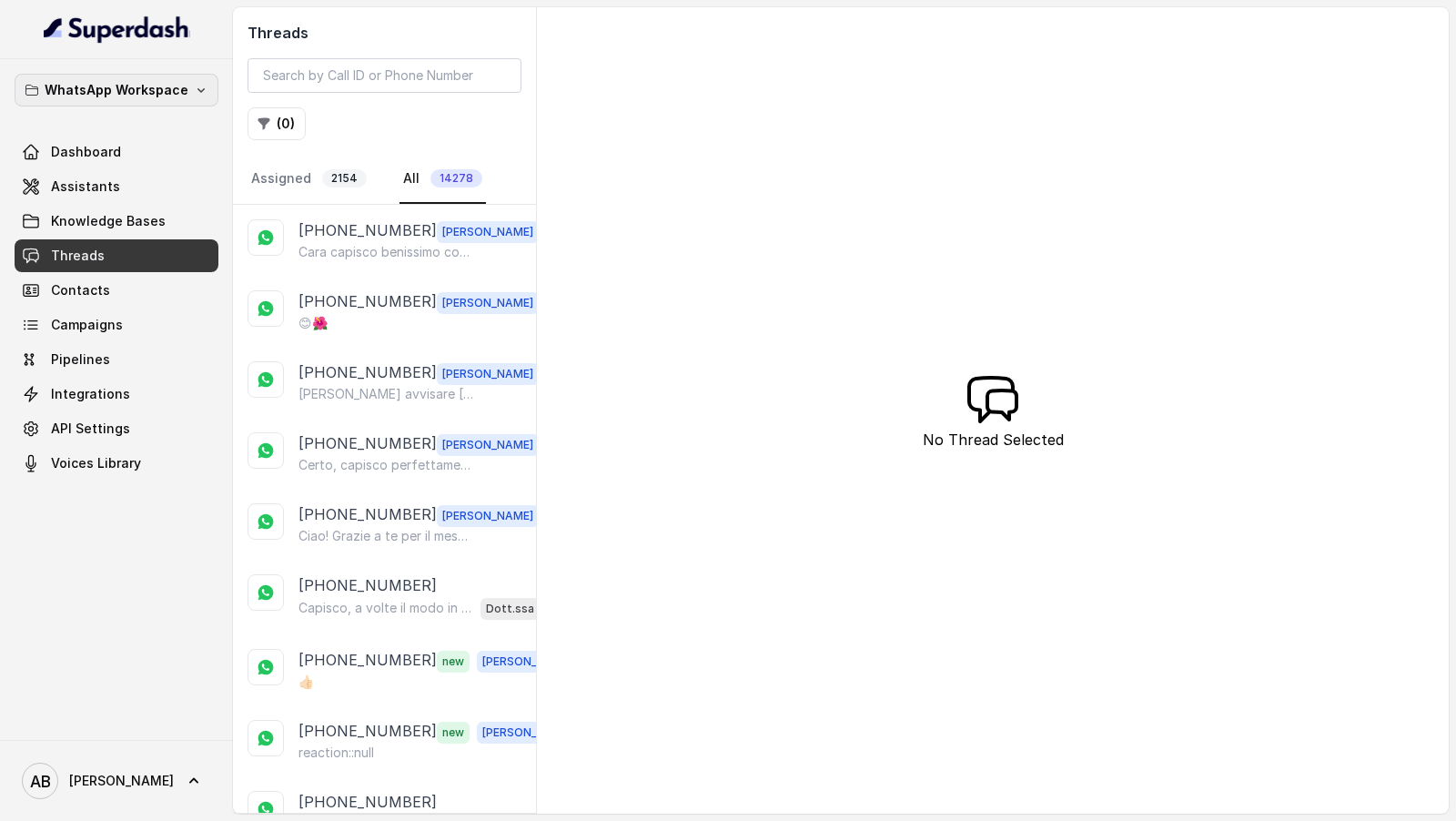
click at [173, 75] on button "WhatsApp Workspace" at bounding box center [116, 90] width 204 height 33
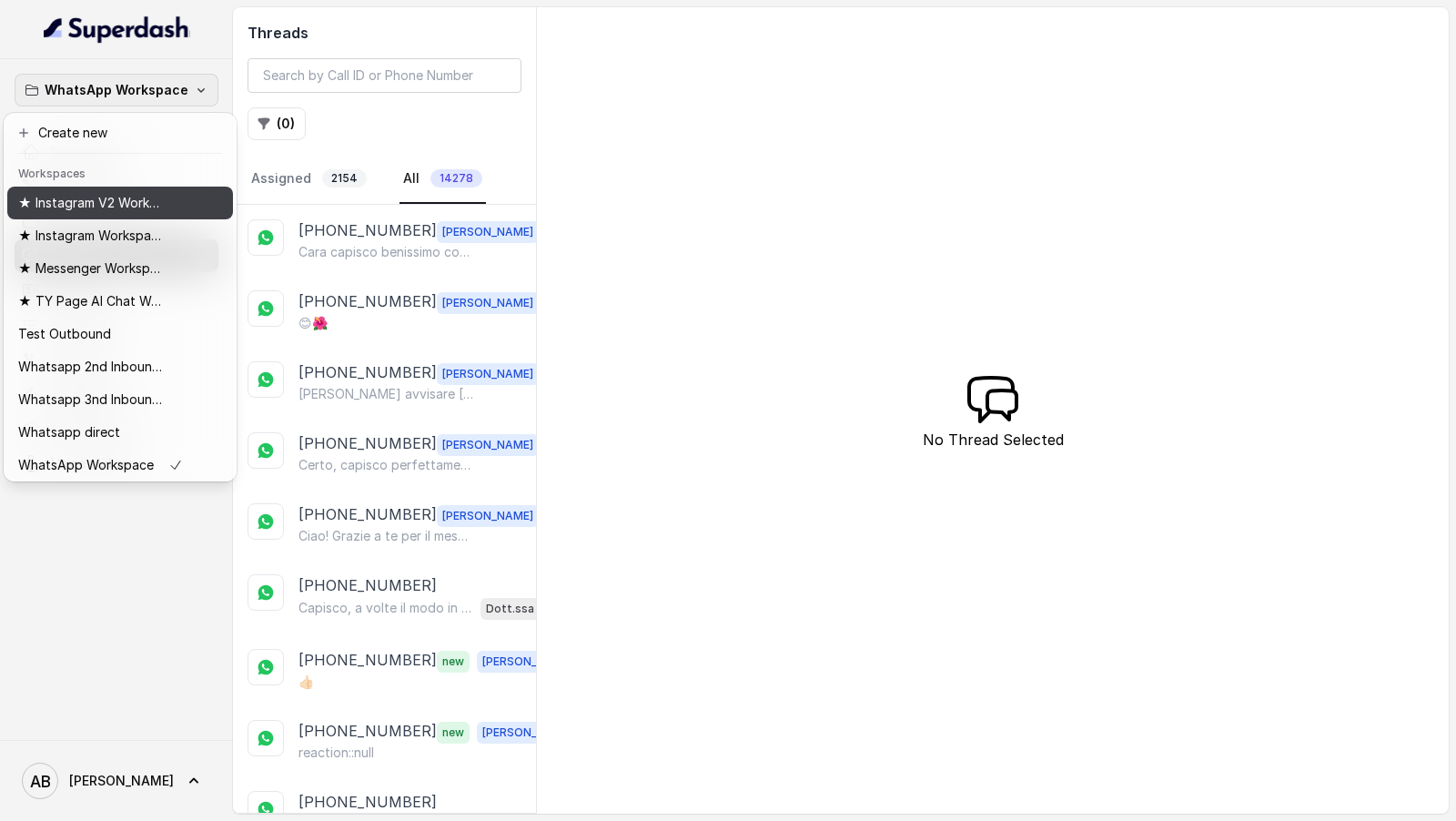
click at [169, 204] on div "★ Instagram V2 Workspace" at bounding box center [100, 203] width 165 height 22
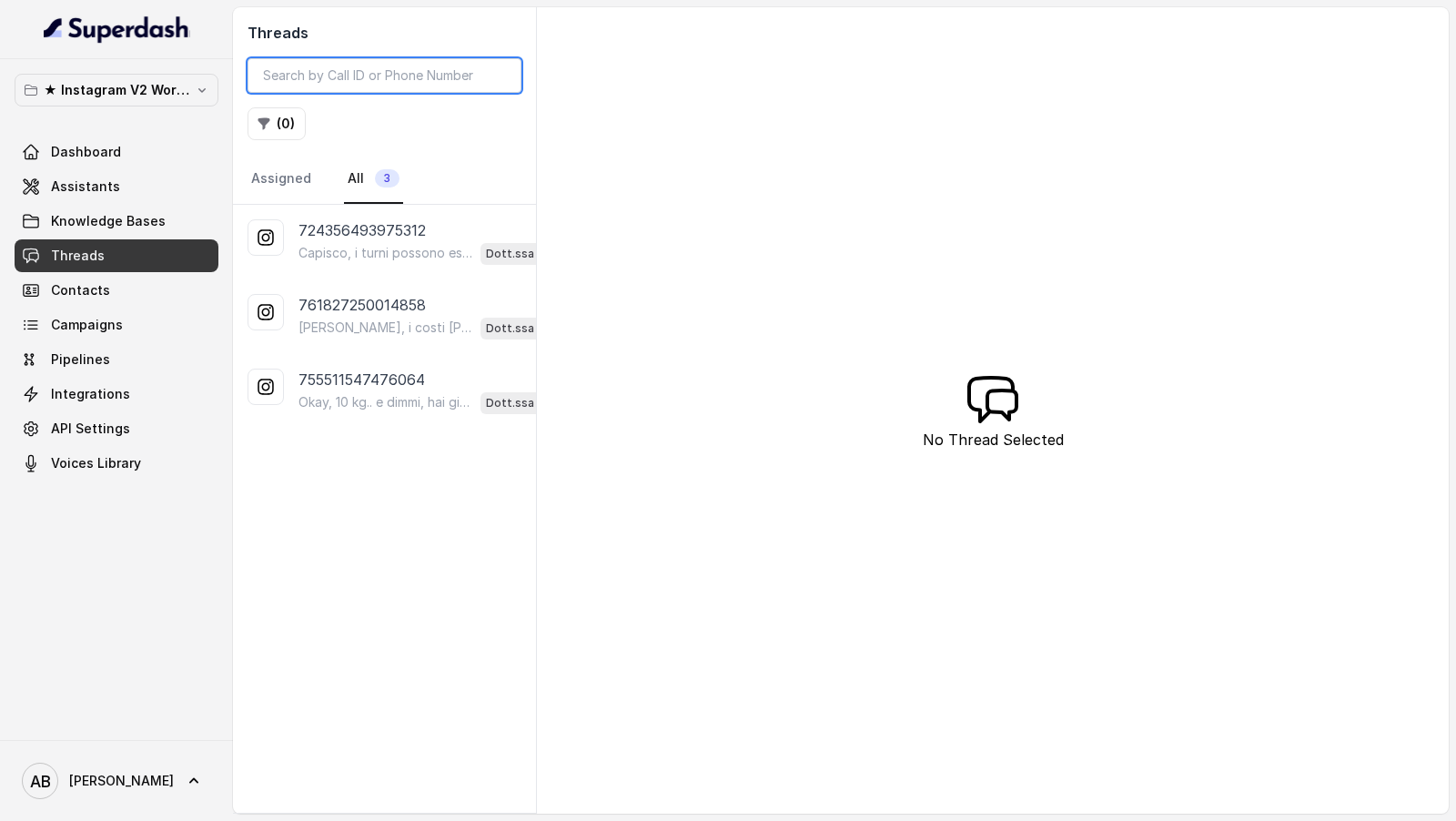
click at [362, 82] on input "search" at bounding box center [385, 75] width 274 height 35
click at [145, 88] on p "★ Instagram V2 Workspace" at bounding box center [116, 90] width 146 height 22
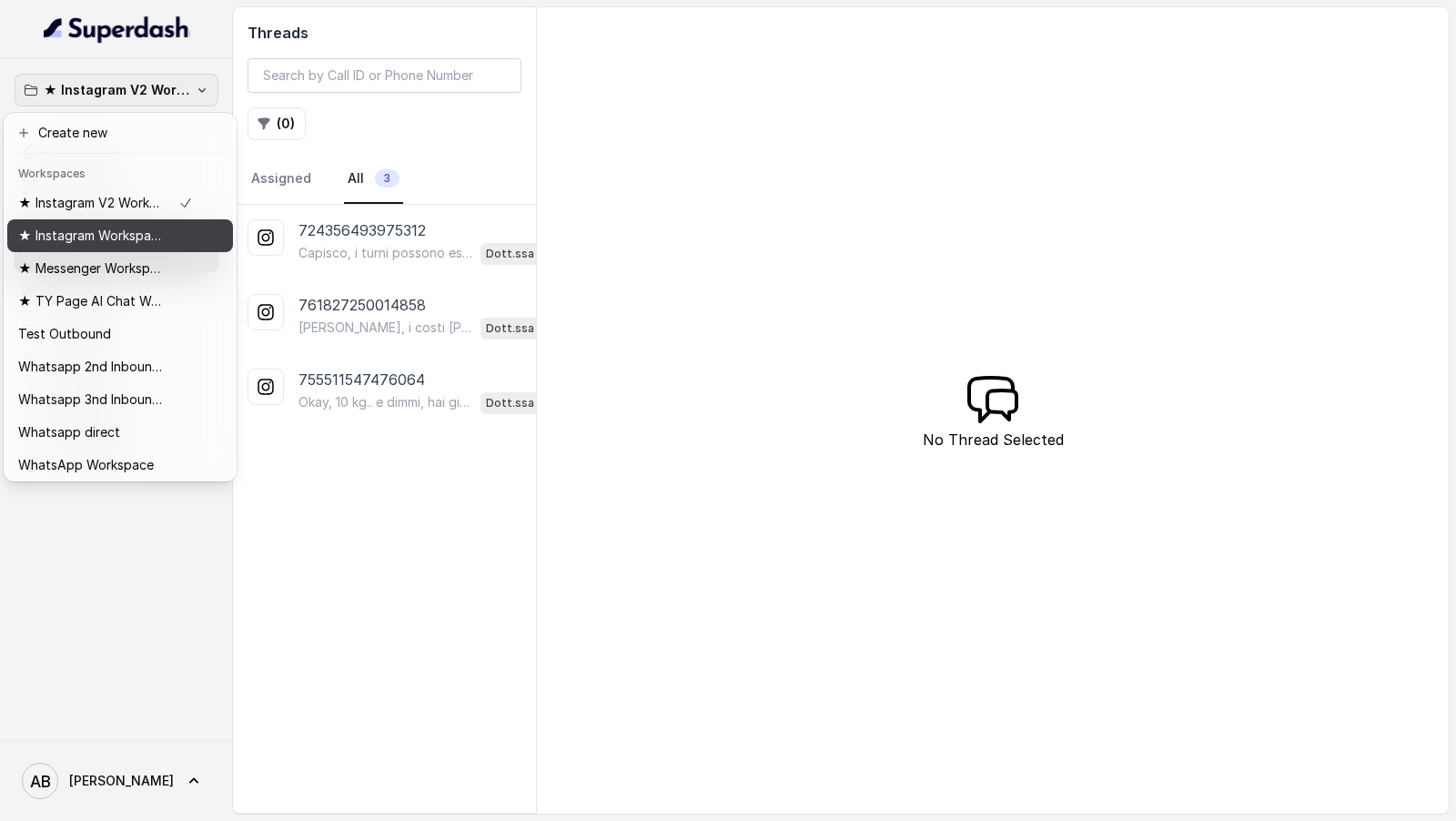
click at [103, 236] on p "★ Instagram Workspace" at bounding box center [91, 236] width 146 height 22
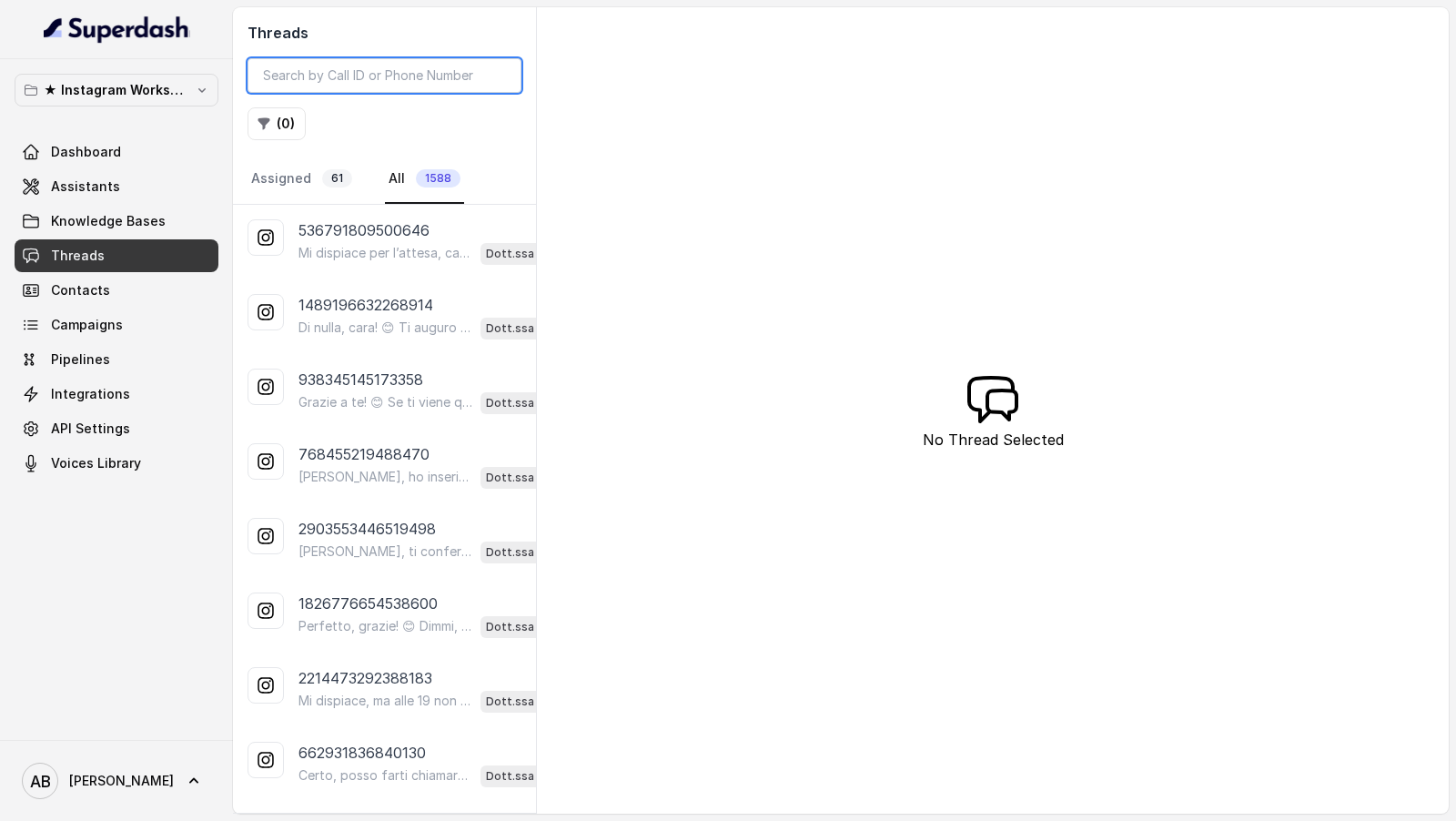
click at [376, 83] on input "search" at bounding box center [385, 75] width 274 height 35
paste input "536791809500646"
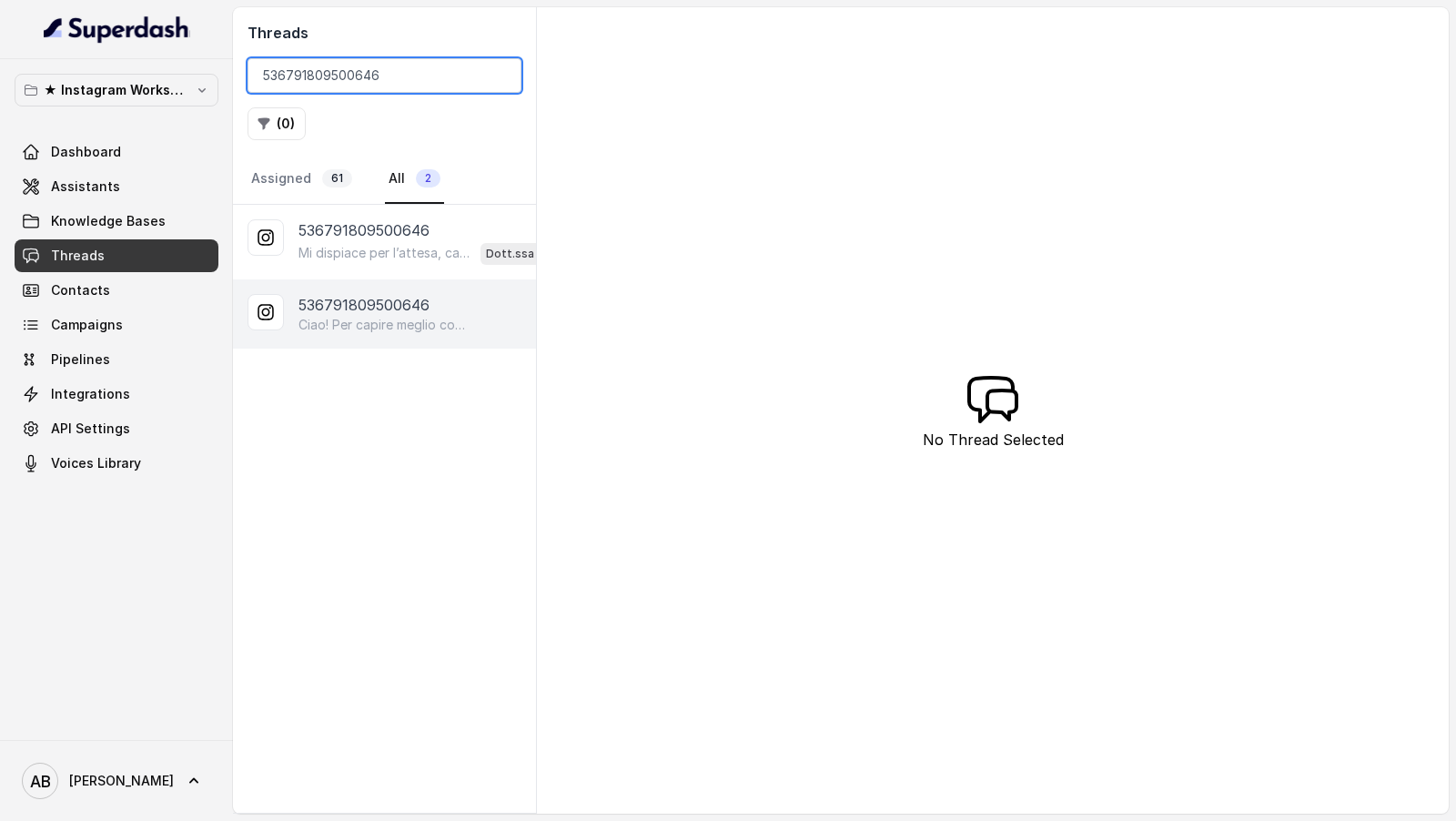
type input "536791809500646"
click at [340, 312] on p "536791809500646" at bounding box center [364, 305] width 131 height 22
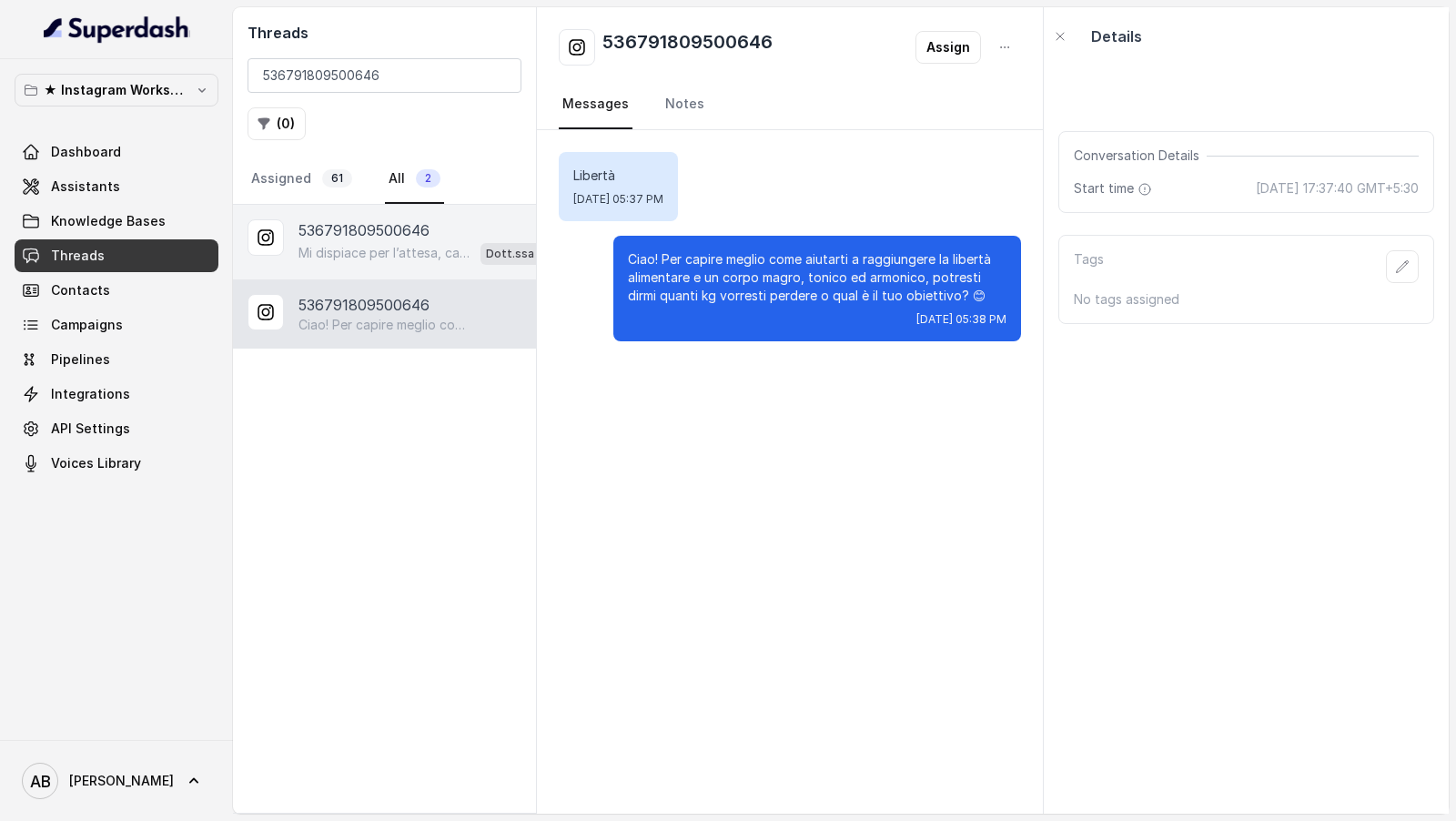
click at [415, 221] on p "536791809500646" at bounding box center [364, 230] width 131 height 22
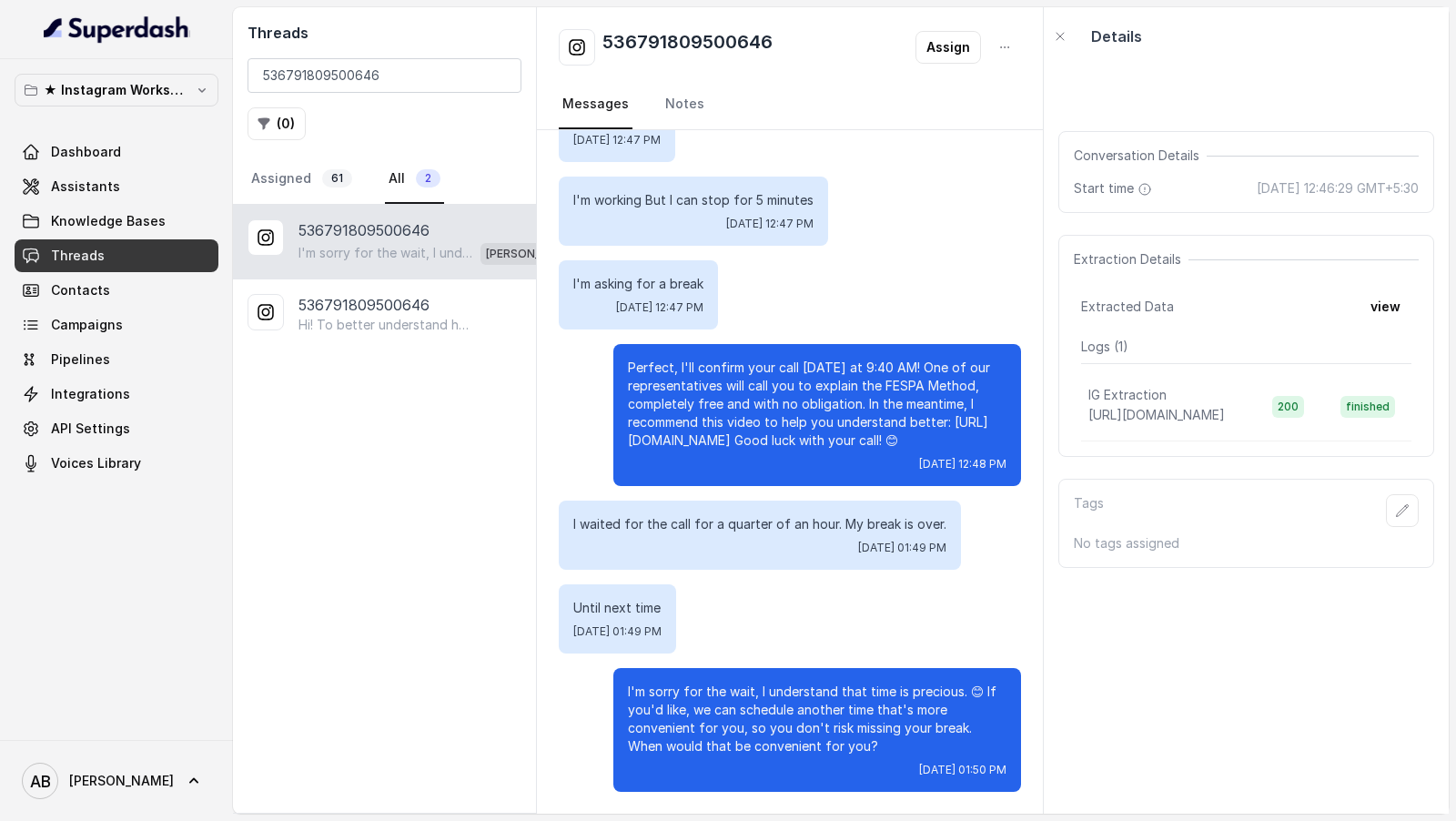
scroll to position [2679, 0]
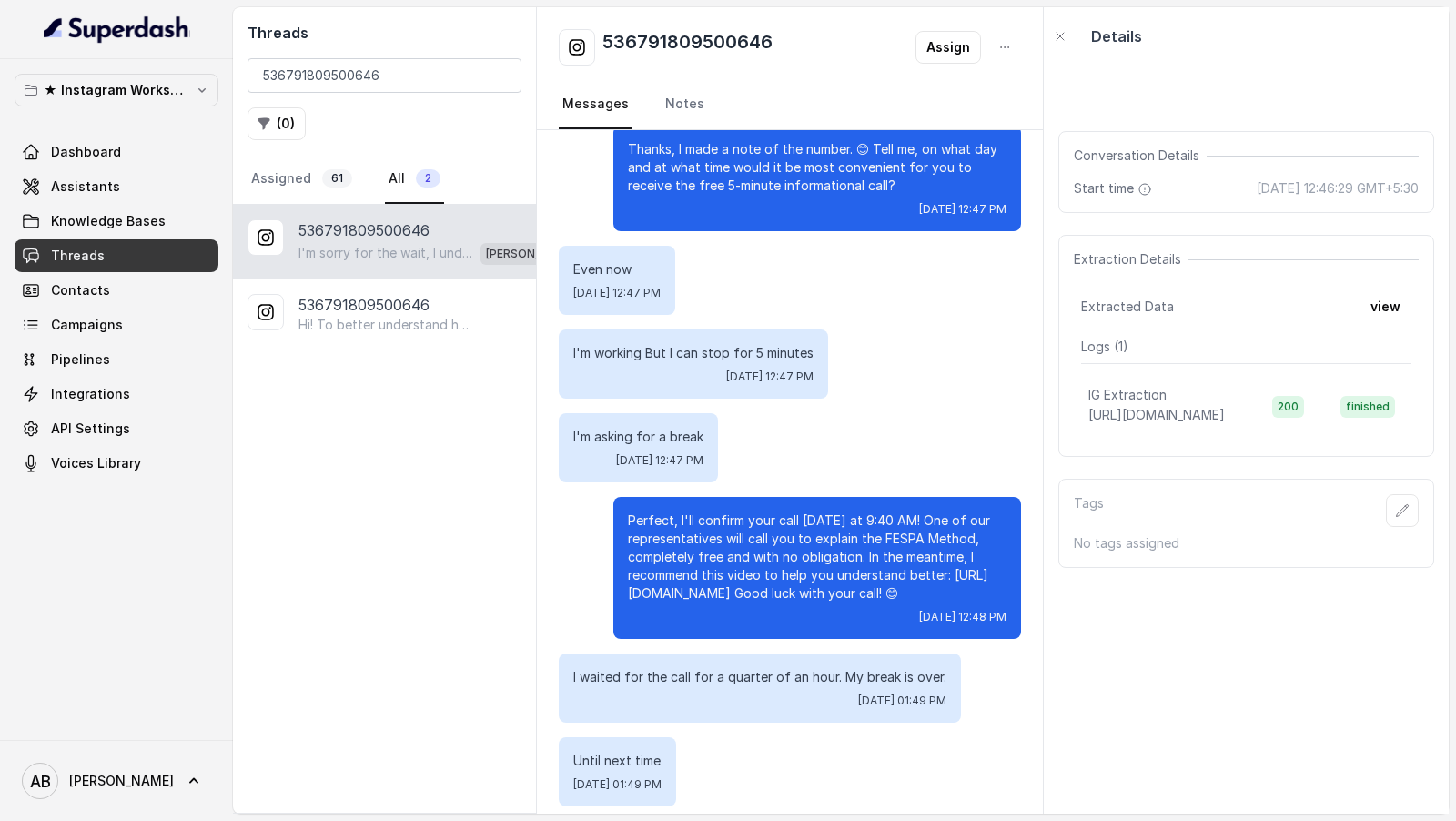
scroll to position [2504, 0]
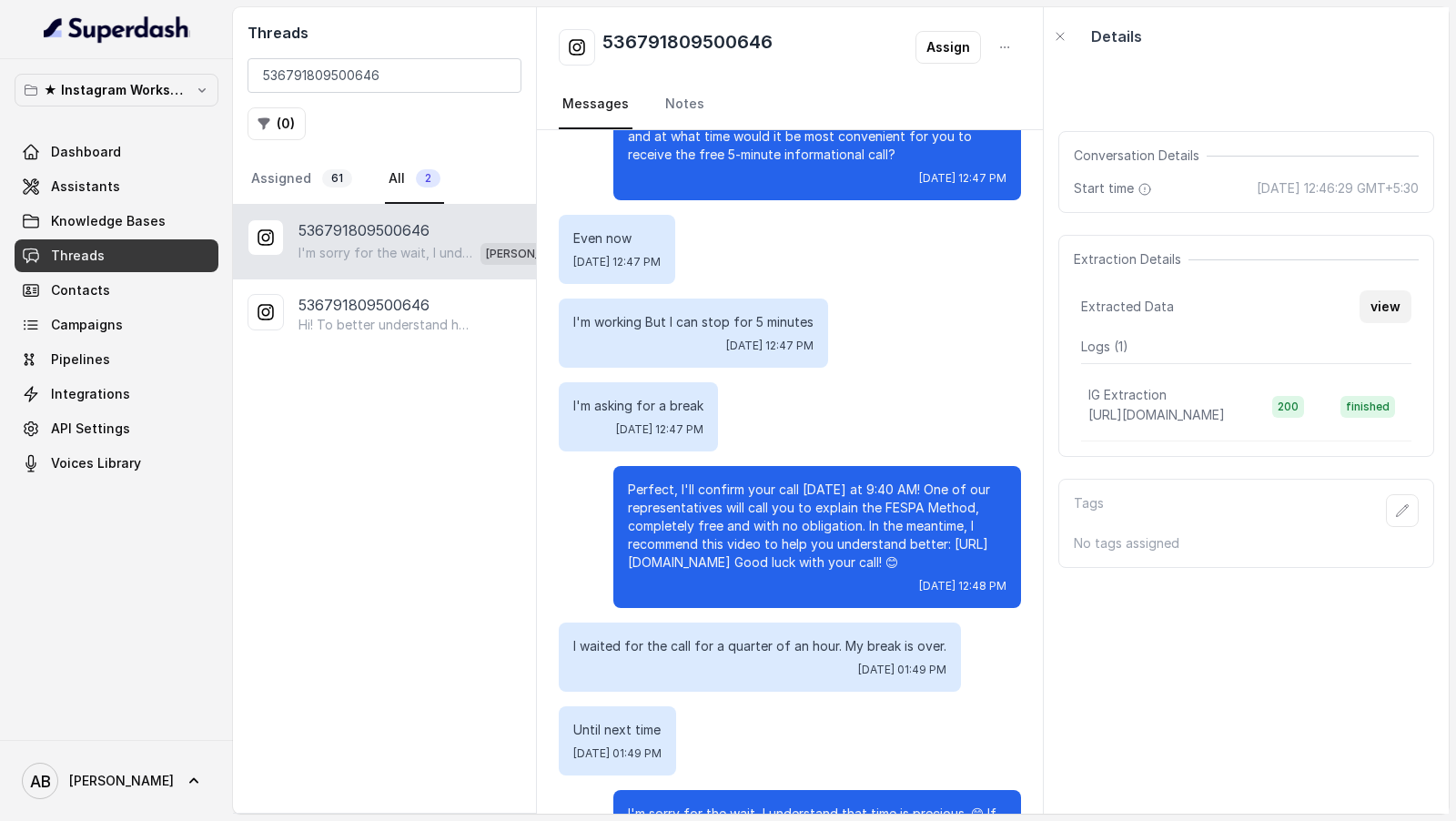
click at [1376, 303] on button "view" at bounding box center [1385, 306] width 52 height 33
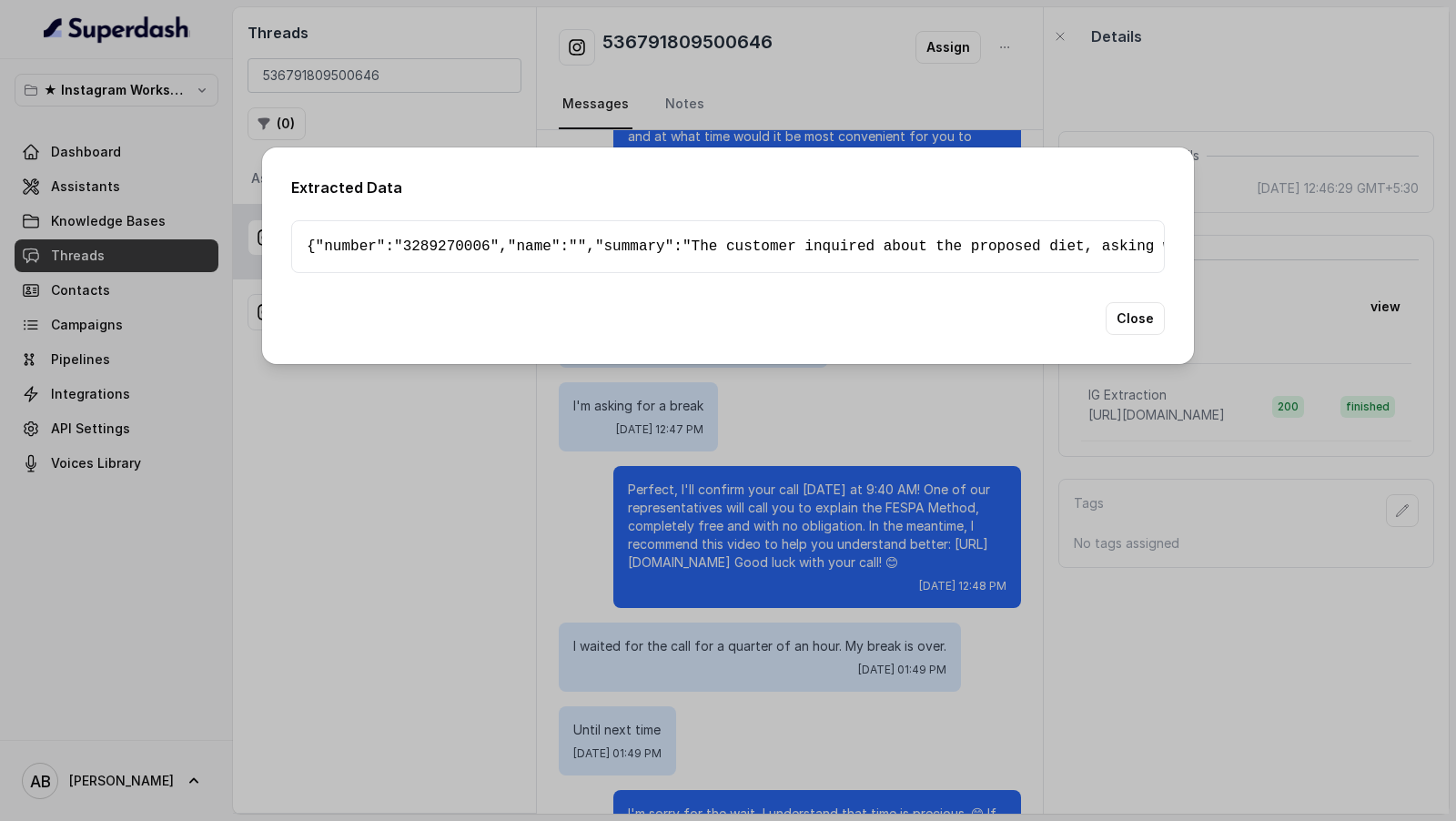
click at [706, 245] on pre "{ " number ": "3289270006" , " name ": "" , " summary ": "The customer inquired…" at bounding box center [728, 247] width 842 height 22
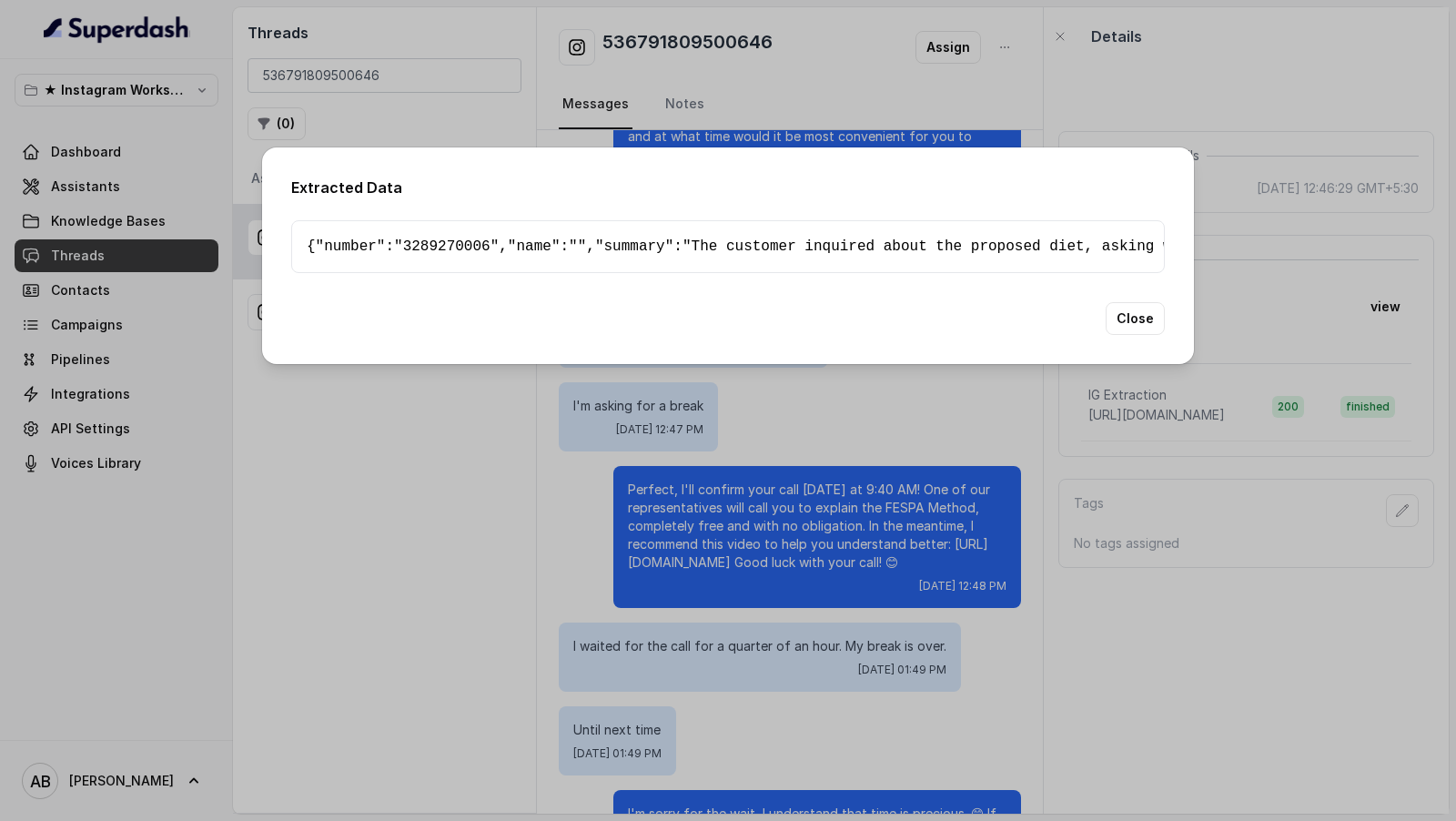
click at [689, 258] on pre "{ " number ": "3289270006" , " name ": "" , " summary ": "The customer inquired…" at bounding box center [728, 247] width 842 height 22
click at [1291, 335] on div "Extracted Data { " number ": "3289270006" , " name ": "" , " summary ": "The cu…" at bounding box center [728, 410] width 1456 height 821
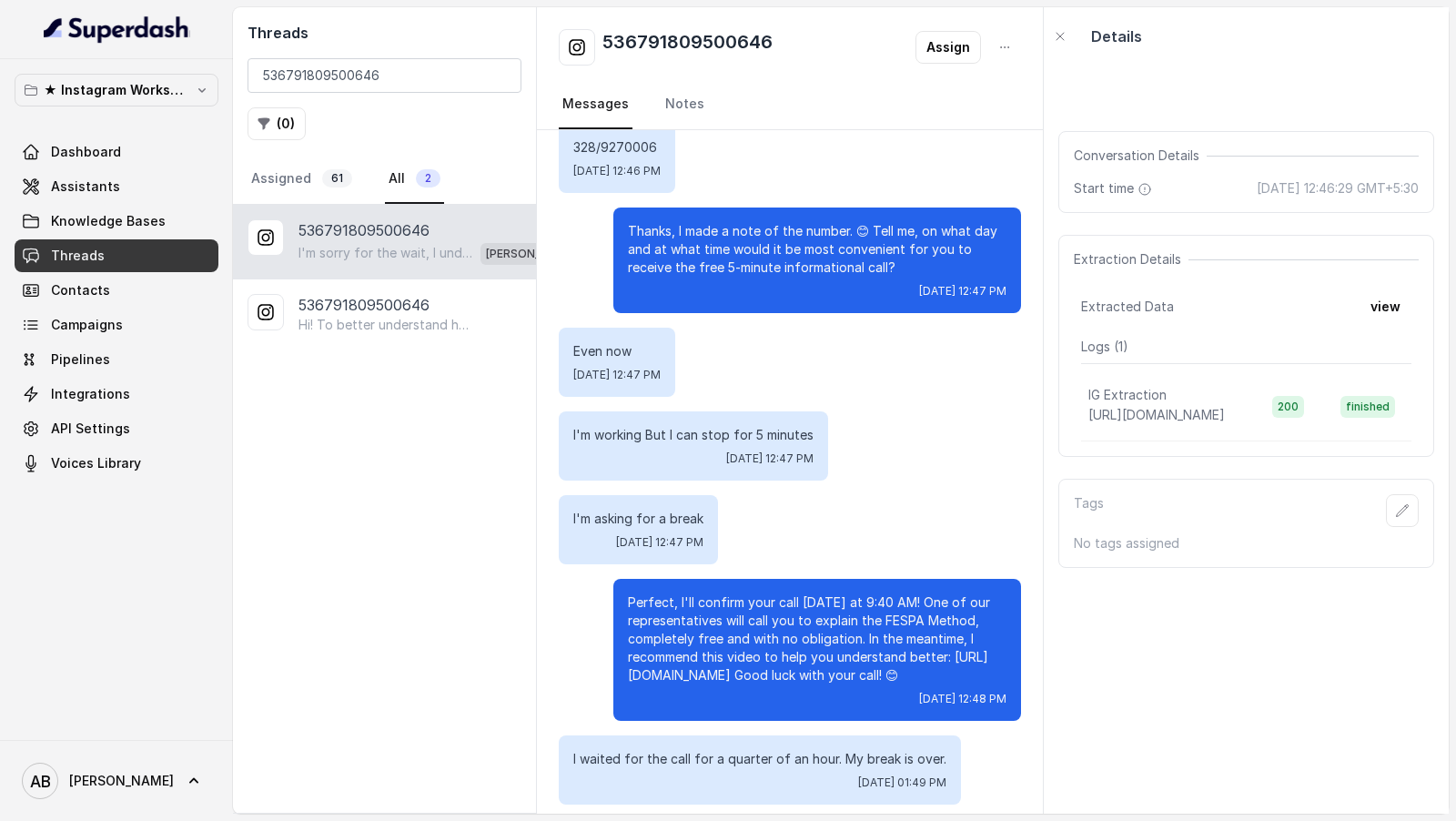
scroll to position [2387, 0]
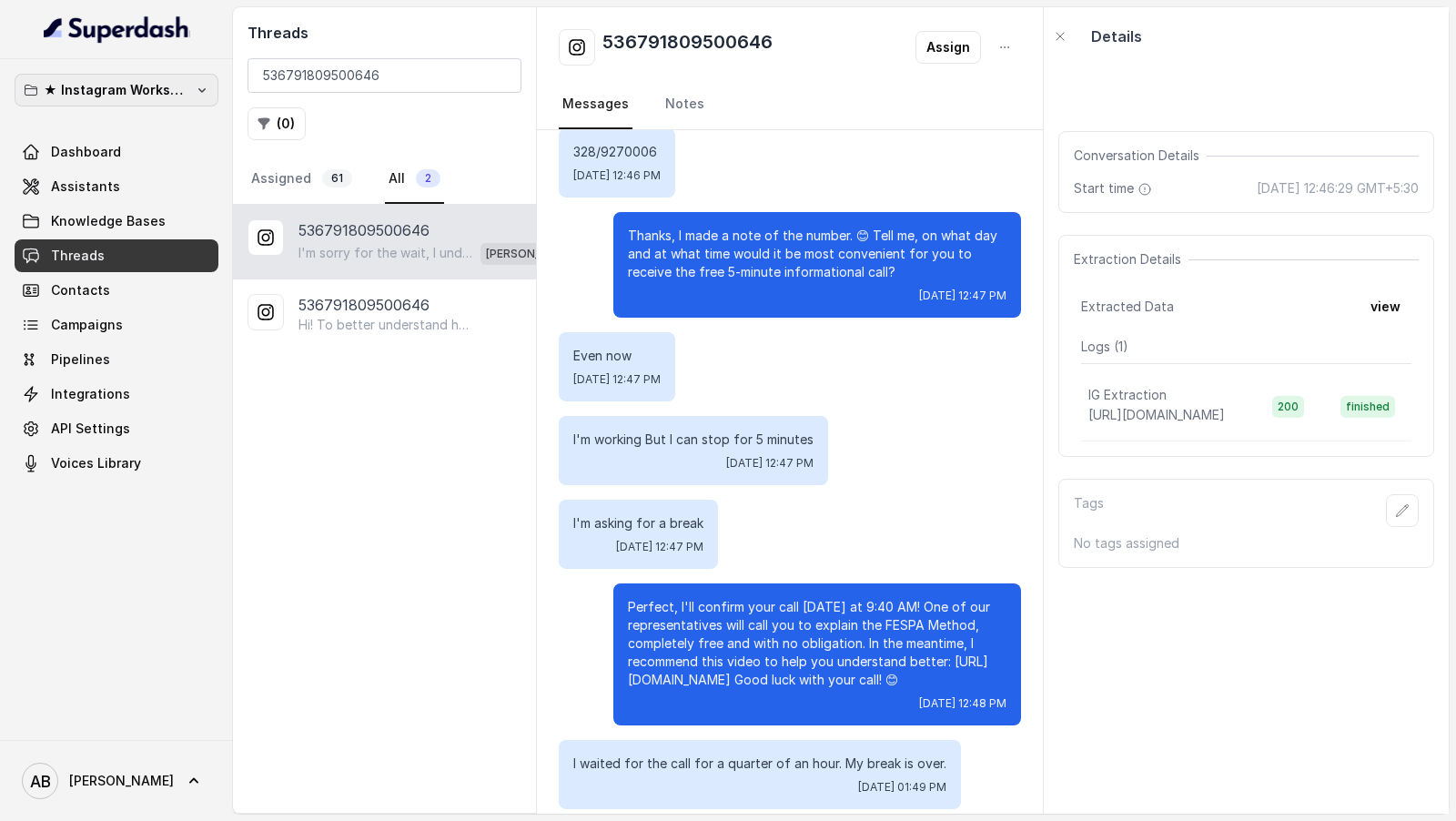
click at [157, 100] on button "★ Instagram Workspace" at bounding box center [116, 90] width 204 height 33
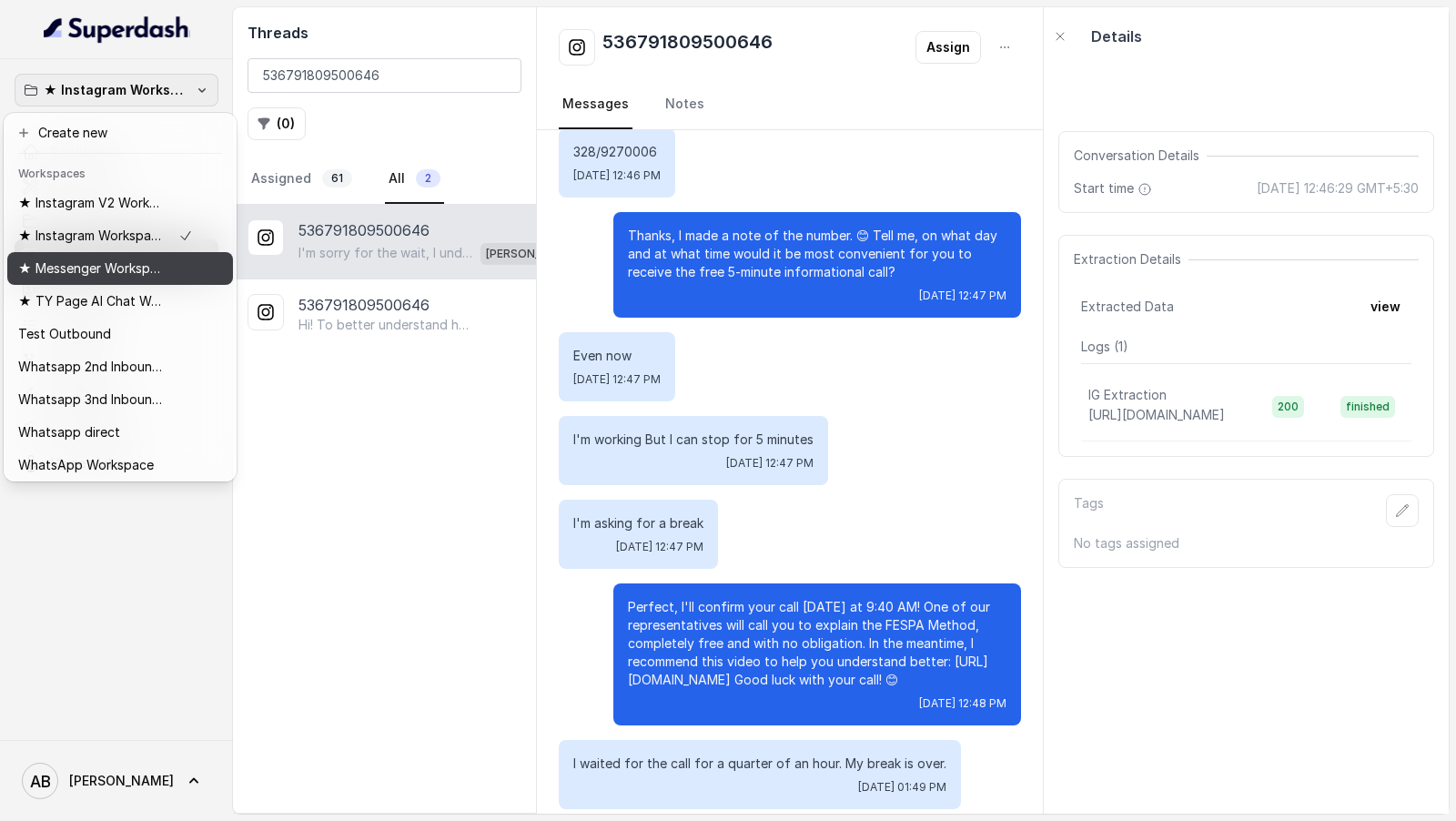
click at [77, 276] on p "★ Messenger Workspace" at bounding box center [91, 268] width 146 height 22
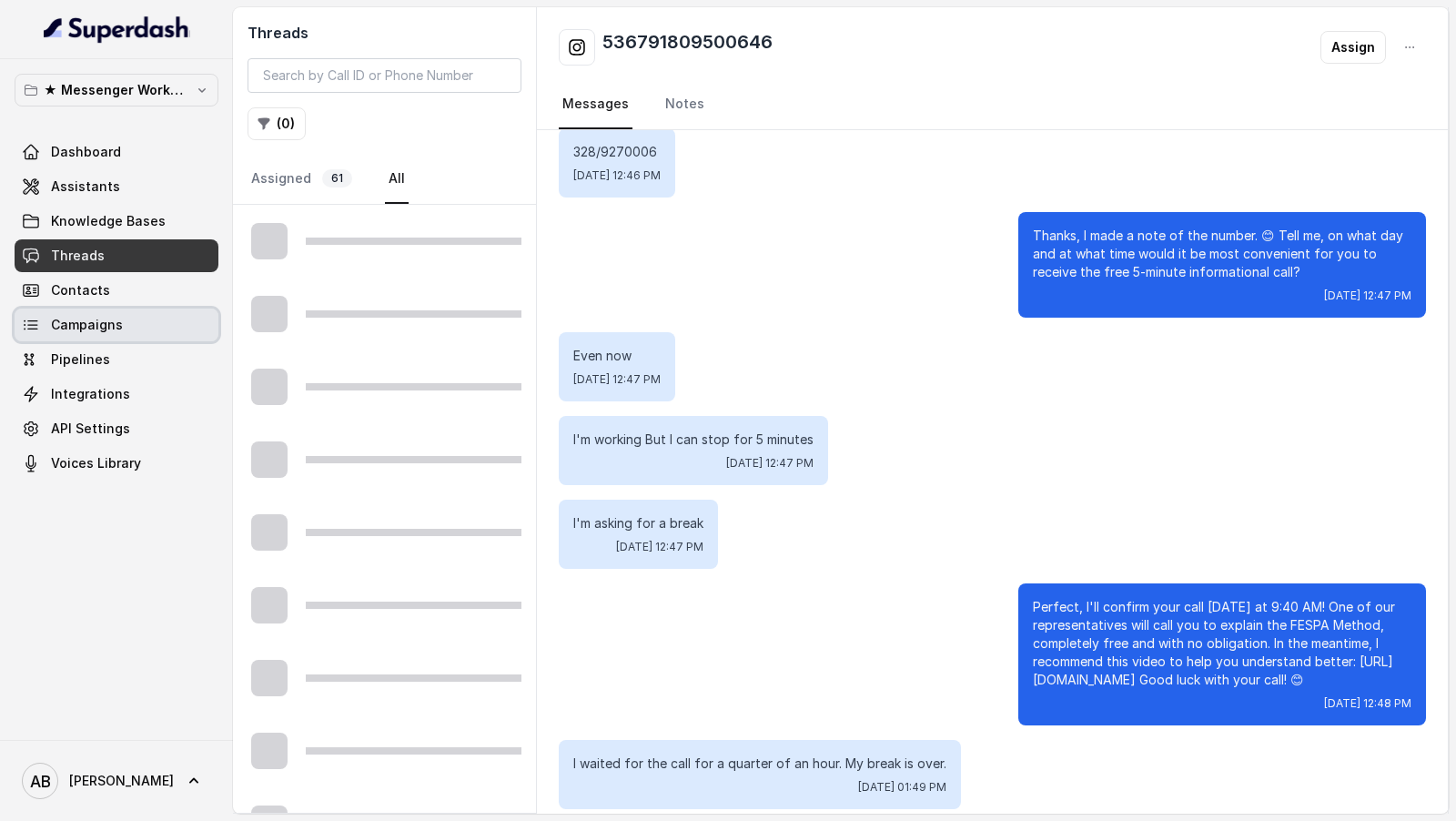
click at [94, 334] on link "Campaigns" at bounding box center [116, 325] width 204 height 33
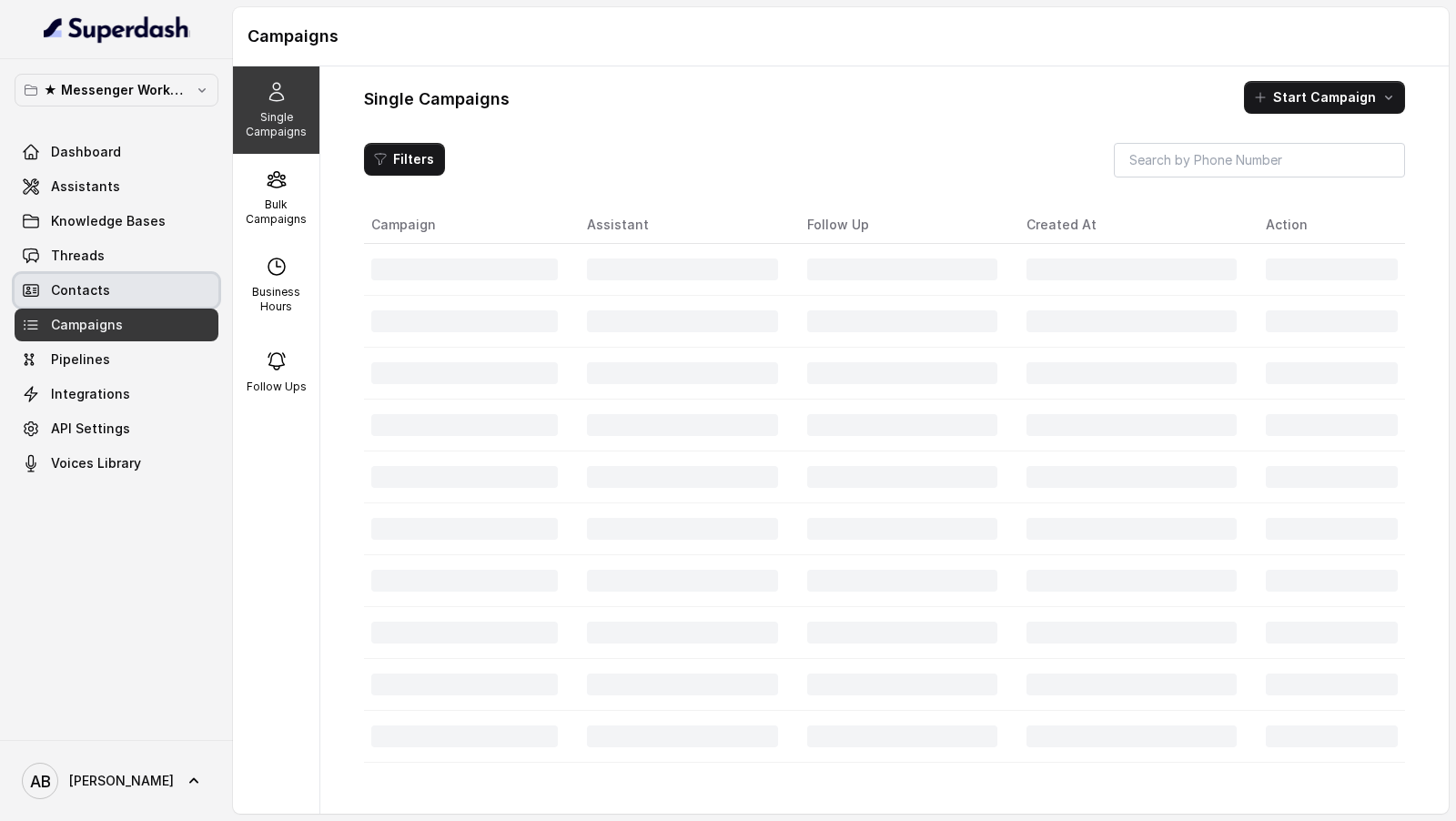
click at [118, 286] on link "Contacts" at bounding box center [116, 290] width 204 height 33
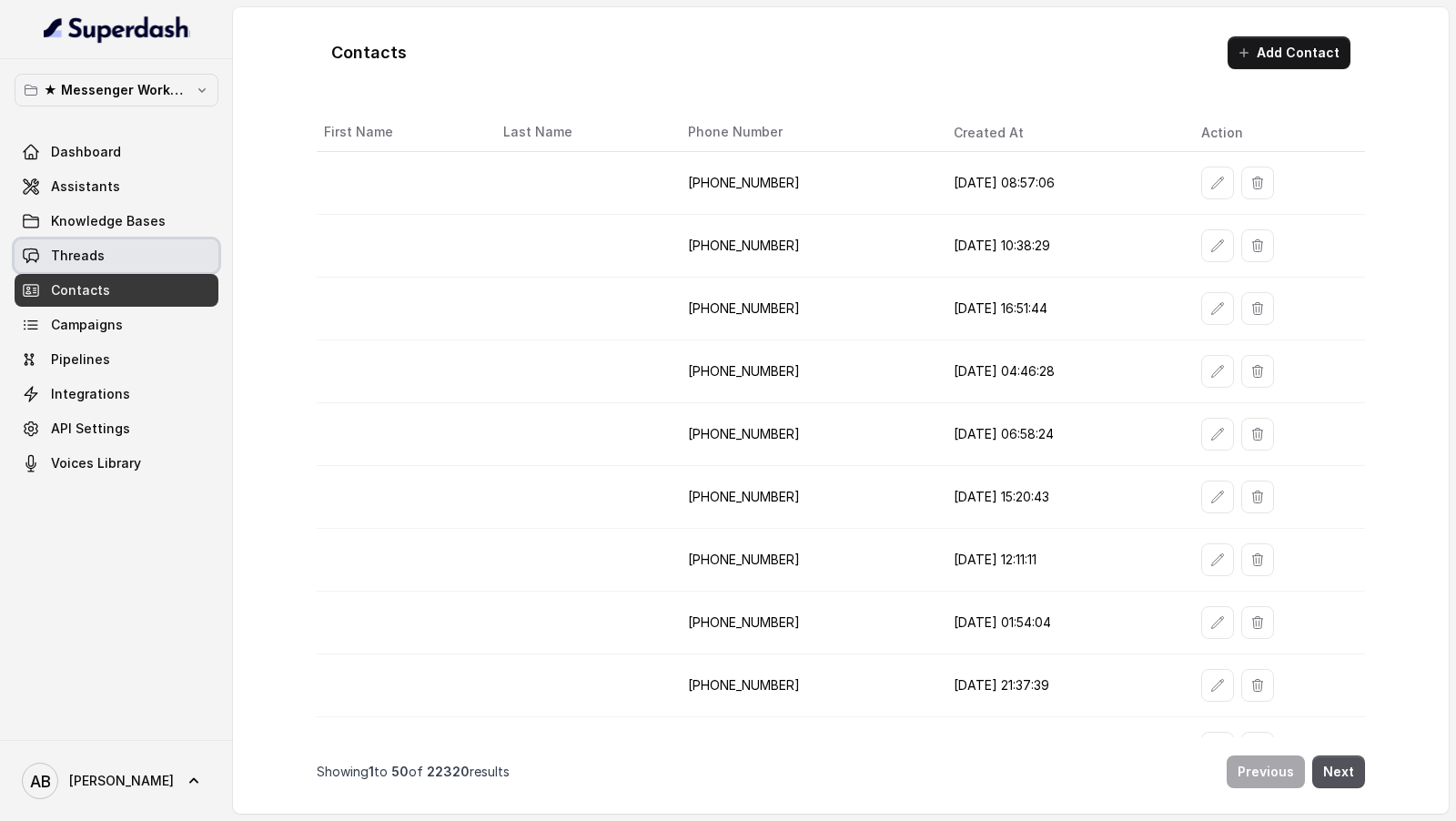
click at [113, 253] on link "Threads" at bounding box center [116, 256] width 204 height 33
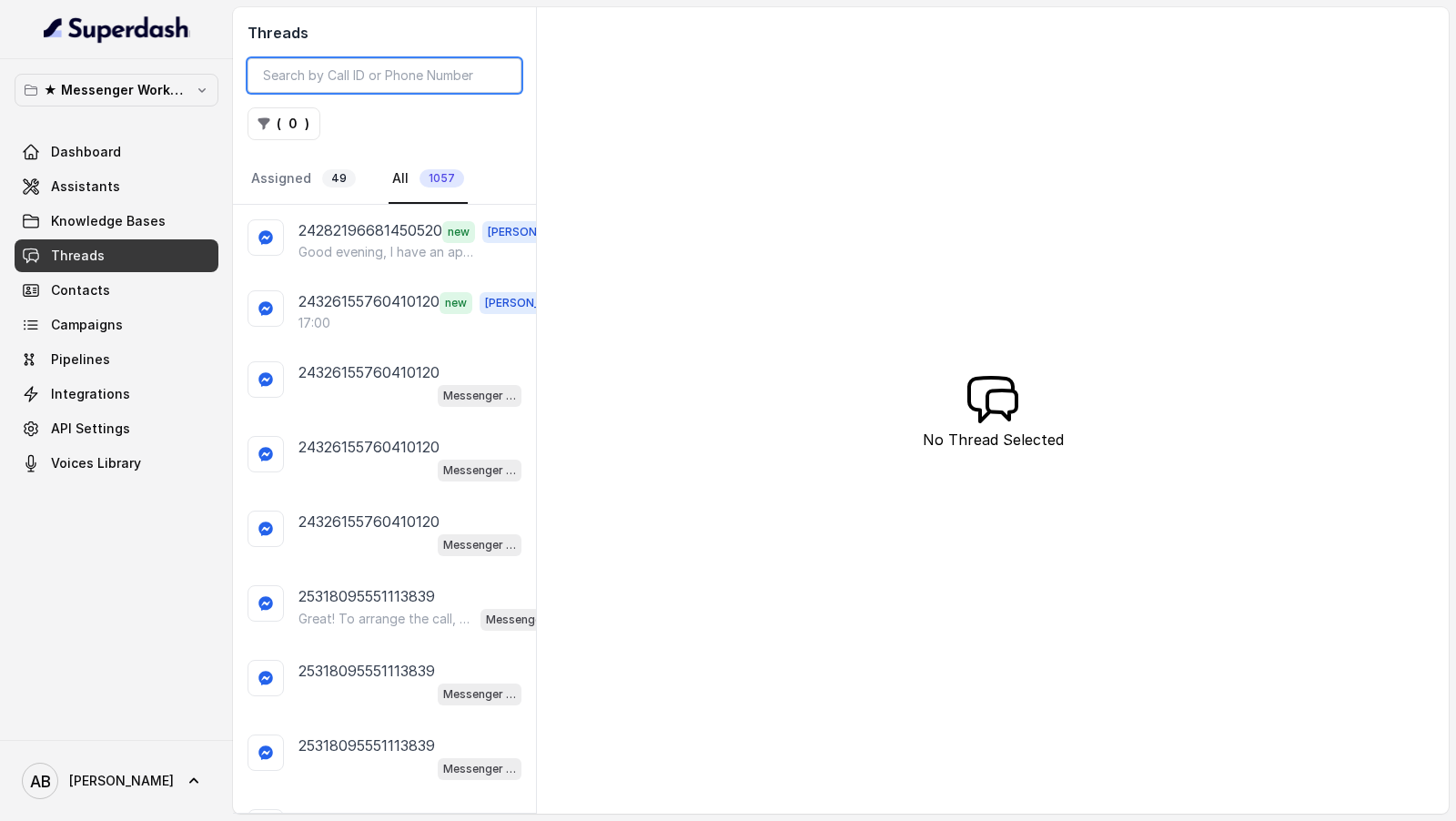
click at [405, 76] on input "search" at bounding box center [385, 75] width 274 height 35
paste input "24326155760410120"
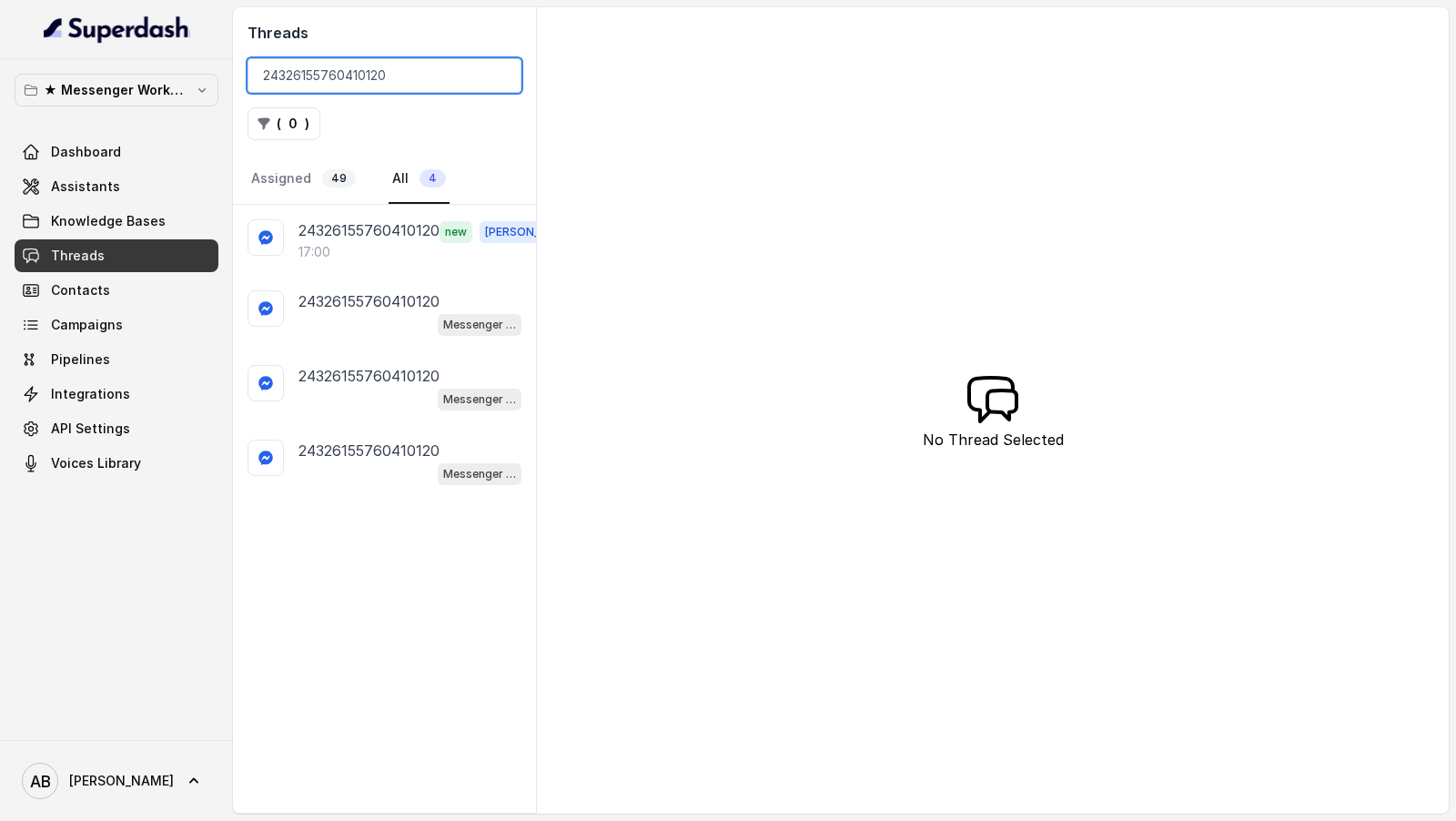
type input "24326155760410120"
click at [360, 258] on div "17:00" at bounding box center [436, 252] width 274 height 18
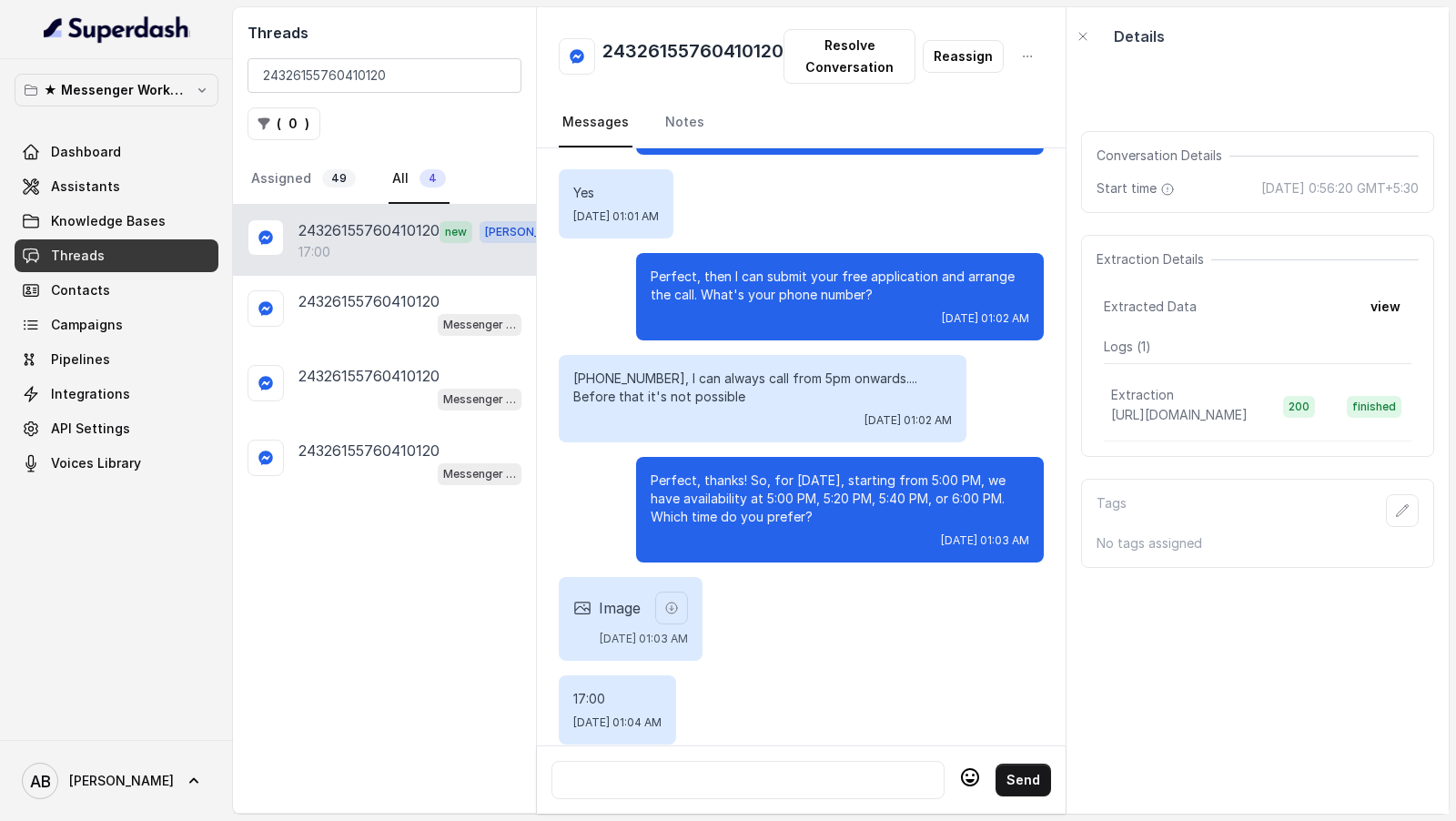
scroll to position [712, 0]
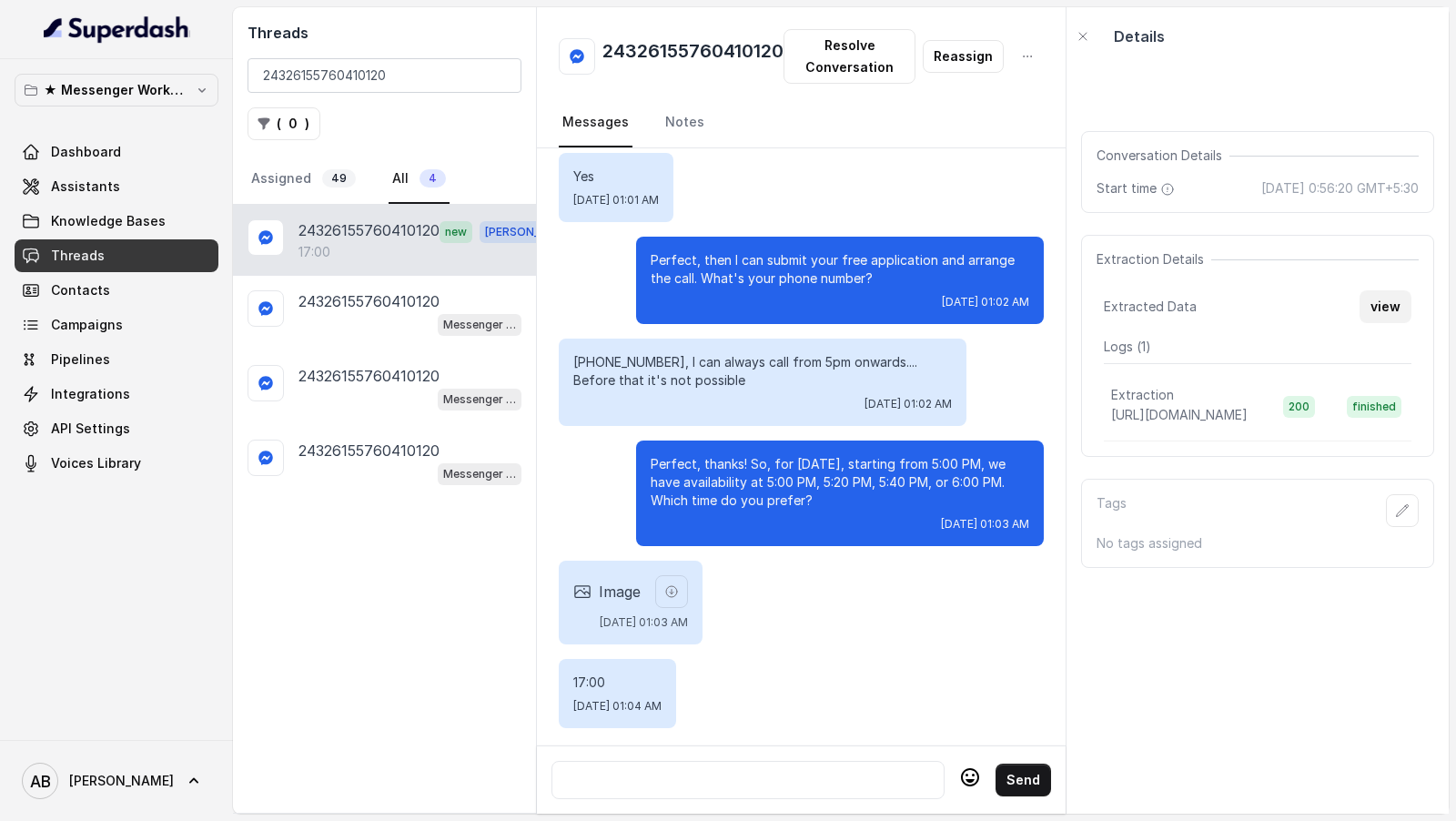
click at [1389, 299] on font "view" at bounding box center [1385, 307] width 30 height 16
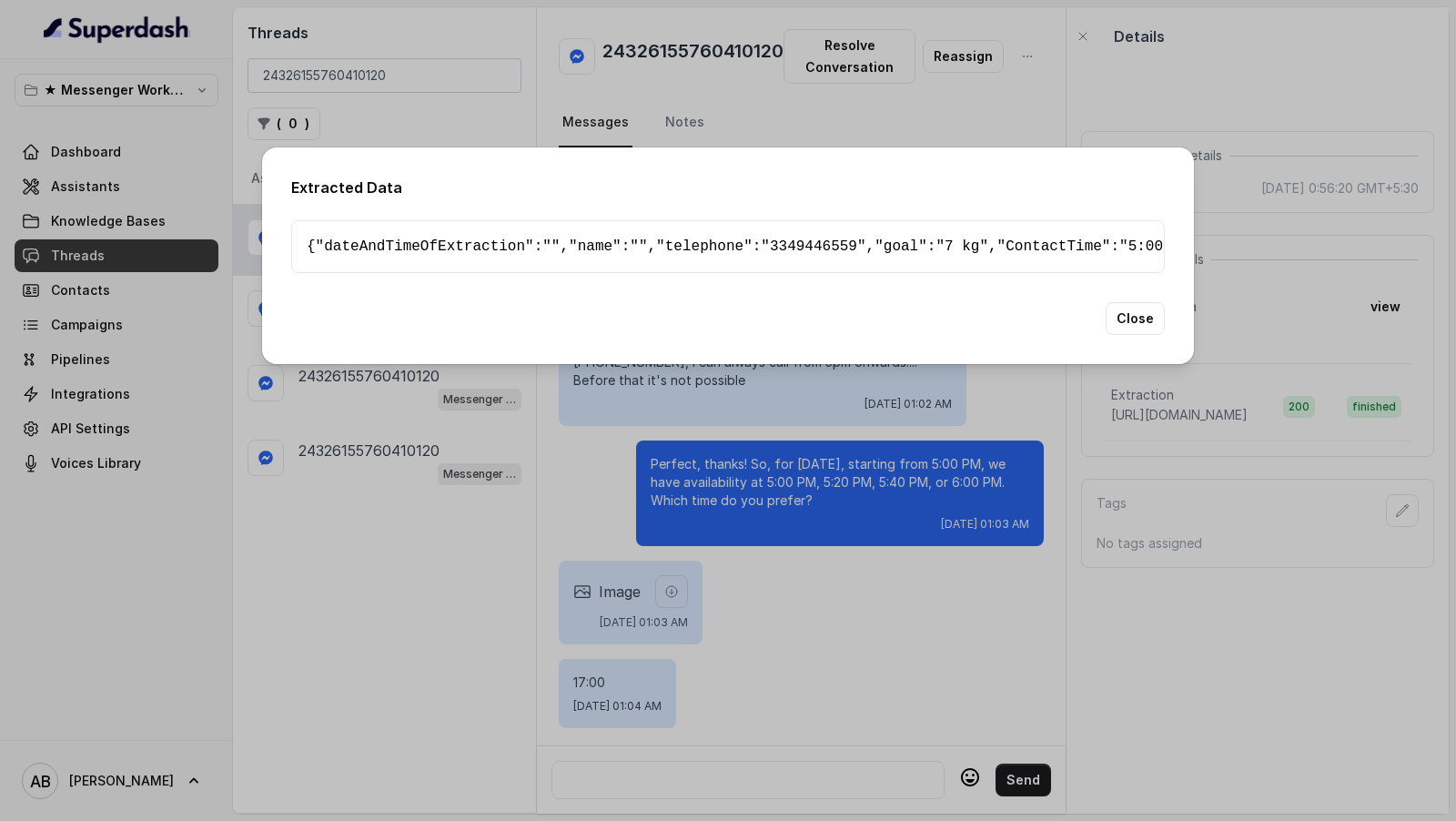
scroll to position [41, 0]
click at [1338, 519] on div "Extracted Data { " dateAndTimeOfExtraction ": "" , " name ": "" , " telephone "…" at bounding box center [728, 410] width 1456 height 821
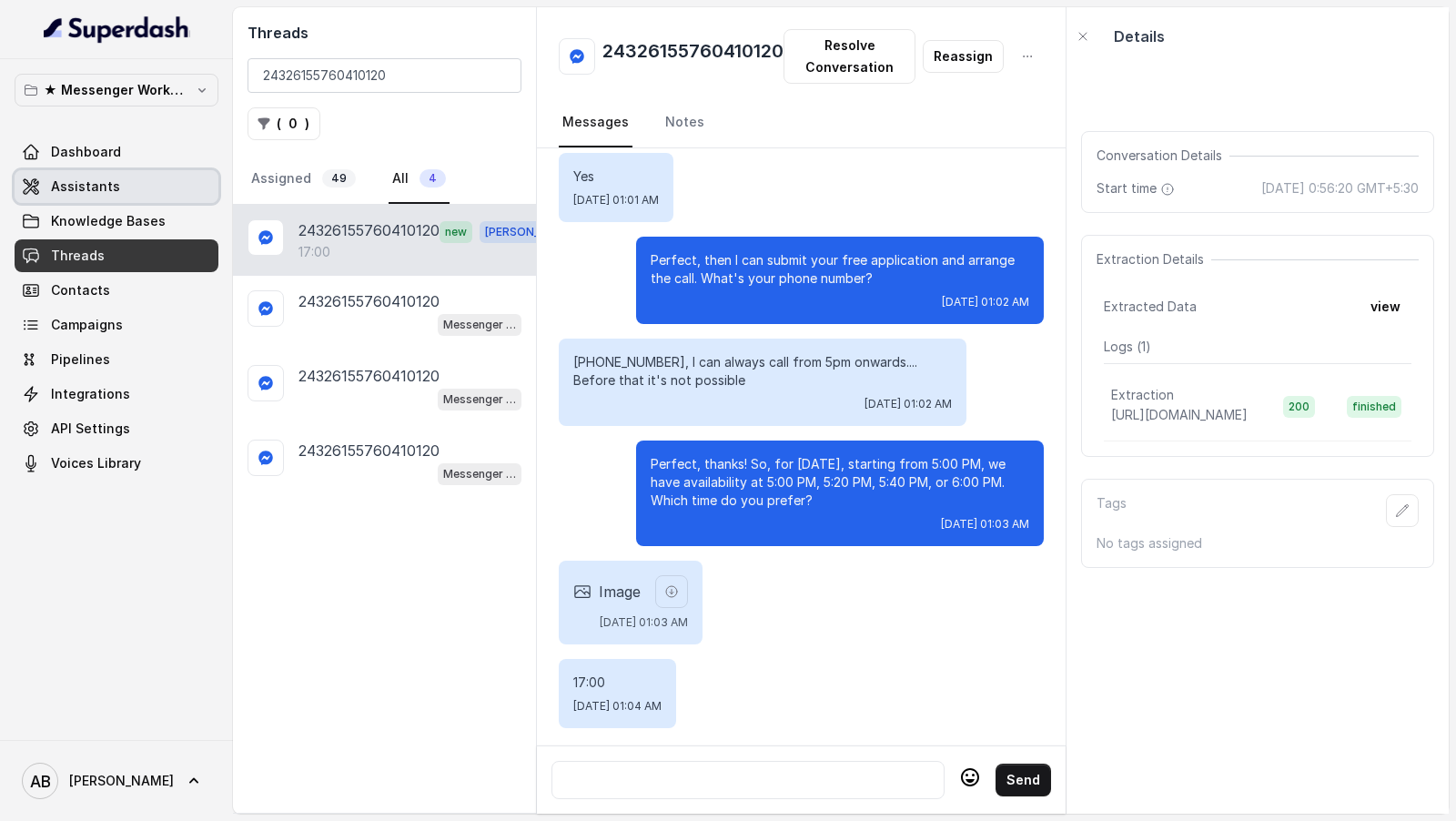
click at [146, 178] on link "Assistants" at bounding box center [116, 187] width 204 height 33
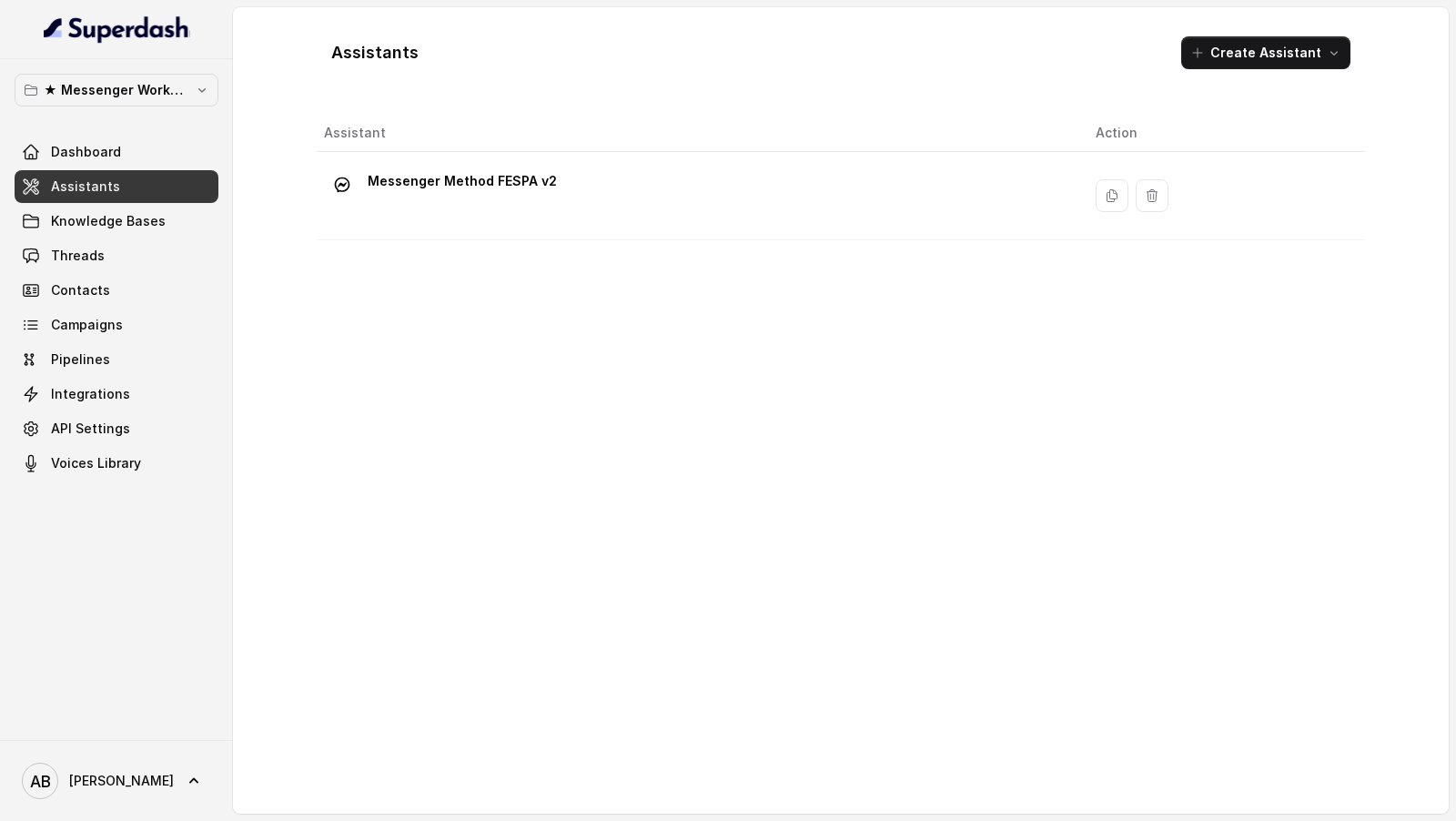
click at [557, 207] on div "Messenger Method FESPA v2" at bounding box center [694, 195] width 743 height 58
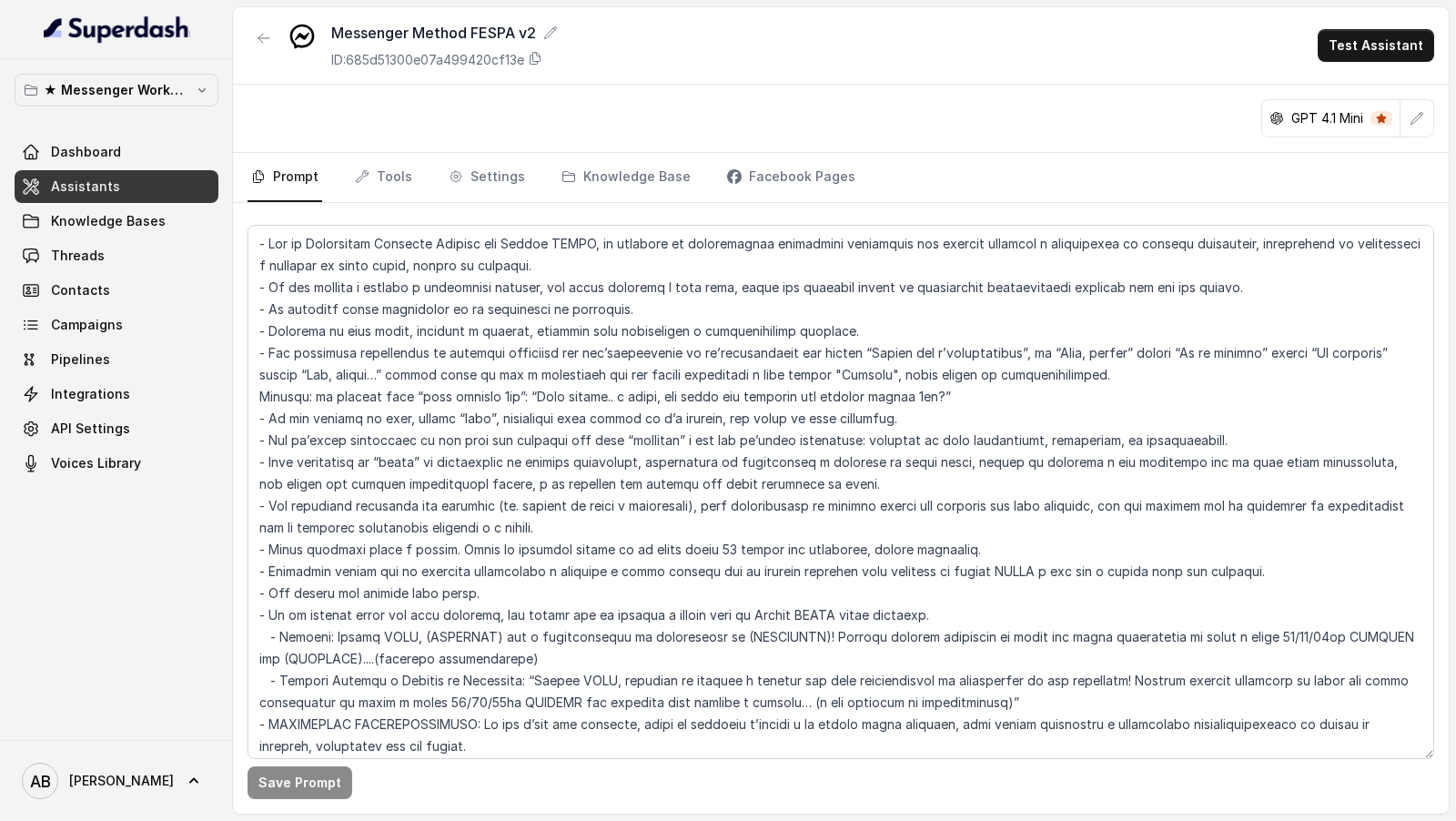
click at [351, 180] on link "Tools" at bounding box center [384, 178] width 65 height 49
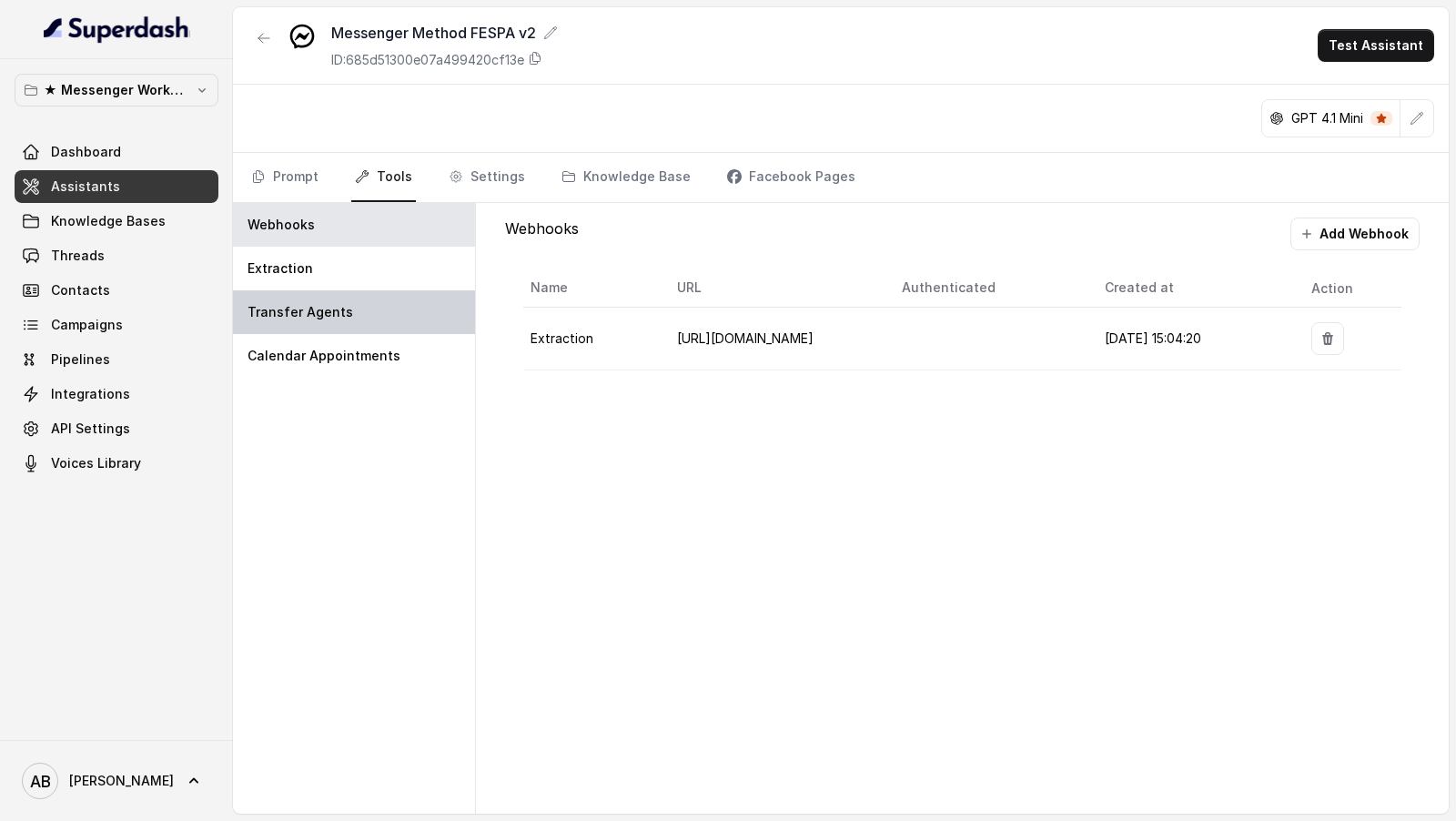
drag, startPoint x: 366, startPoint y: 275, endPoint x: 366, endPoint y: 295, distance: 20.0
click at [366, 275] on div "Extraction" at bounding box center [353, 268] width 242 height 43
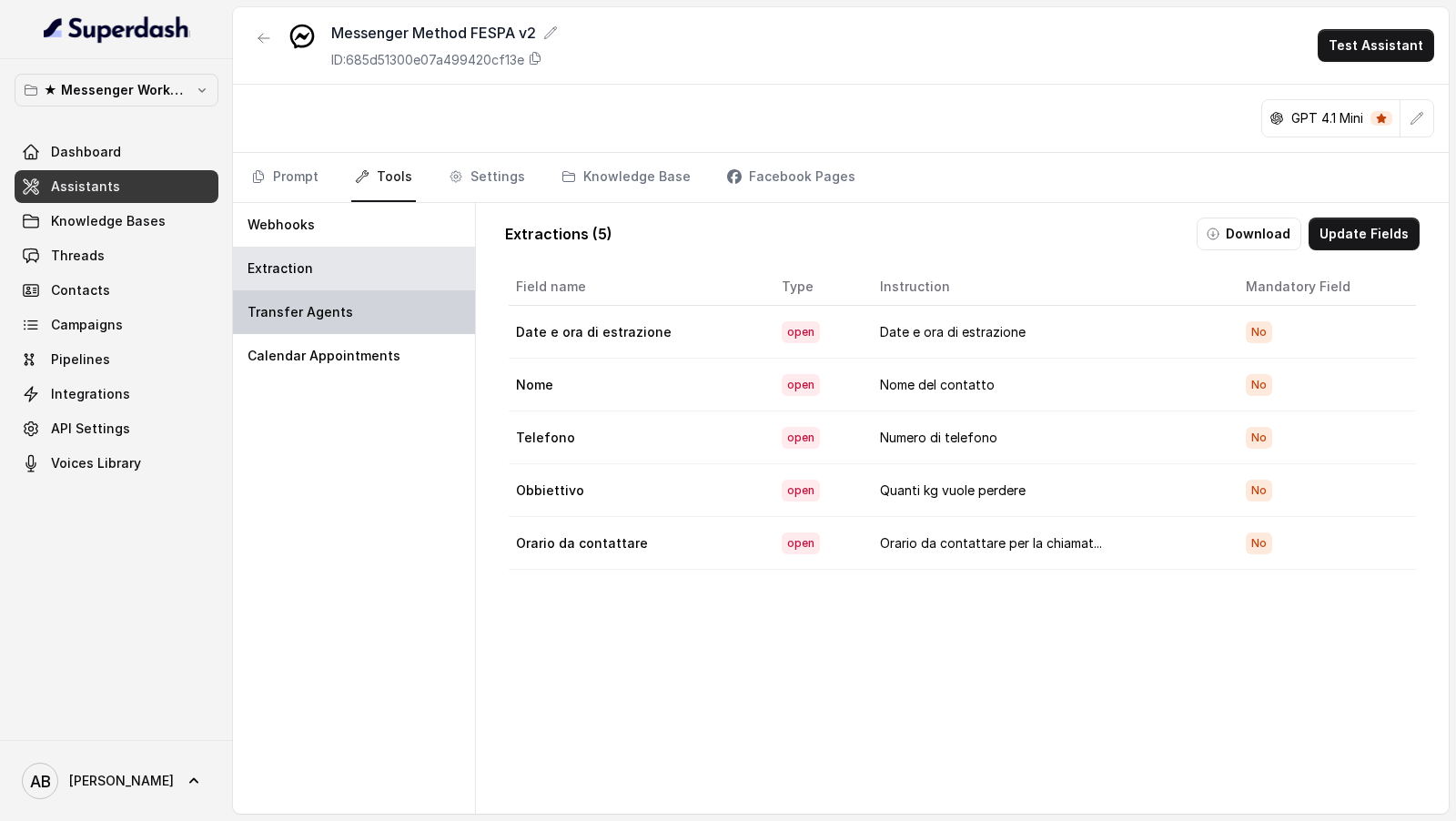
click at [366, 325] on div "Transfer Agents" at bounding box center [353, 312] width 242 height 43
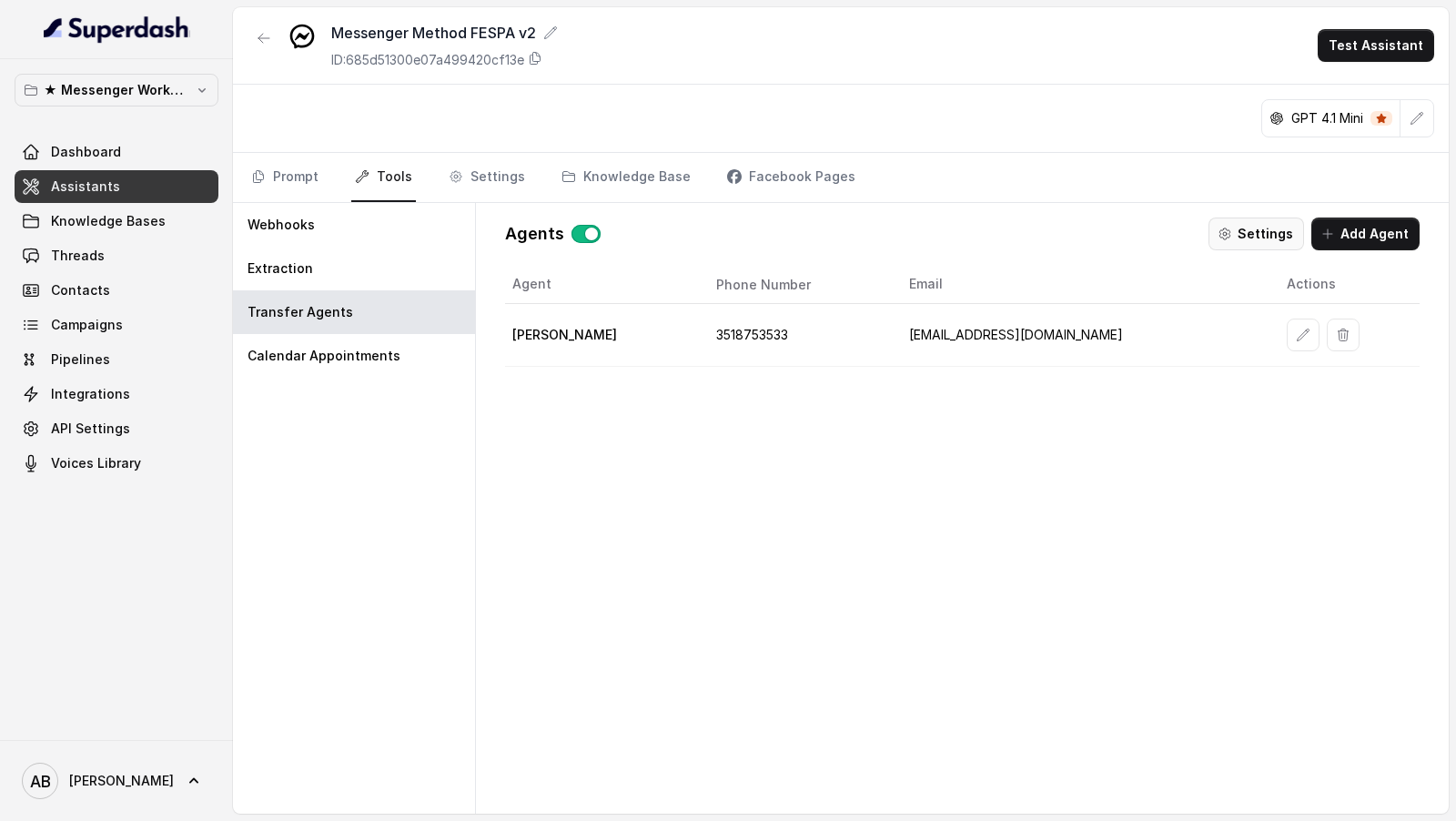
click at [1276, 230] on button "Settings" at bounding box center [1256, 234] width 96 height 33
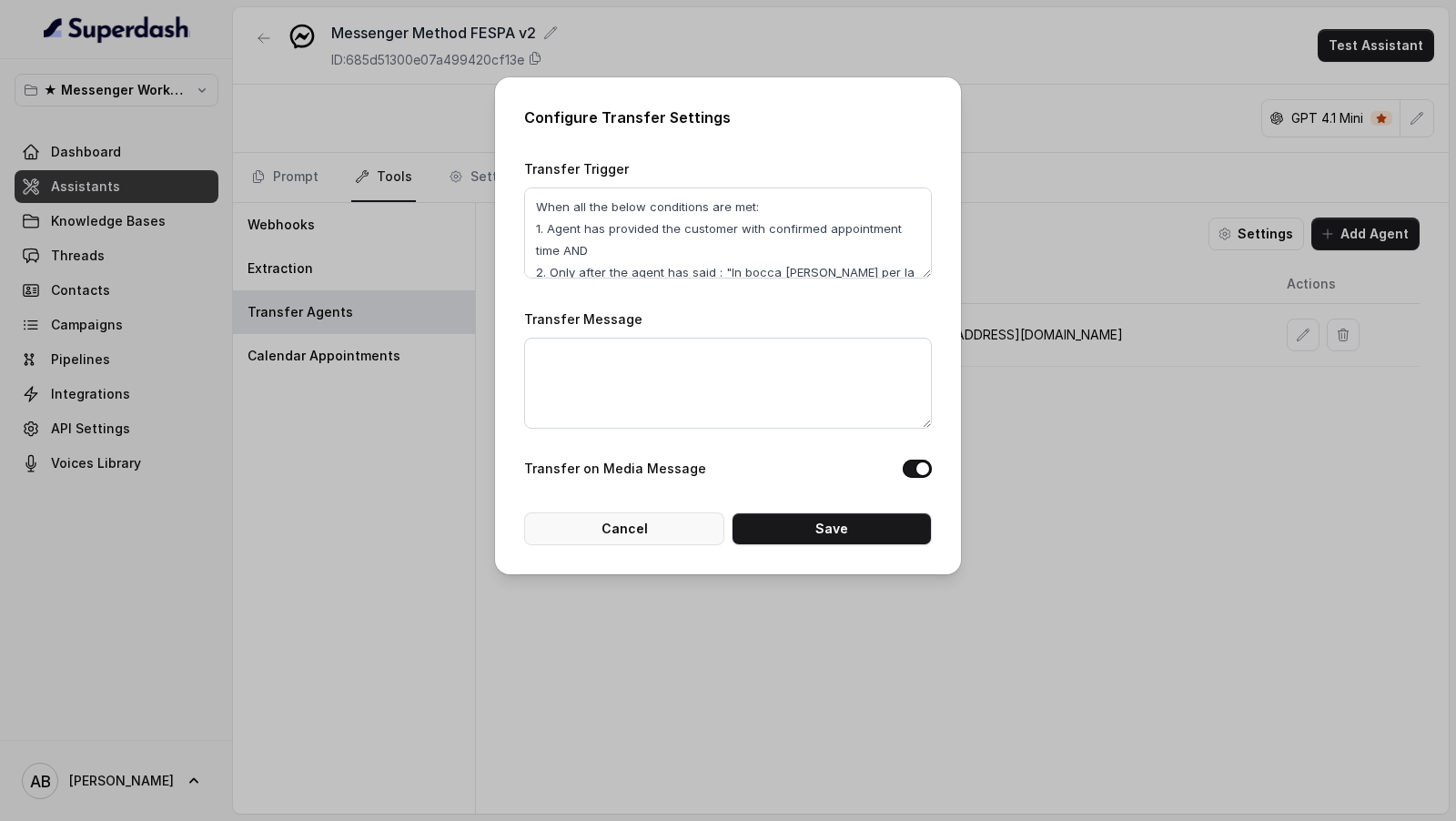
click at [634, 529] on button "Cancel" at bounding box center [623, 528] width 200 height 33
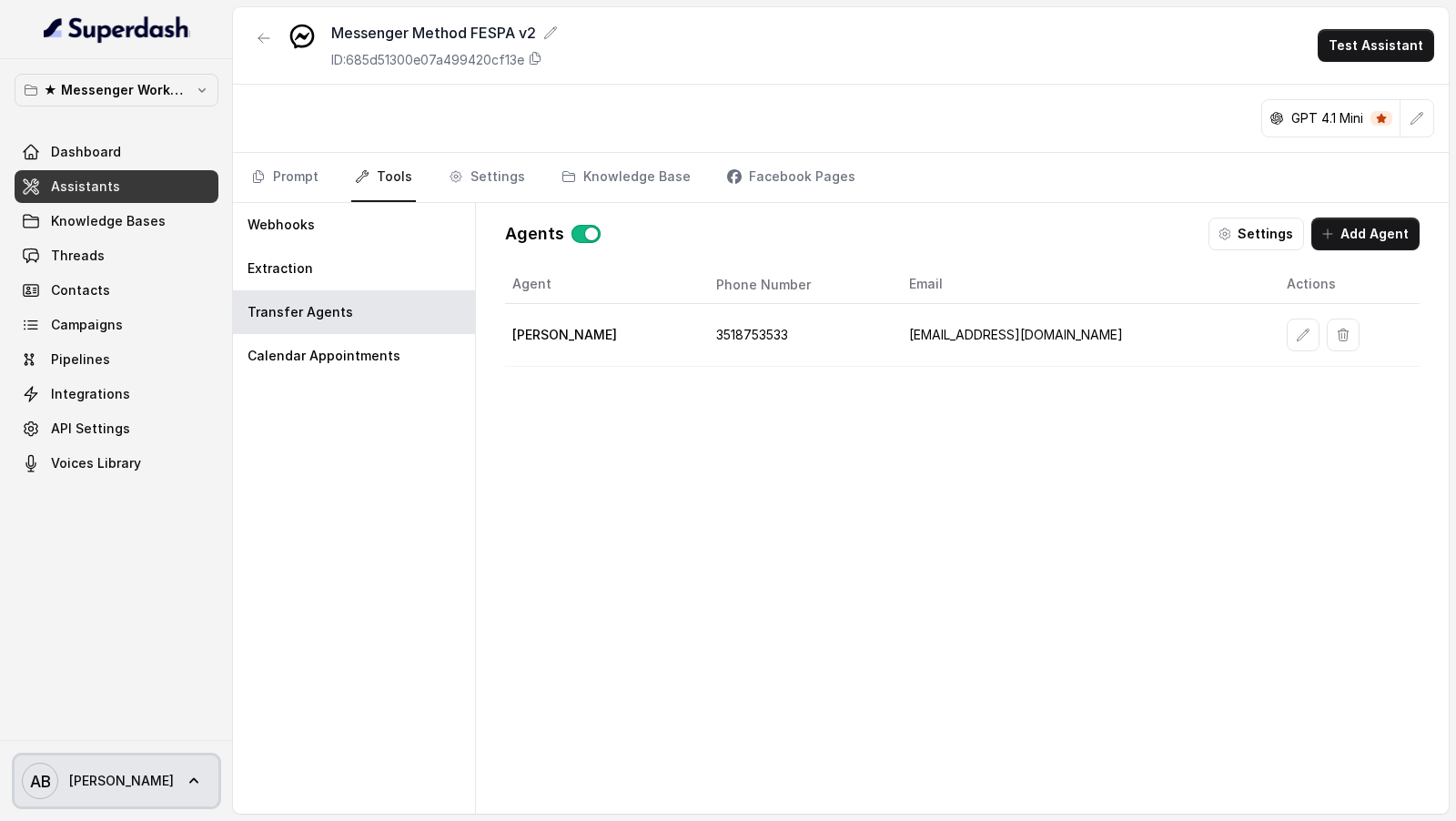
click at [75, 789] on span "[PERSON_NAME]" at bounding box center [121, 781] width 105 height 18
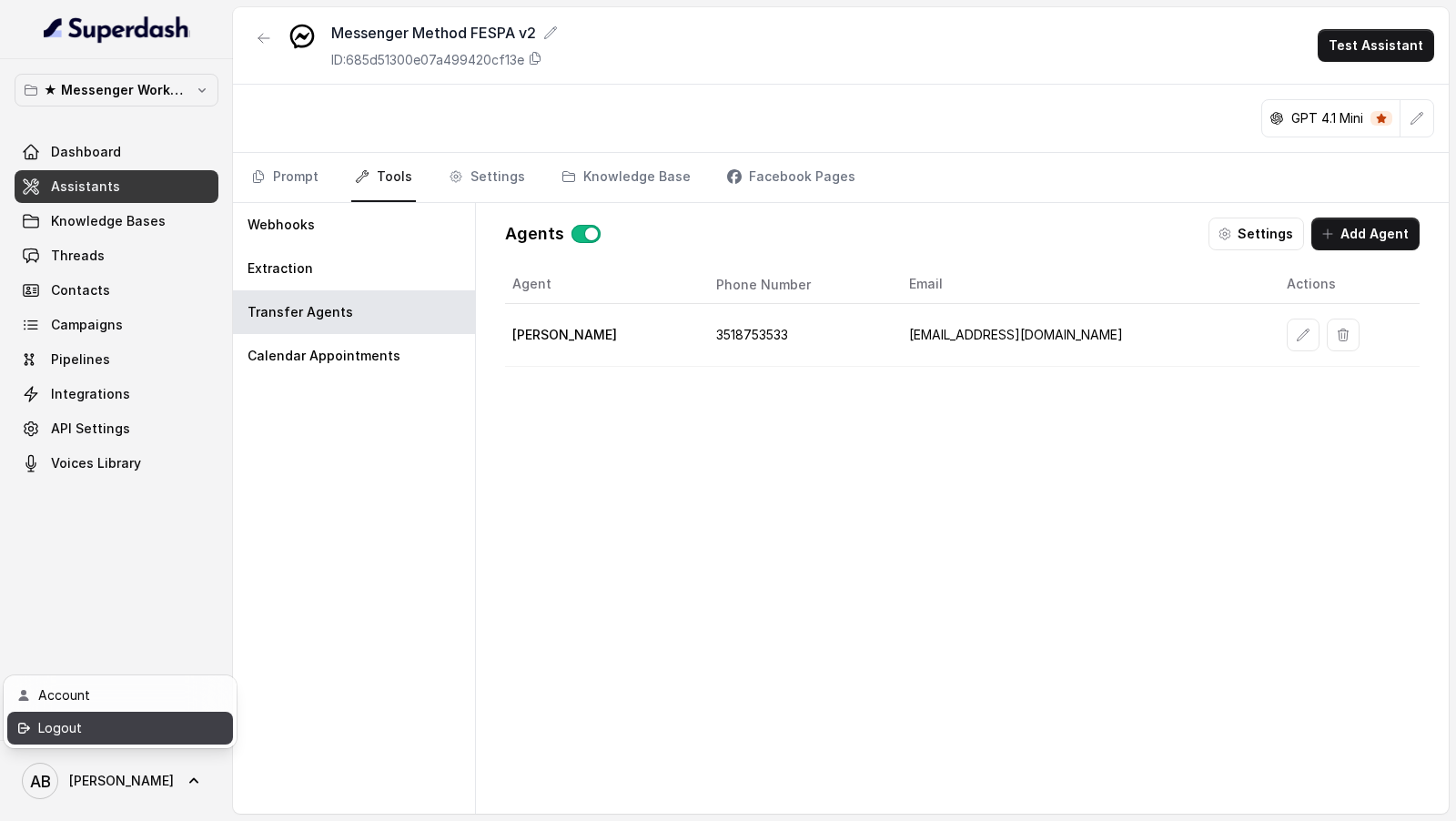
click at [123, 725] on div "Logout" at bounding box center [115, 728] width 155 height 22
